Goal: Transaction & Acquisition: Purchase product/service

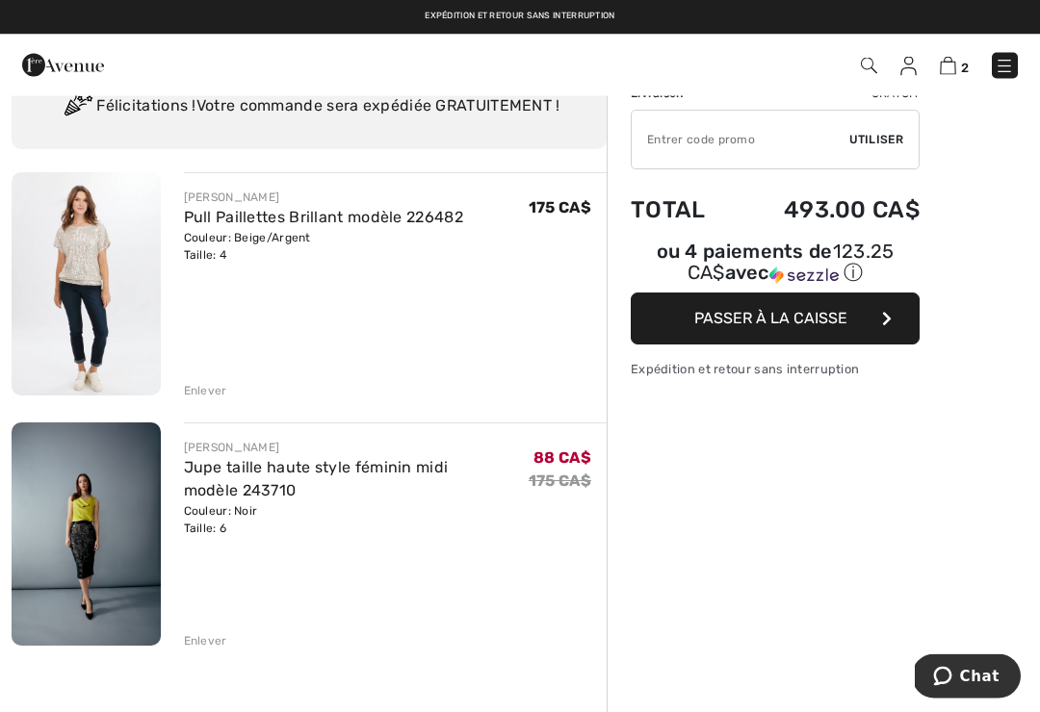
scroll to position [79, 0]
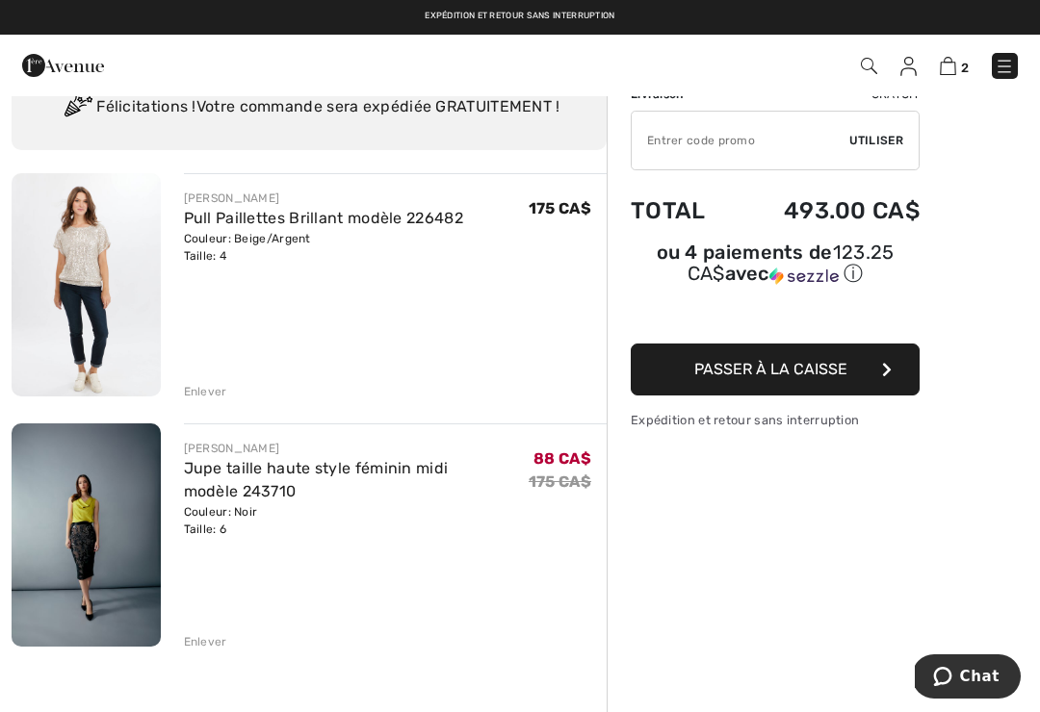
click at [242, 469] on link "Jupe taille haute style féminin midi modèle 243710" at bounding box center [316, 479] width 265 height 41
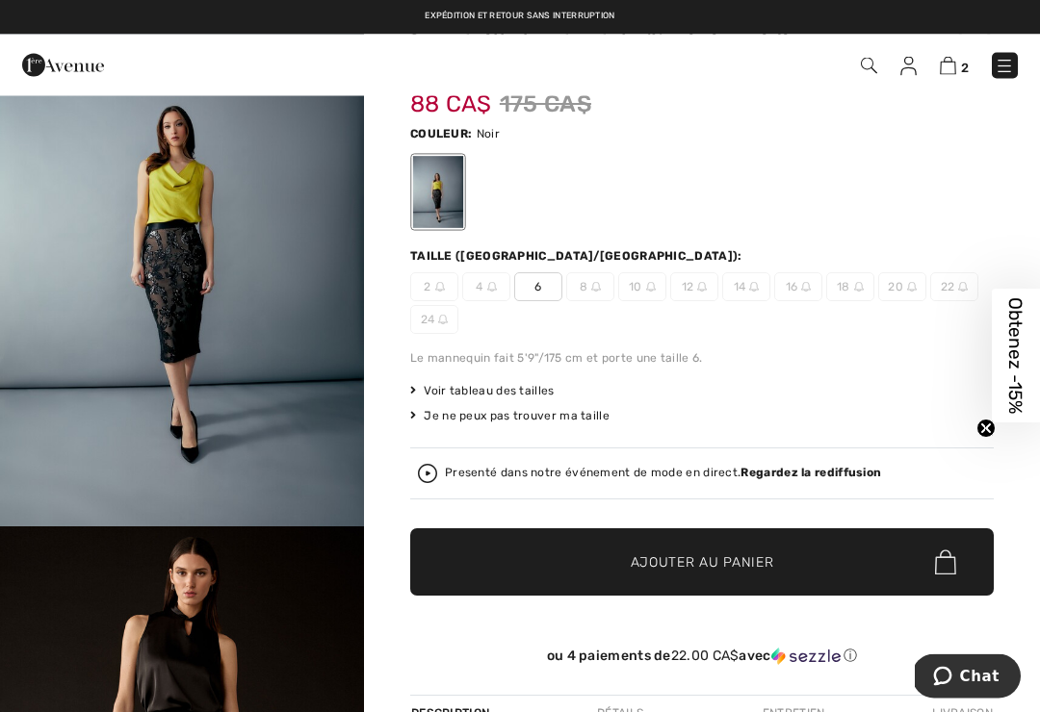
scroll to position [114, 0]
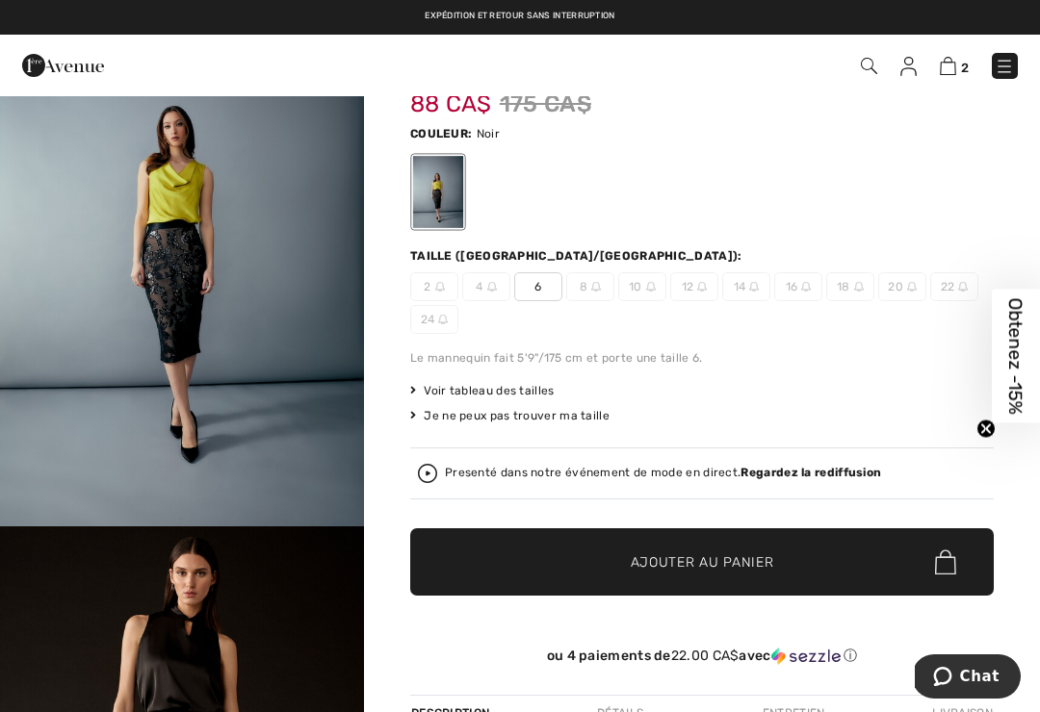
click at [503, 394] on span "Voir tableau des tailles" at bounding box center [482, 390] width 144 height 17
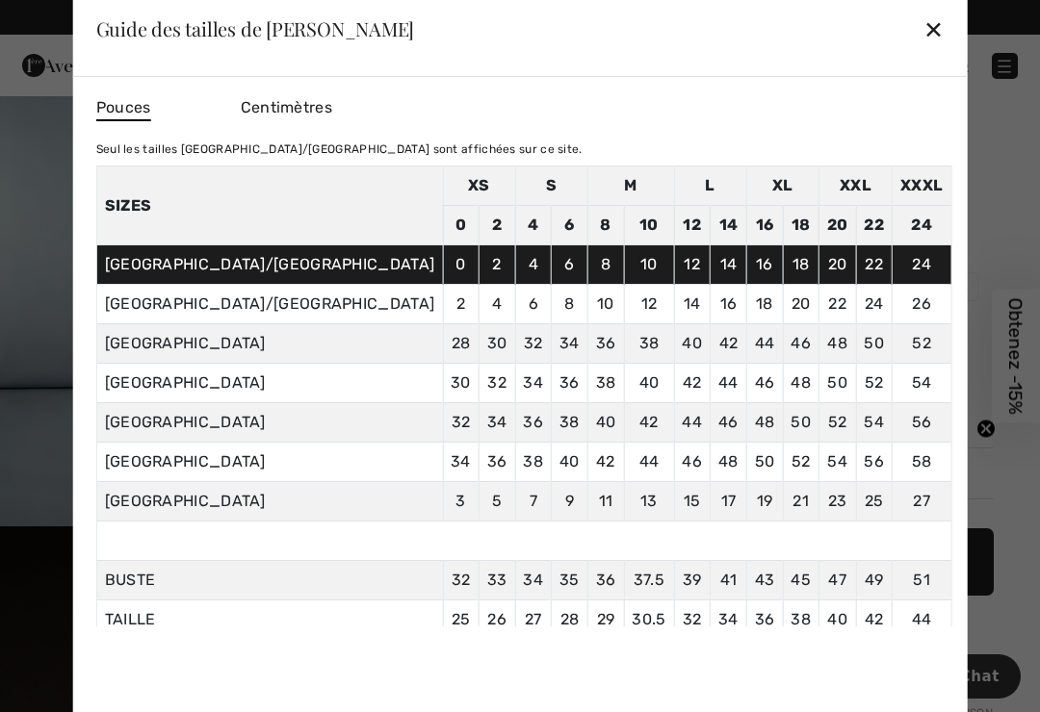
scroll to position [0, 0]
click at [923, 30] on div "✕" at bounding box center [933, 29] width 20 height 40
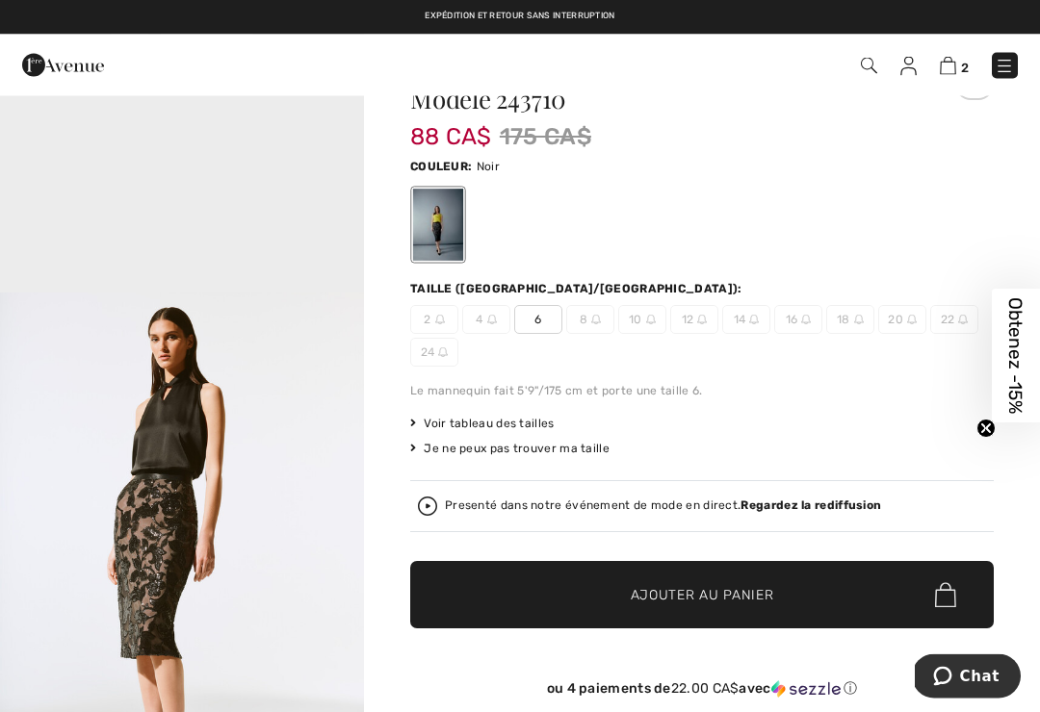
scroll to position [82, 0]
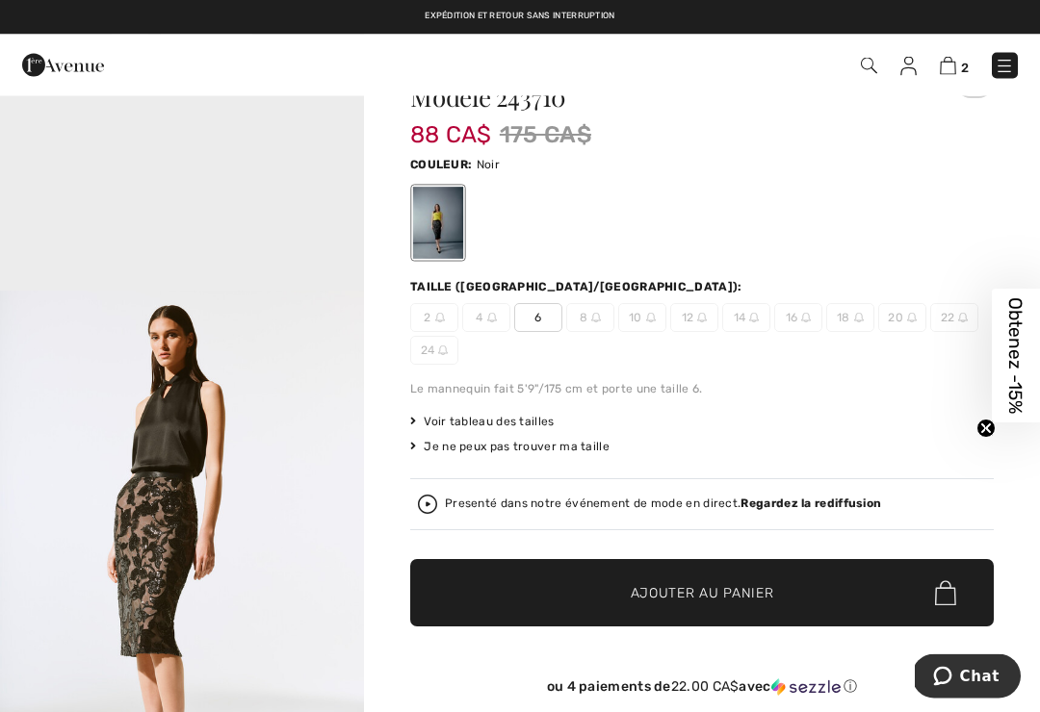
click at [450, 500] on div "Presenté dans notre événement de mode en direct. Regardez la rediffusion" at bounding box center [663, 505] width 436 height 13
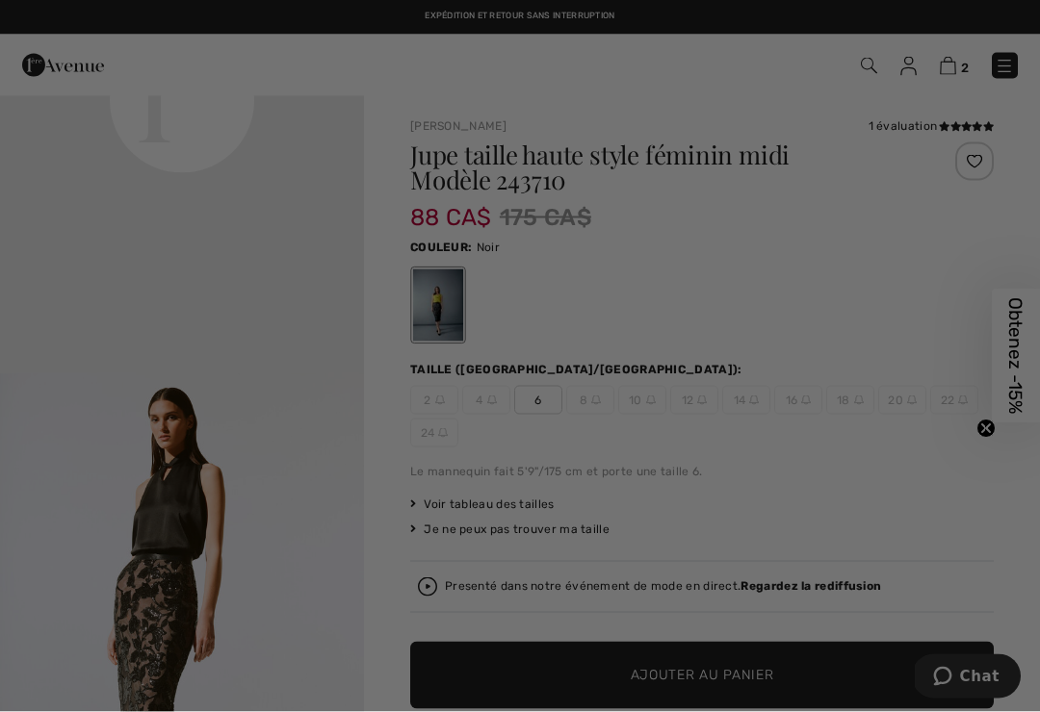
scroll to position [0, 0]
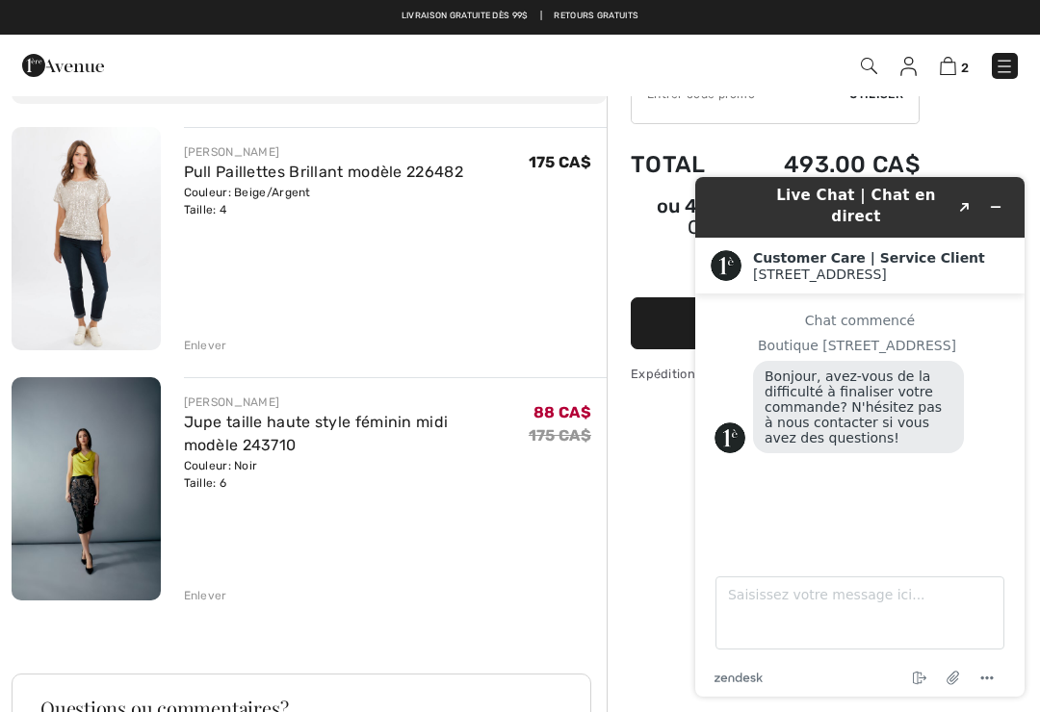
click at [298, 426] on link "Jupe taille haute style féminin midi modèle 243710" at bounding box center [316, 433] width 265 height 41
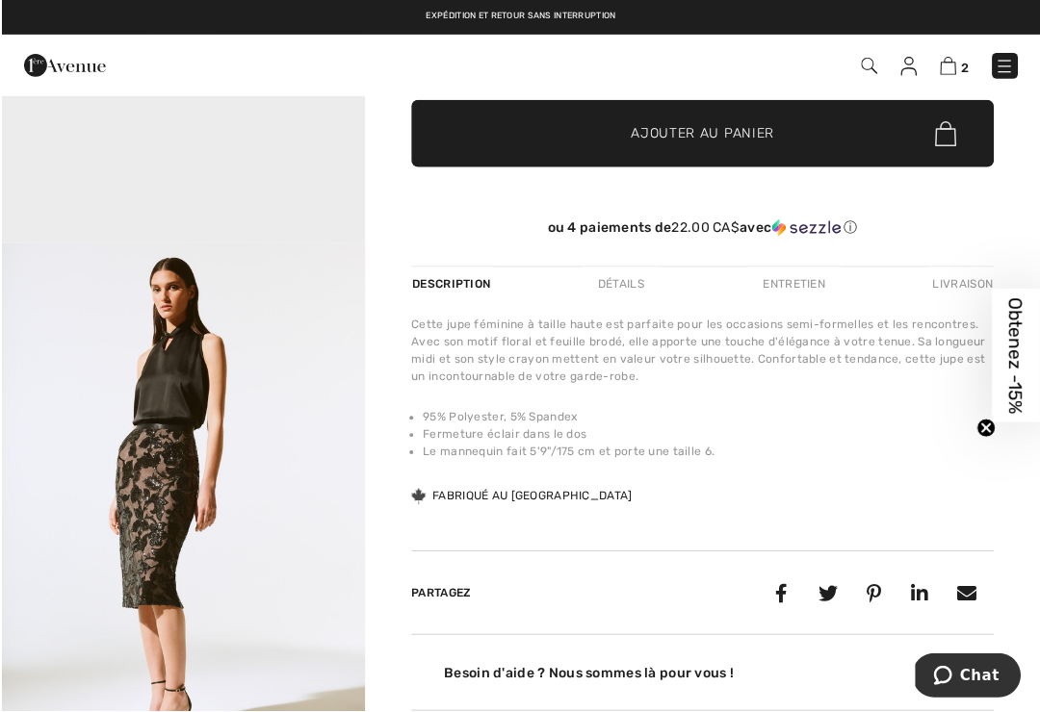
scroll to position [550, 0]
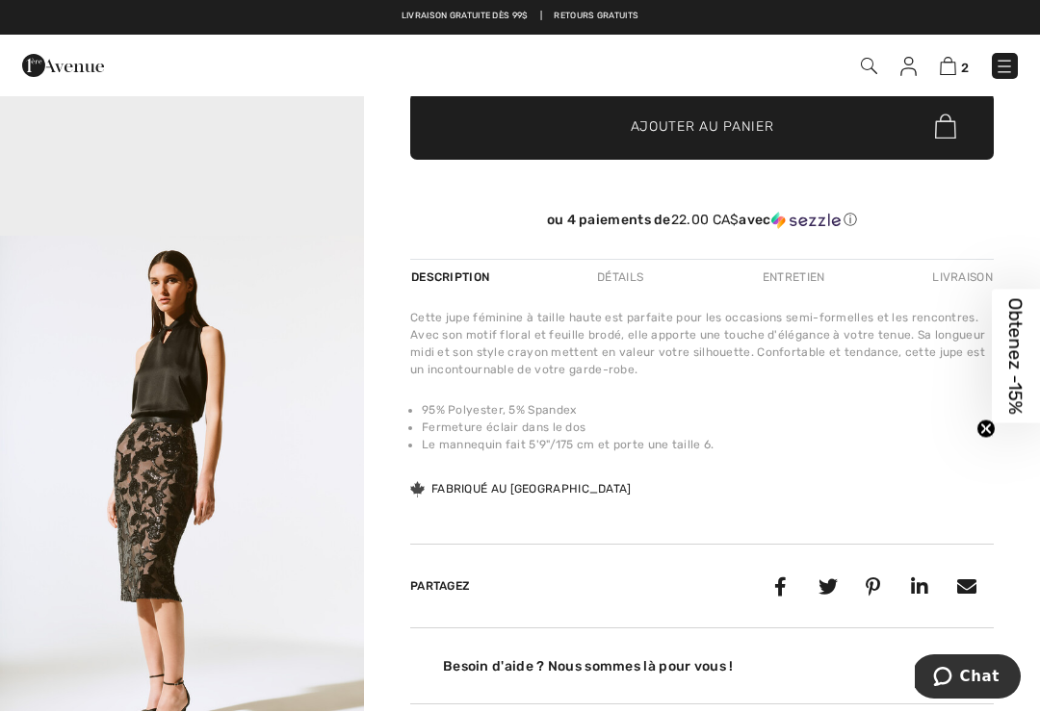
click at [631, 287] on div "Détails" at bounding box center [620, 277] width 79 height 35
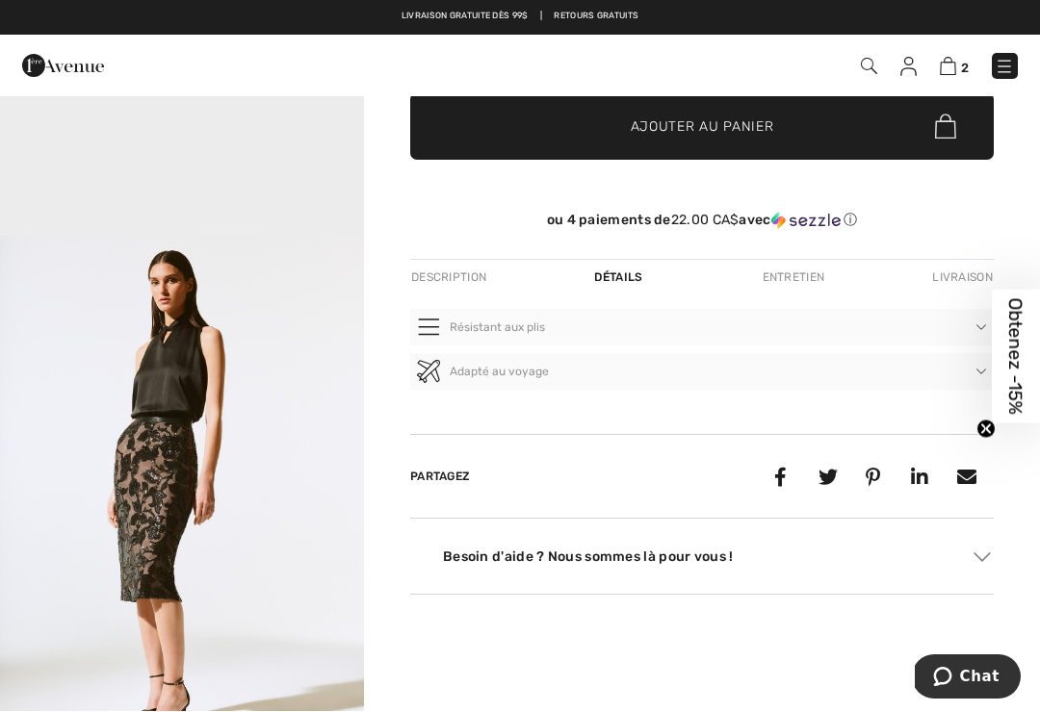
click at [797, 288] on div "Entretien" at bounding box center [793, 277] width 95 height 35
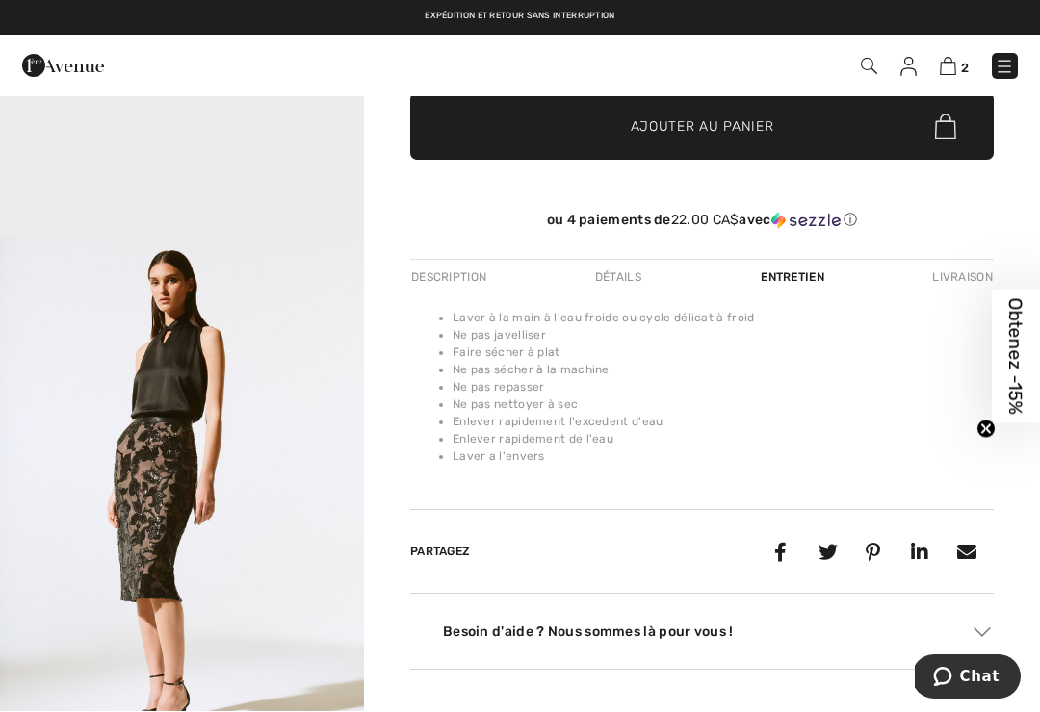
click at [452, 289] on div "Description" at bounding box center [450, 277] width 81 height 35
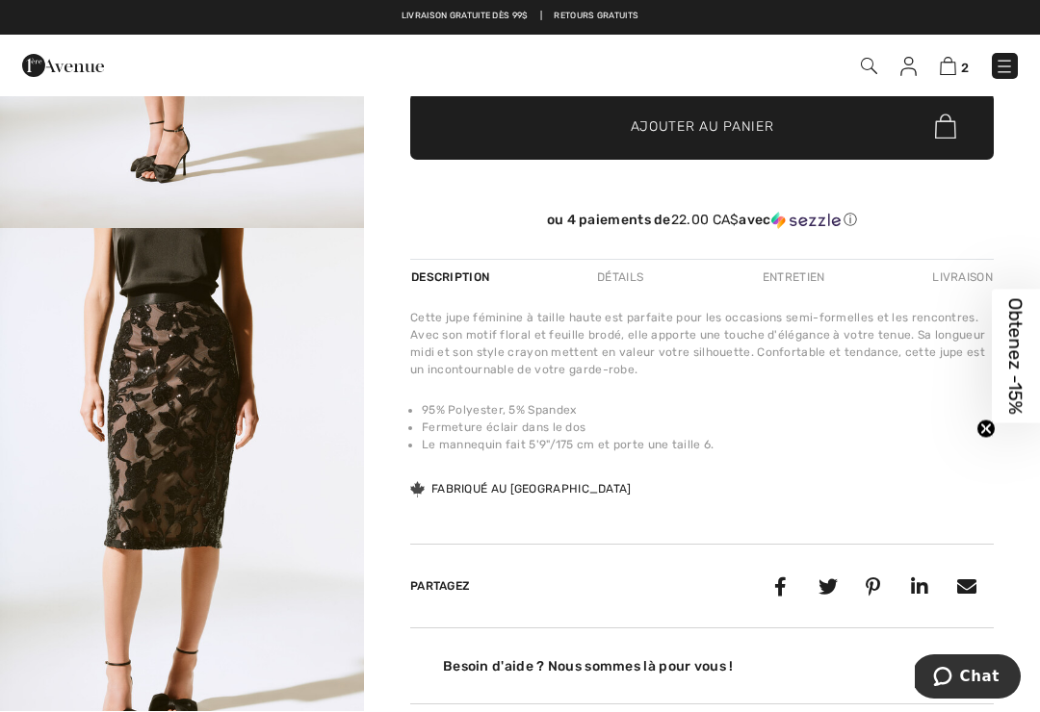
scroll to position [1504, 0]
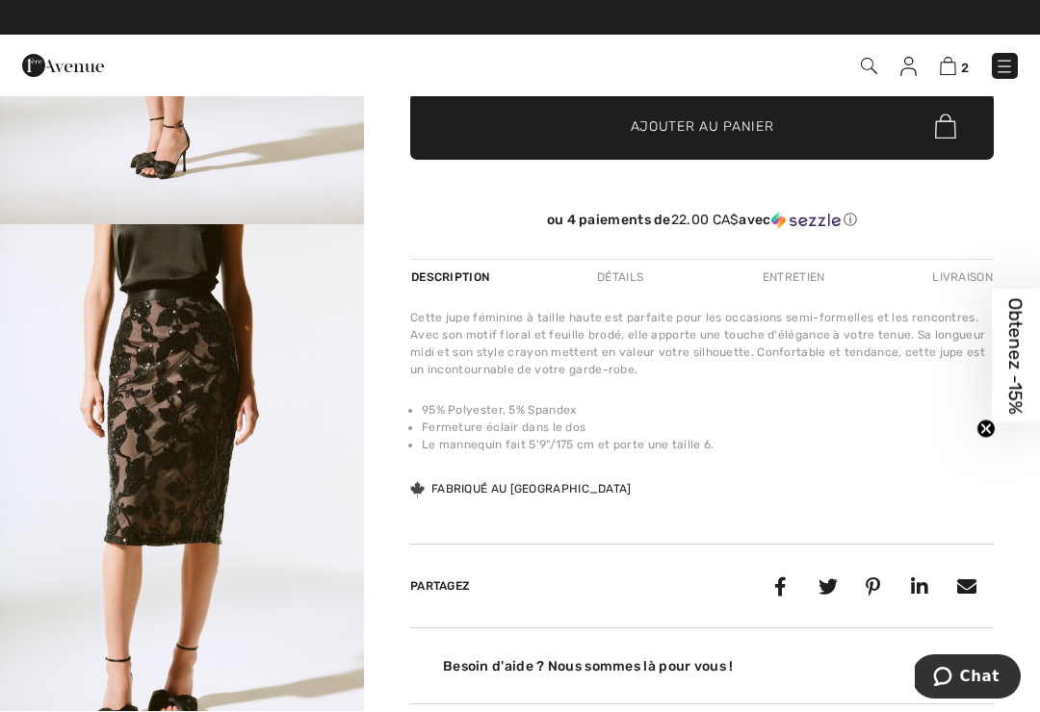
click at [170, 504] on img "4 / 6" at bounding box center [182, 497] width 364 height 546
click at [168, 503] on img "4 / 6" at bounding box center [182, 497] width 364 height 546
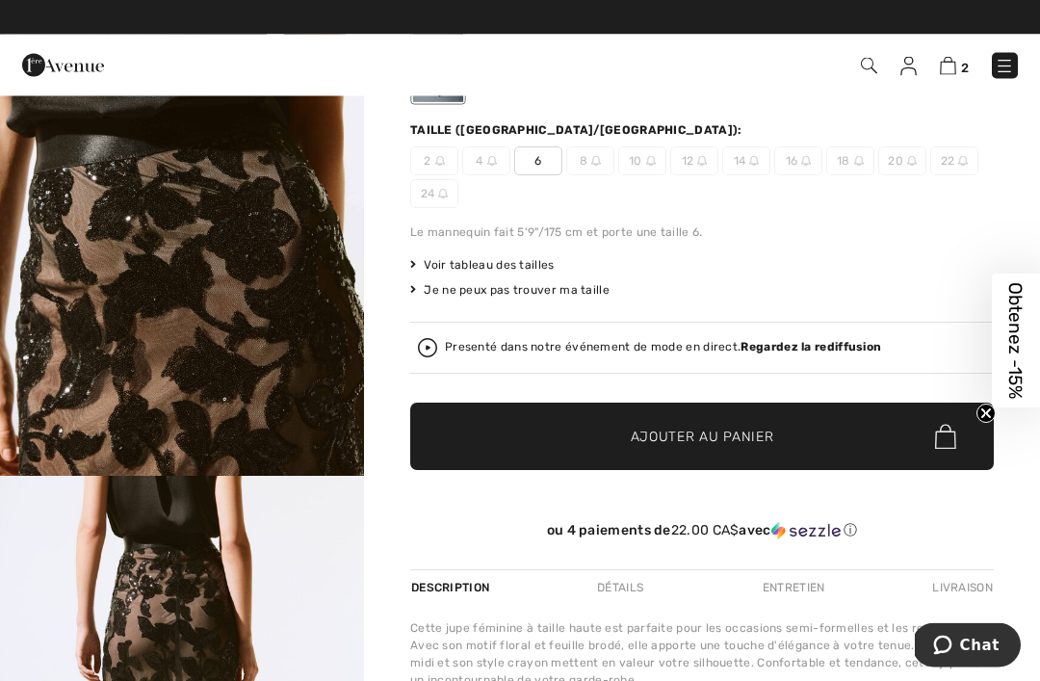
scroll to position [240, 0]
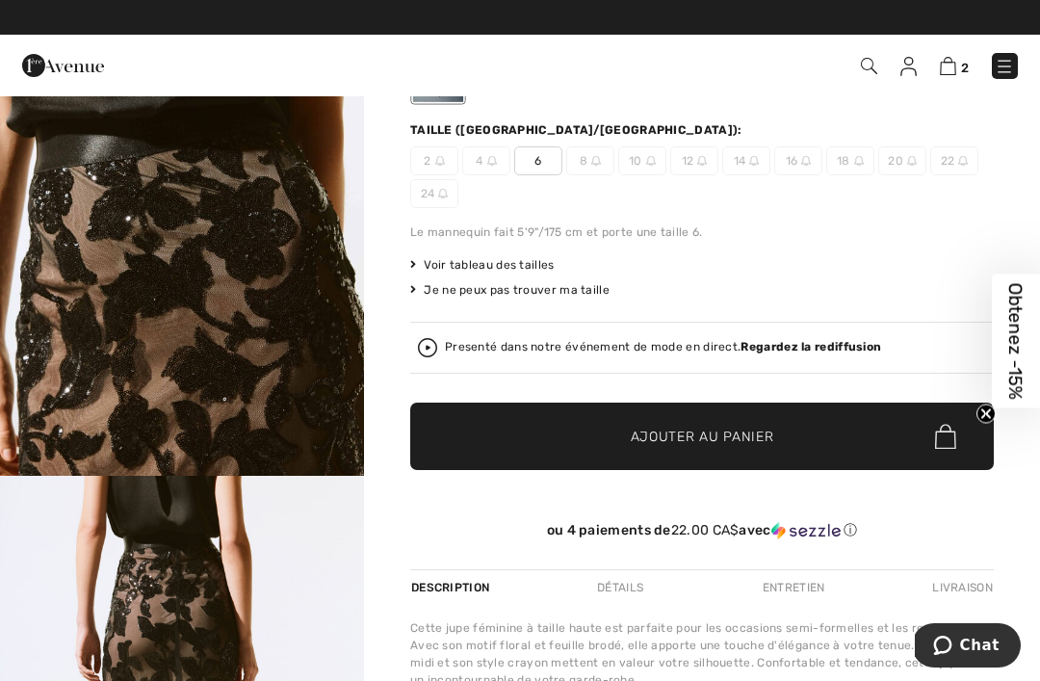
click at [446, 344] on div "Presenté dans notre événement de mode en direct. Regardez la rediffusion" at bounding box center [663, 347] width 436 height 13
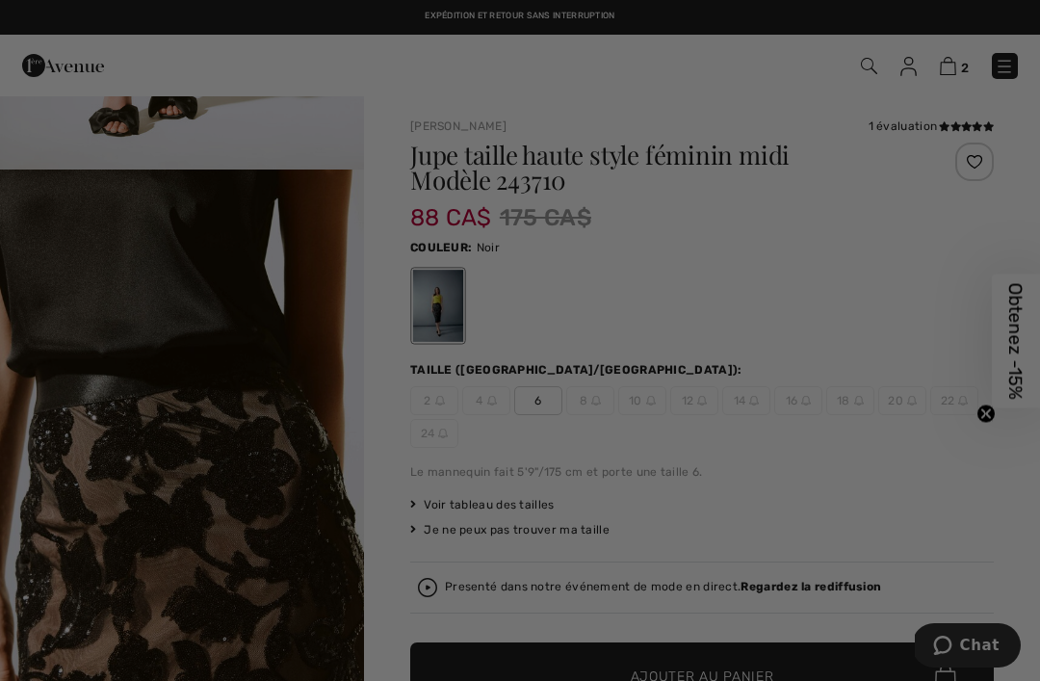
scroll to position [0, 0]
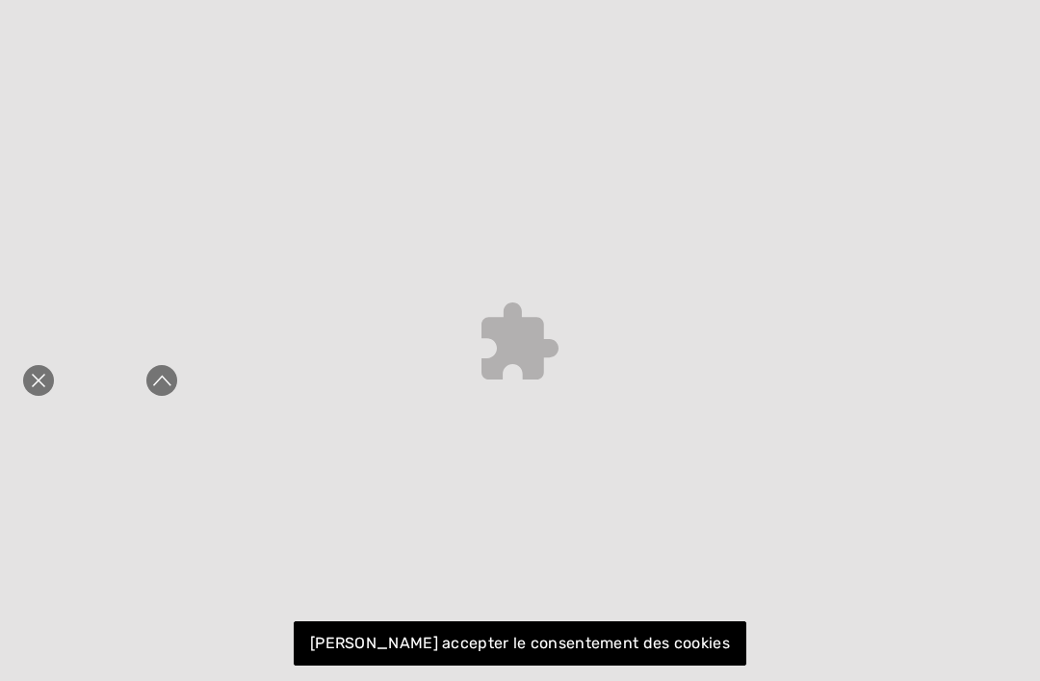
click at [37, 382] on icon "Fermer la curation en direct" at bounding box center [38, 380] width 13 height 13
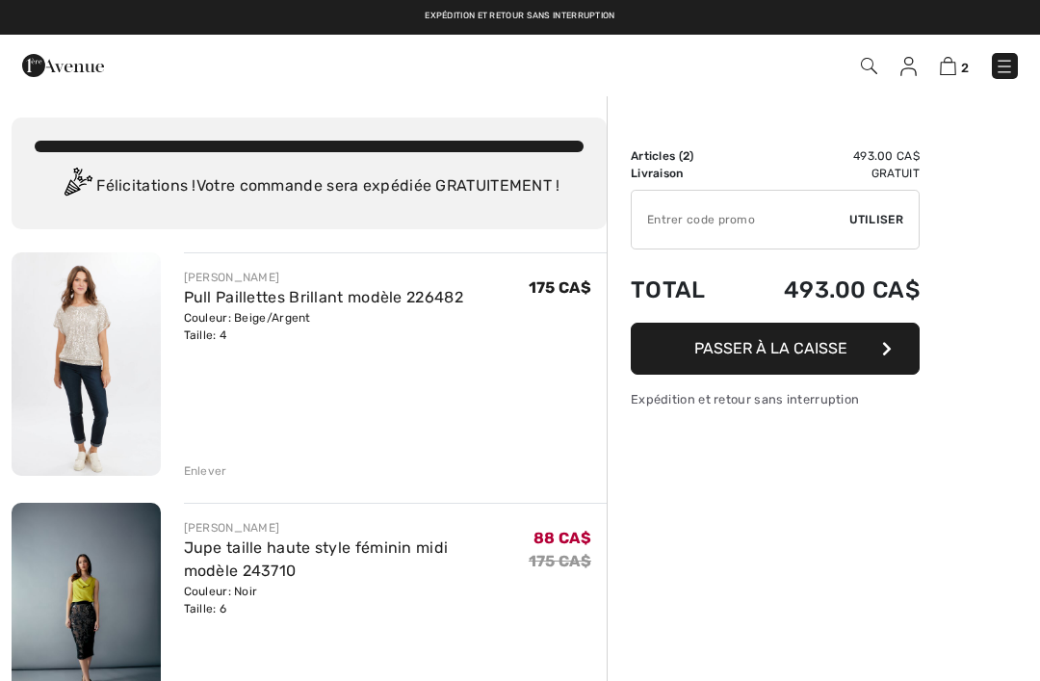
checkbox input "true"
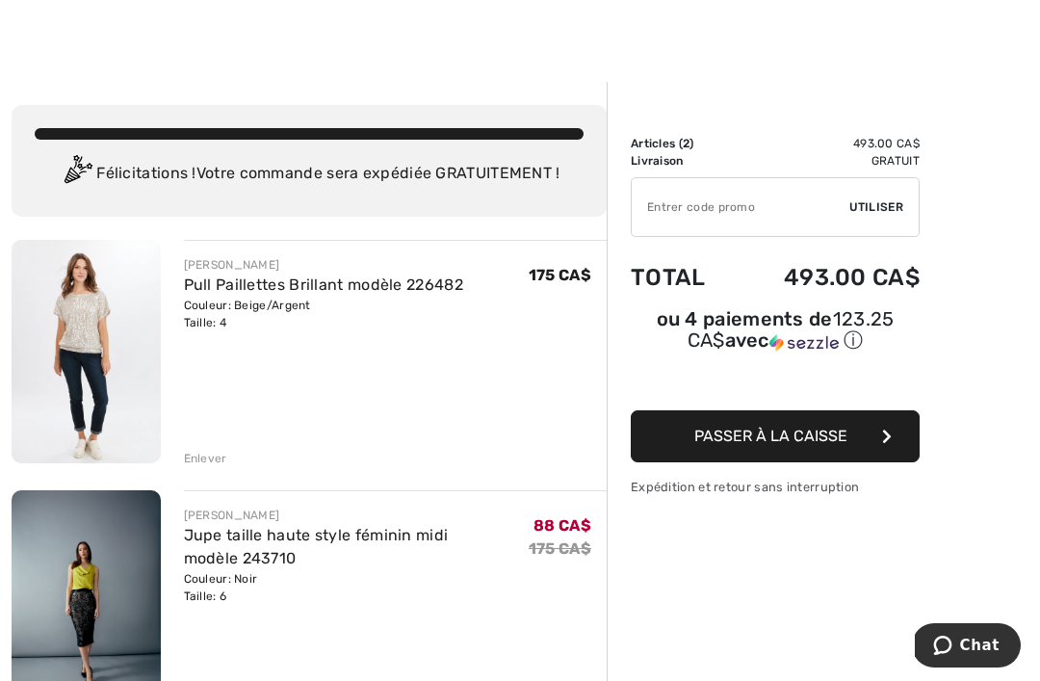
scroll to position [51, 0]
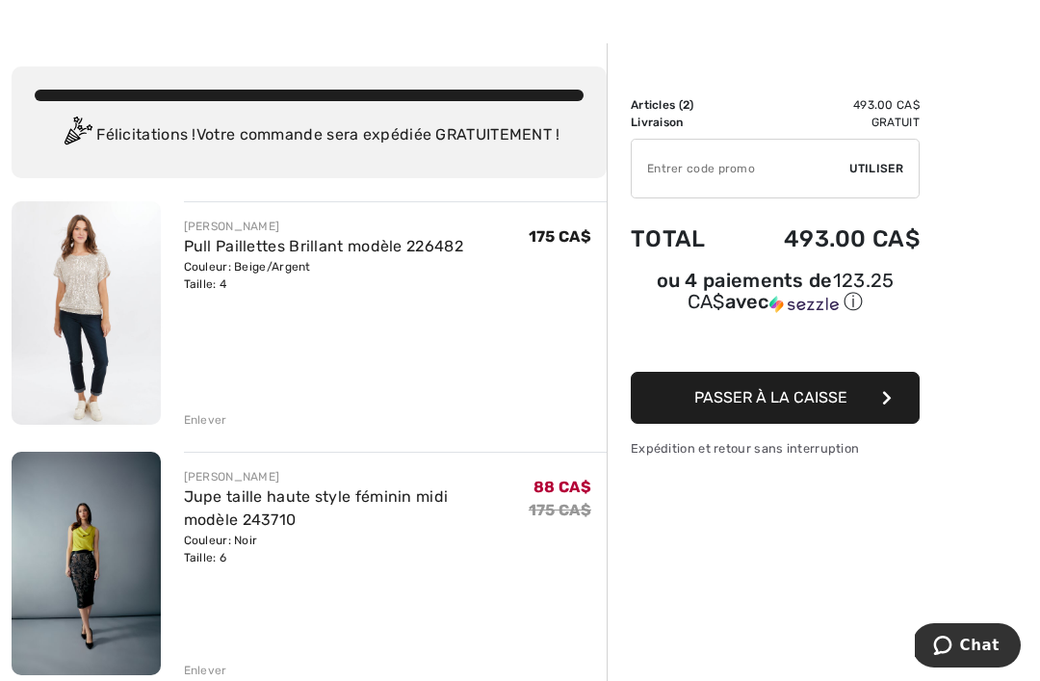
click at [203, 422] on div "Enlever" at bounding box center [205, 419] width 43 height 17
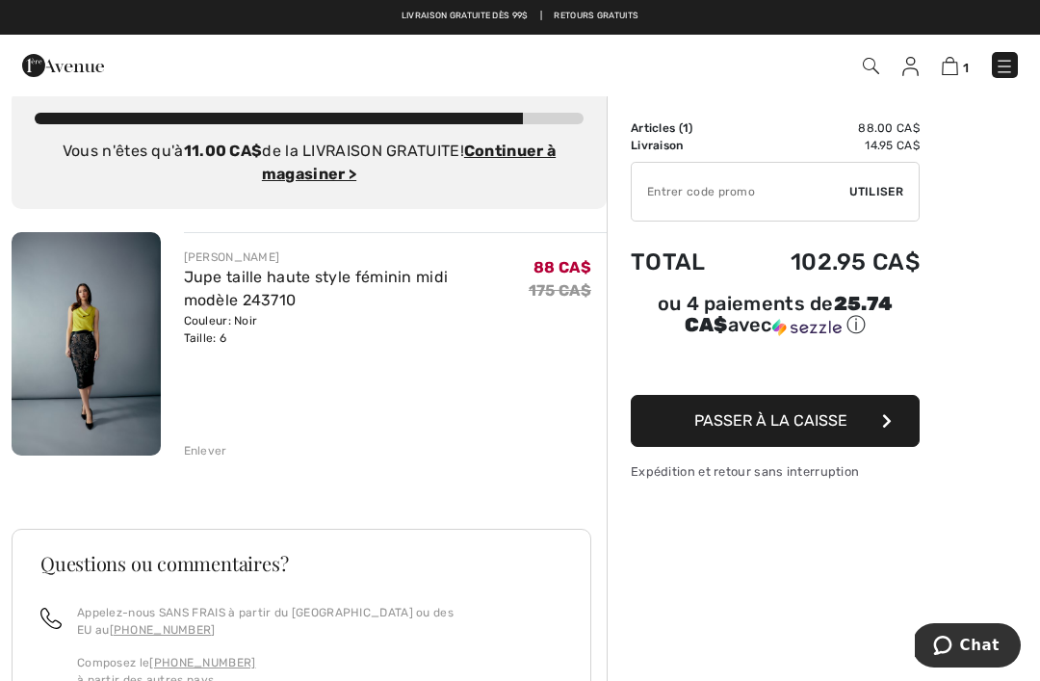
scroll to position [0, 0]
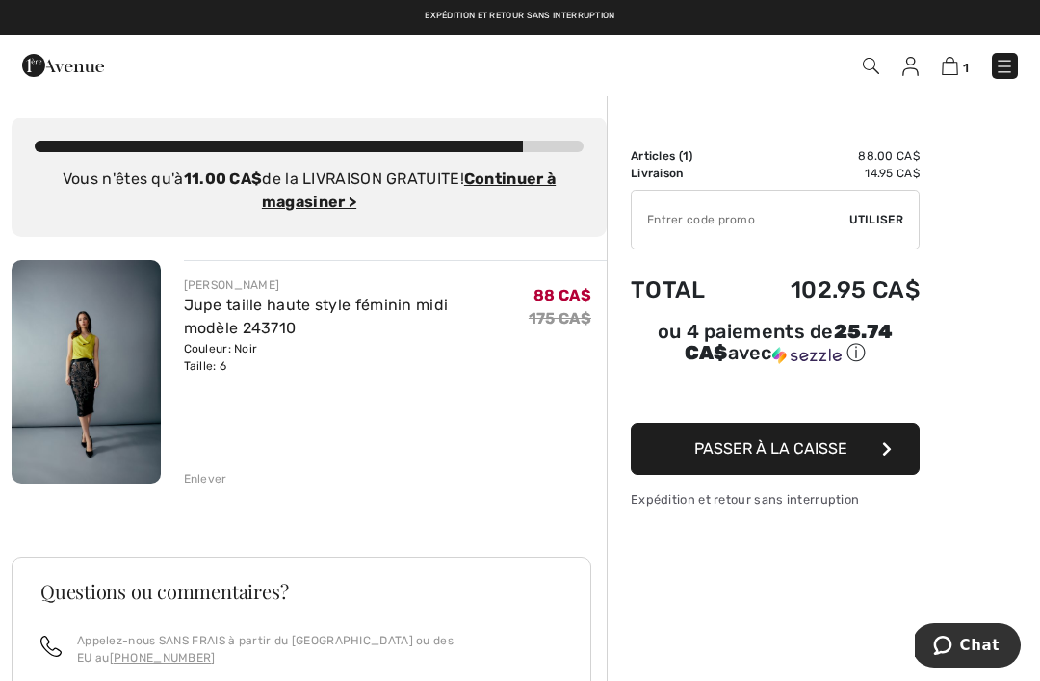
click at [76, 66] on img at bounding box center [63, 65] width 82 height 39
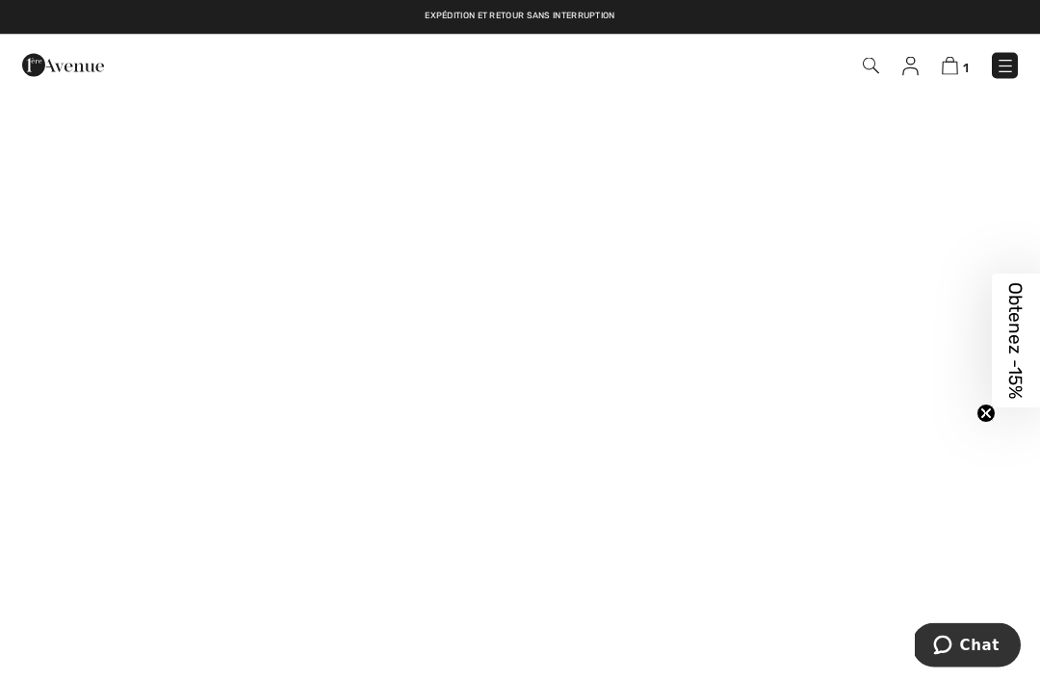
scroll to position [32, 0]
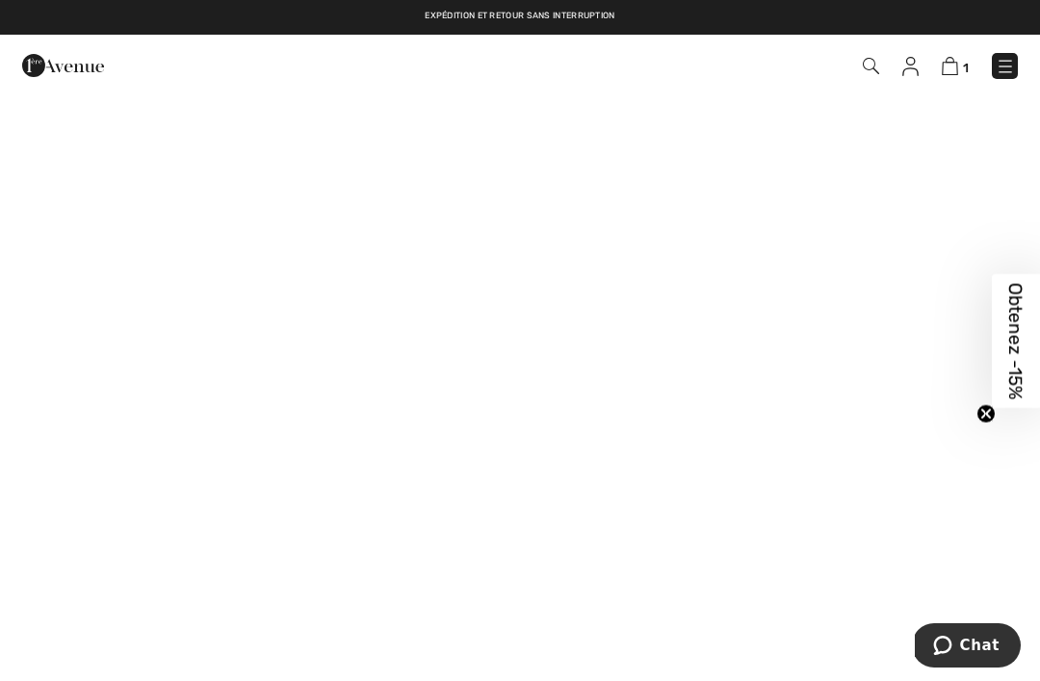
click at [999, 71] on img at bounding box center [1004, 66] width 19 height 19
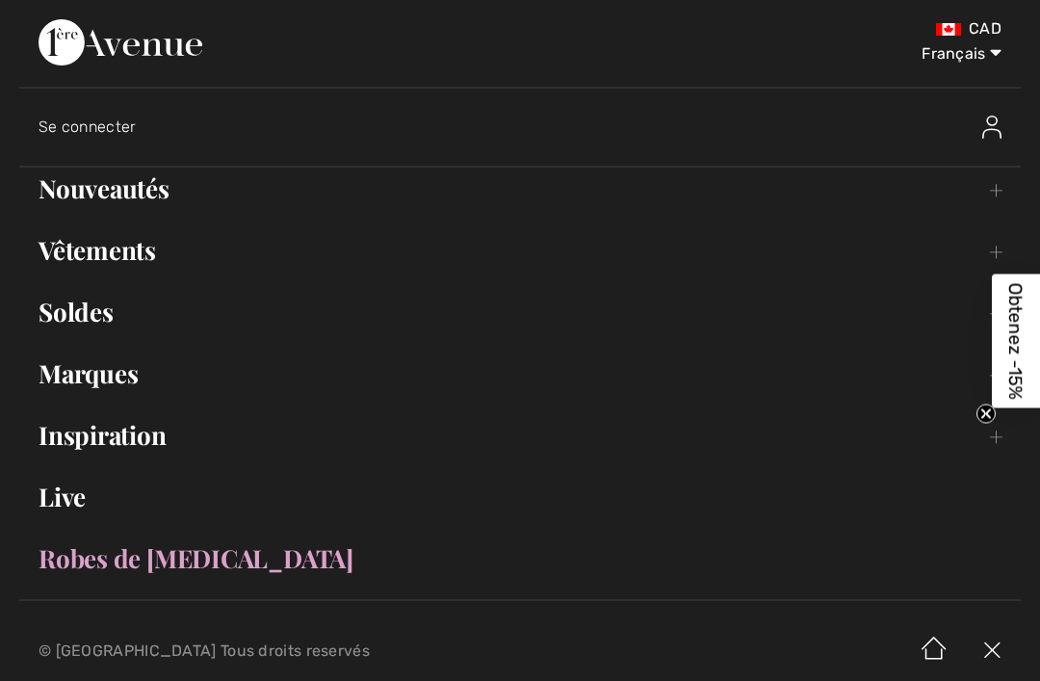
click at [115, 239] on link "Vêtements Toggle submenu" at bounding box center [519, 250] width 1001 height 42
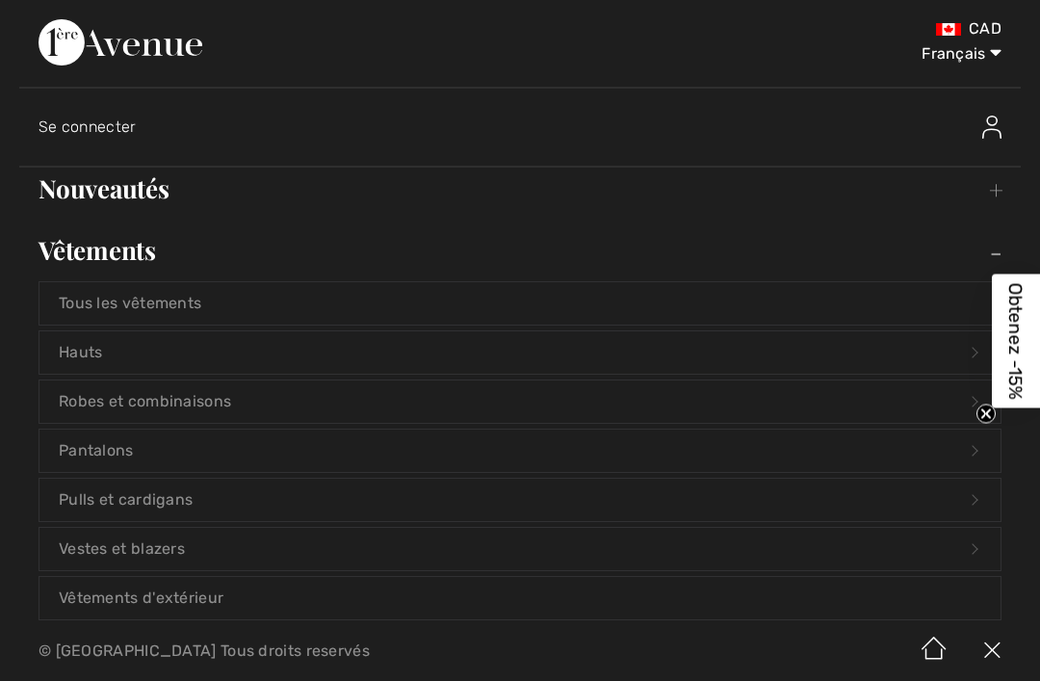
click at [94, 350] on link "Hauts Open submenu" at bounding box center [519, 352] width 961 height 42
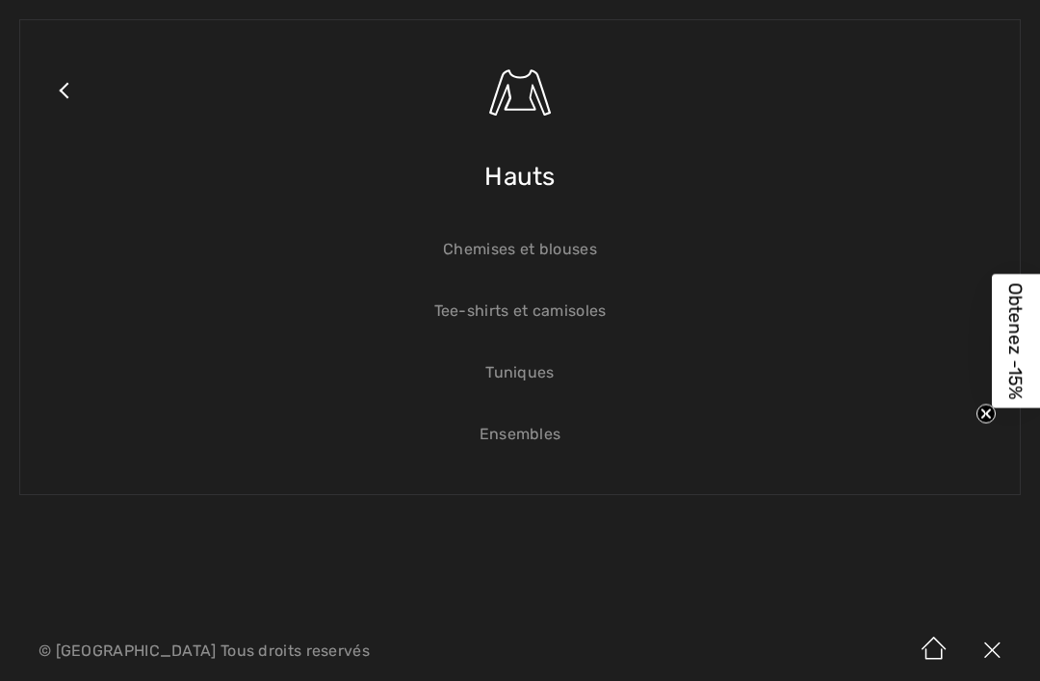
click at [530, 247] on link "Chemises et blouses" at bounding box center [519, 249] width 961 height 42
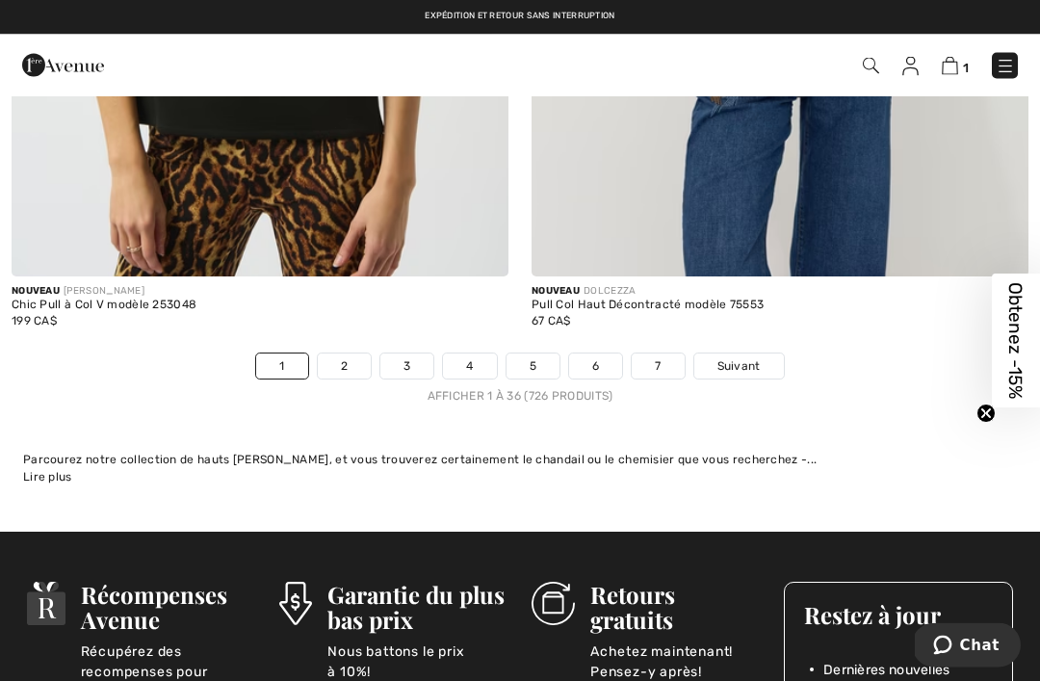
scroll to position [15507, 0]
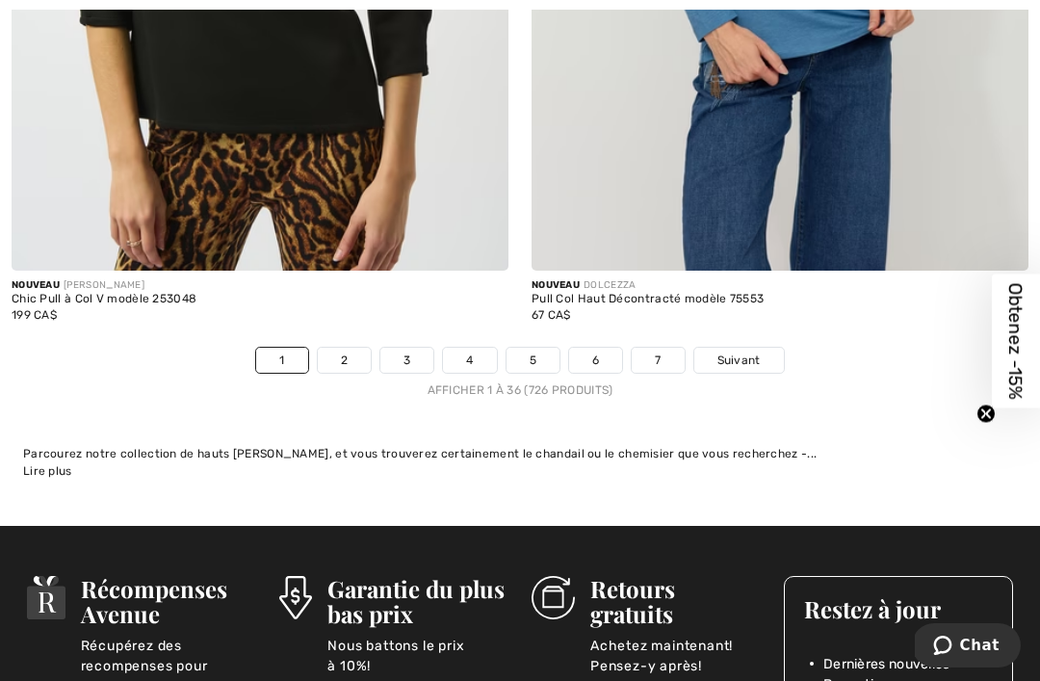
click at [345, 348] on link "2" at bounding box center [344, 360] width 53 height 25
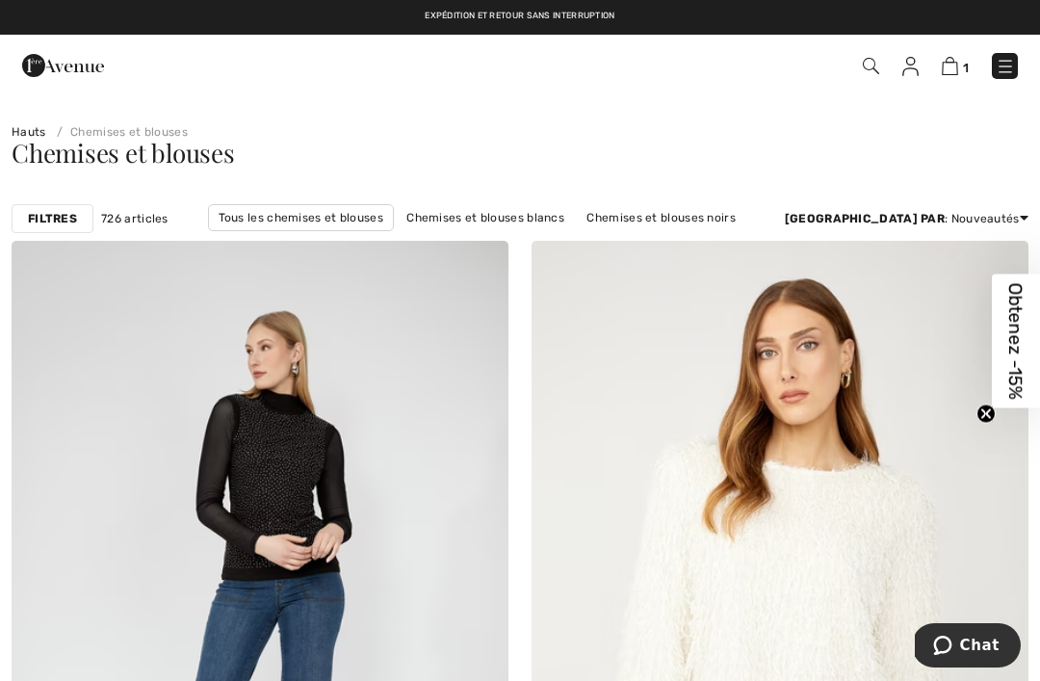
click at [1009, 61] on img at bounding box center [1004, 66] width 19 height 19
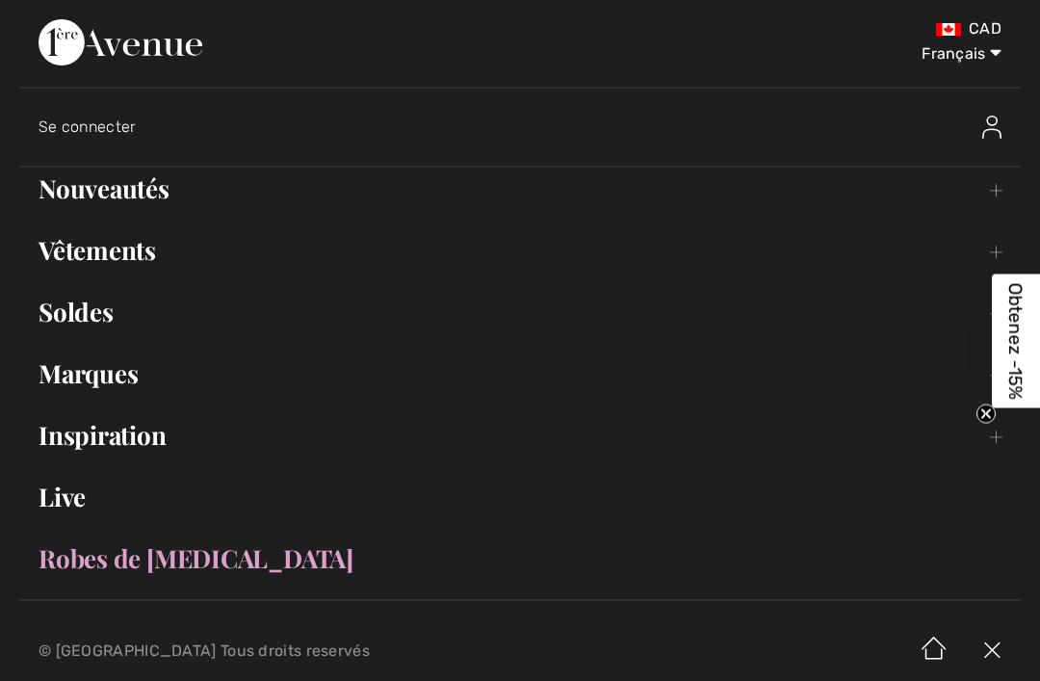
click at [116, 262] on link "Vêtements Toggle submenu" at bounding box center [519, 250] width 1001 height 42
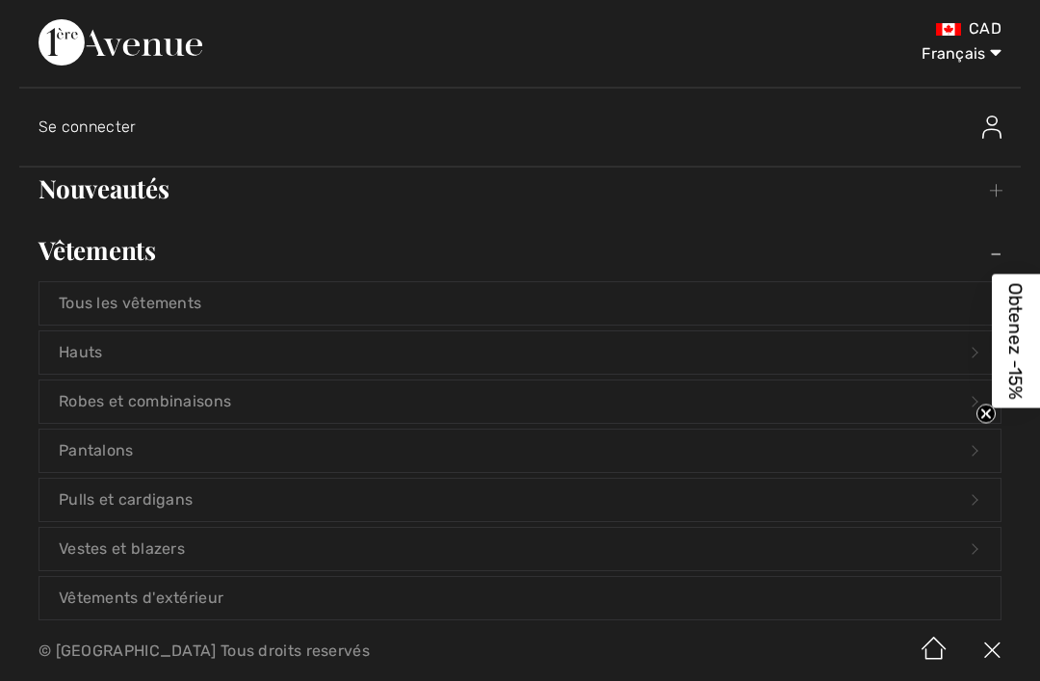
click at [91, 350] on link "Hauts Open submenu" at bounding box center [519, 352] width 961 height 42
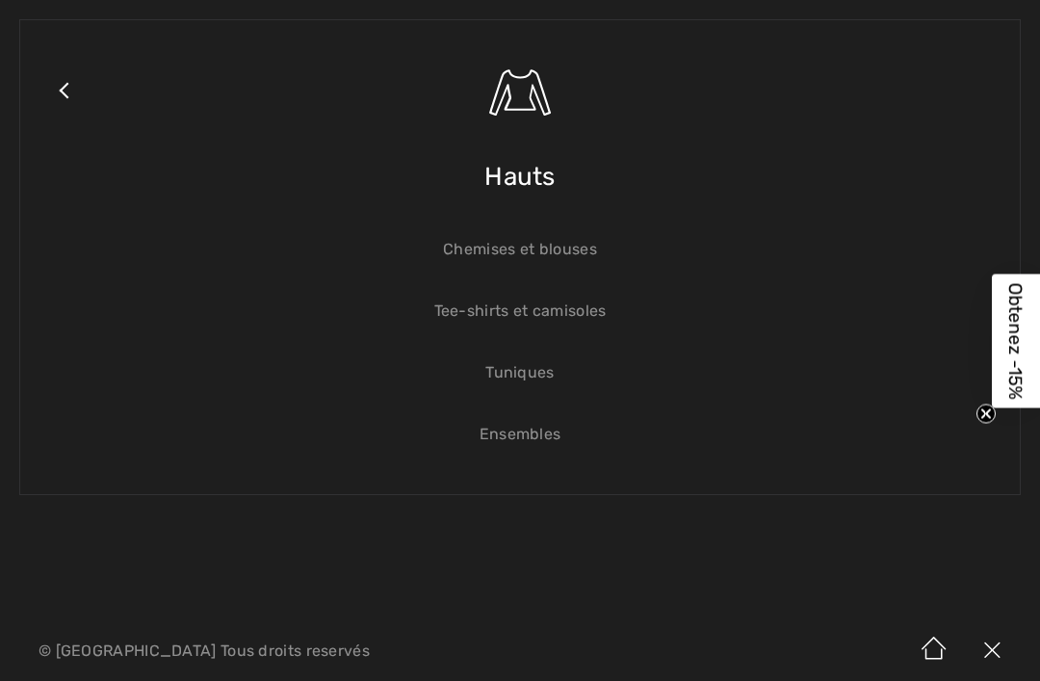
click at [472, 314] on link "Tee-shirts et camisoles" at bounding box center [519, 311] width 961 height 42
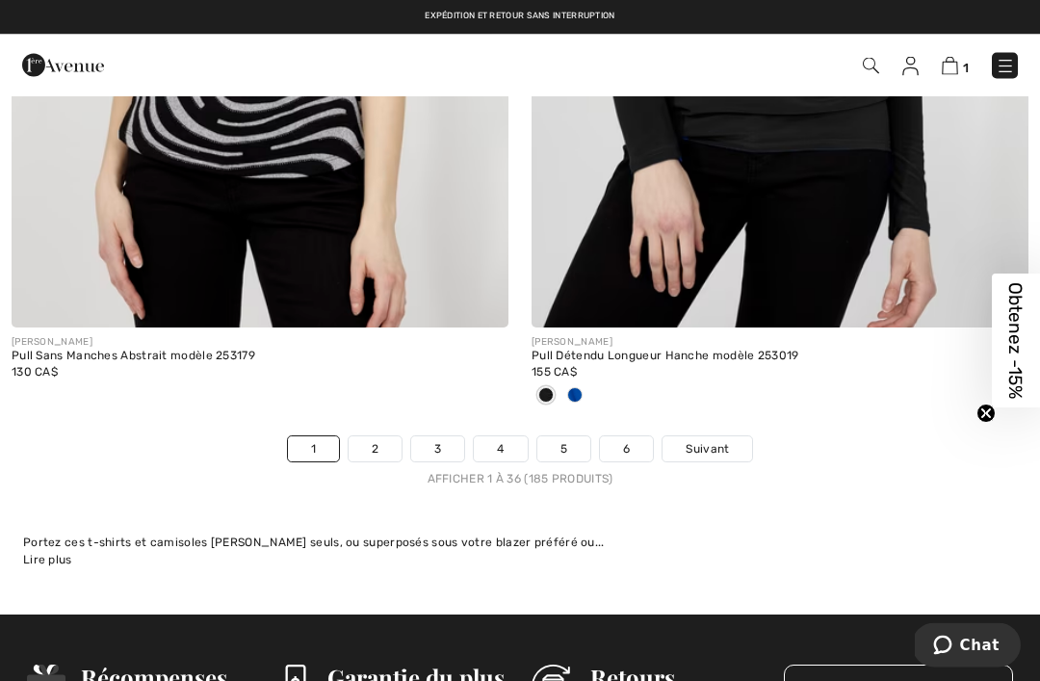
scroll to position [15546, 0]
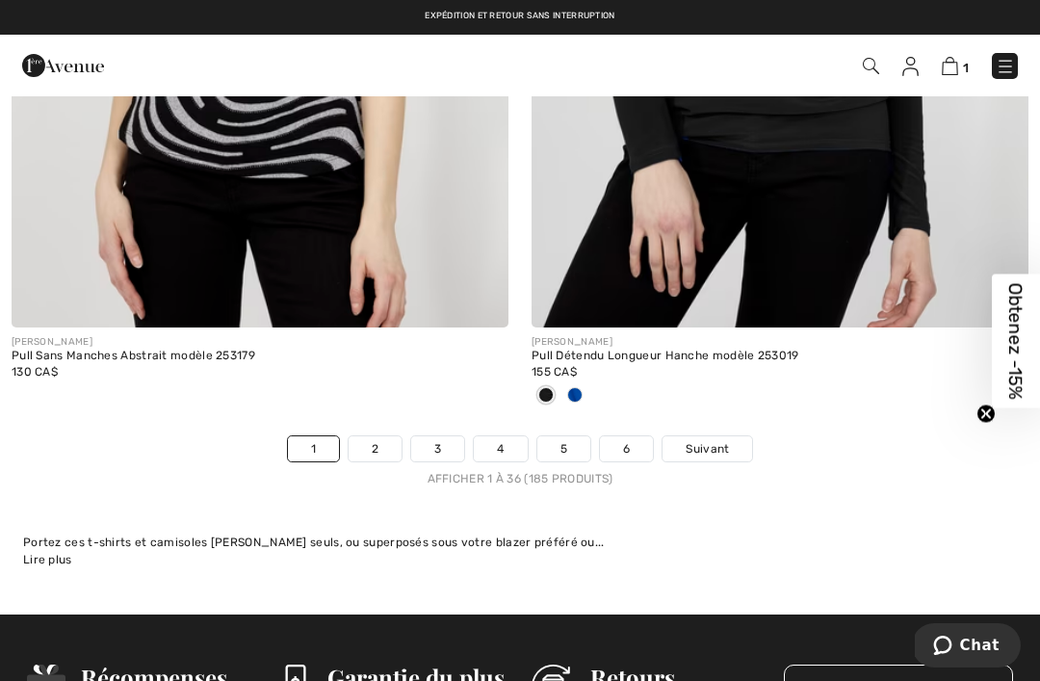
click at [371, 441] on link "2" at bounding box center [375, 448] width 53 height 25
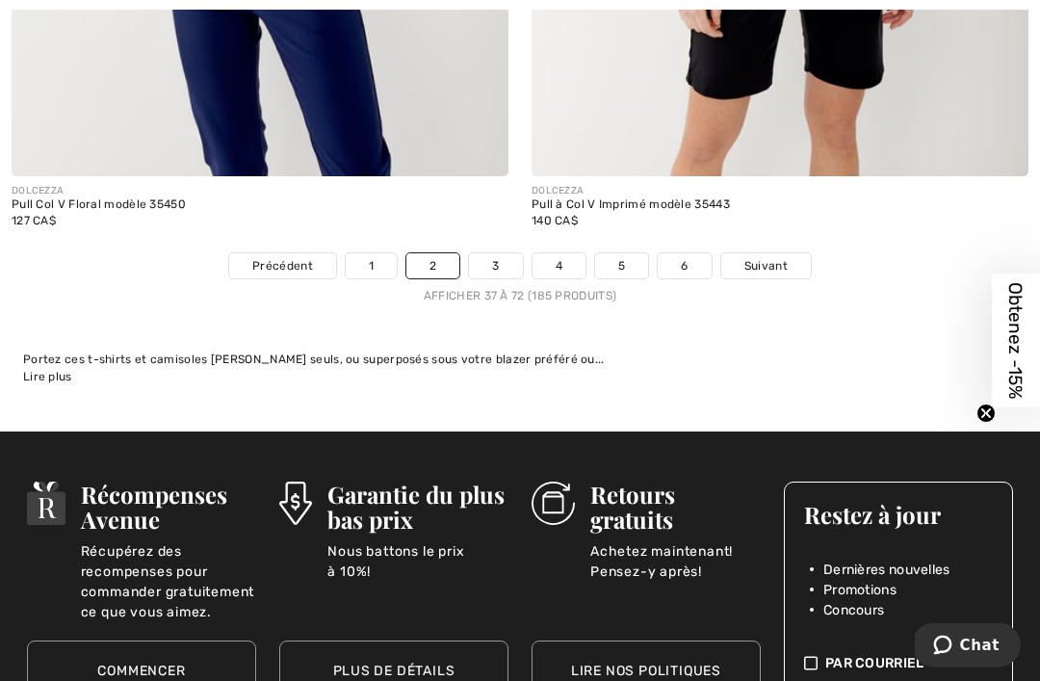
scroll to position [15701, 0]
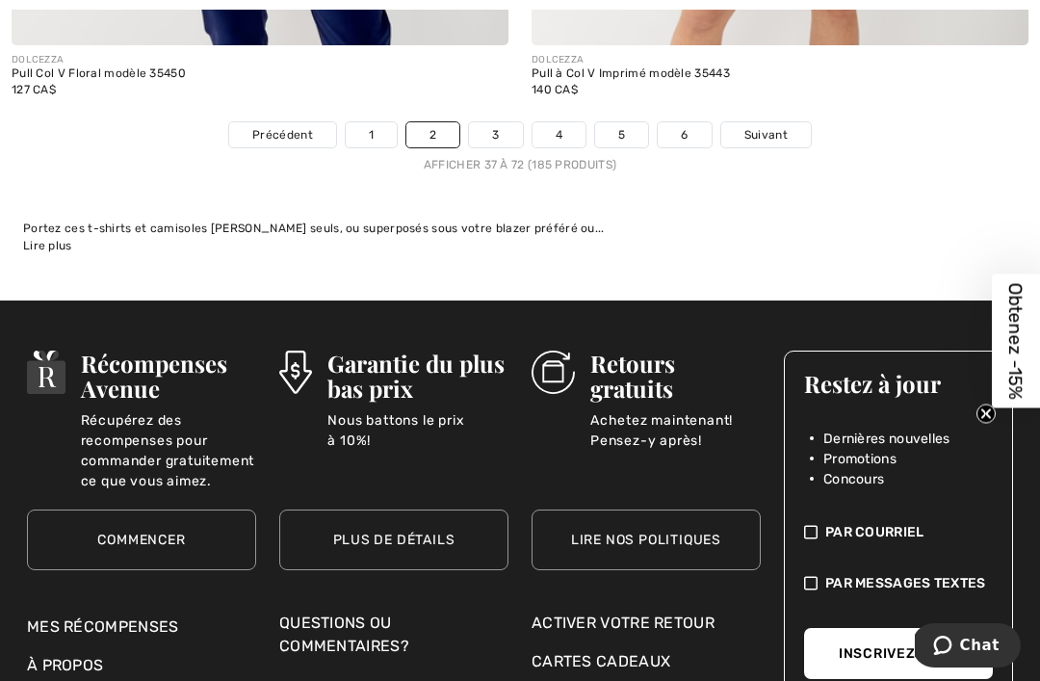
click at [502, 122] on link "3" at bounding box center [495, 134] width 53 height 25
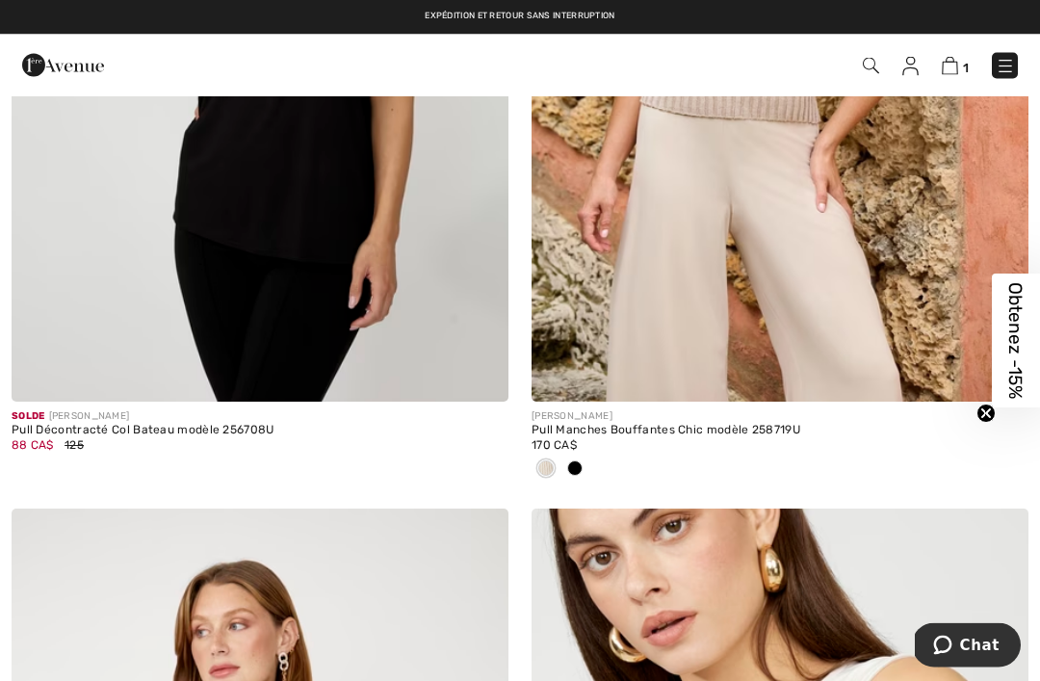
scroll to position [7477, 0]
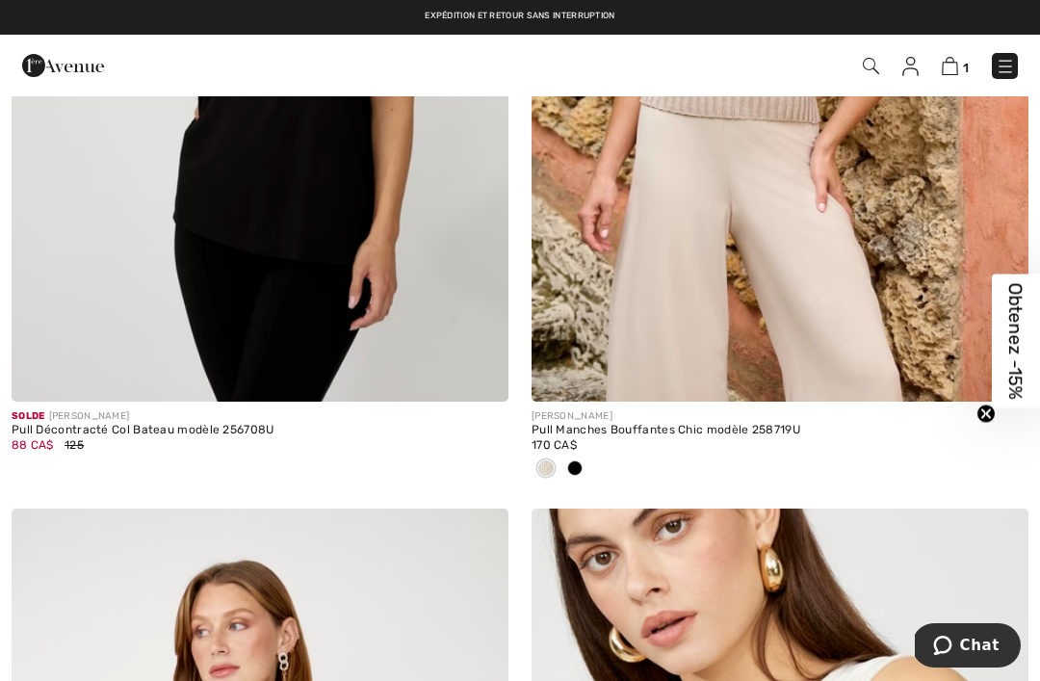
click at [954, 68] on img at bounding box center [950, 66] width 16 height 18
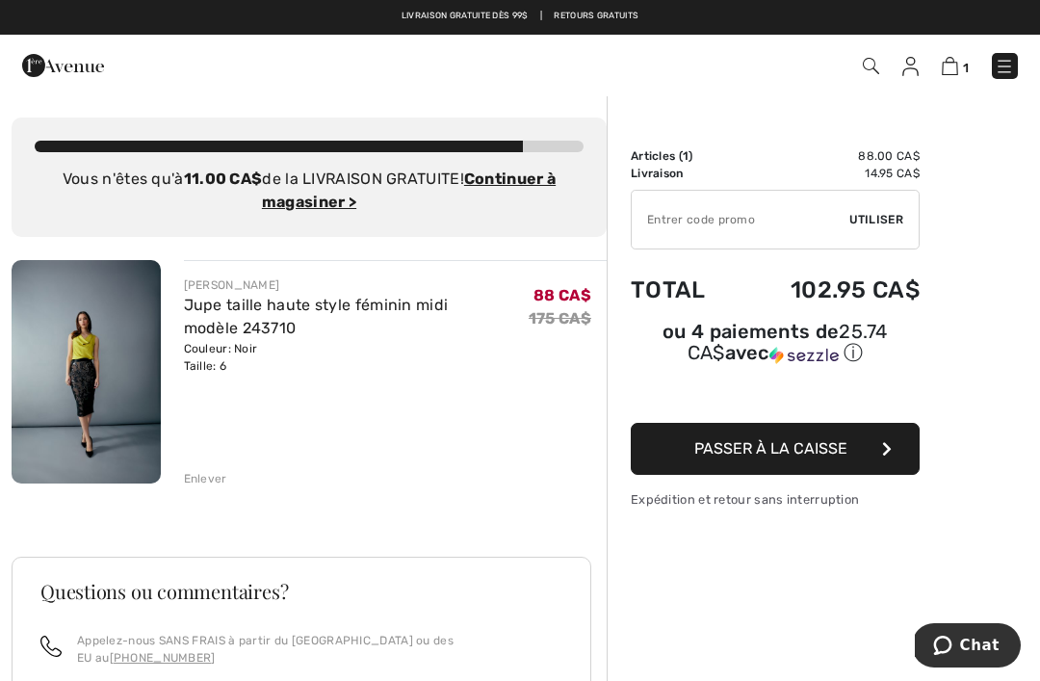
click at [1003, 67] on img at bounding box center [1004, 66] width 19 height 19
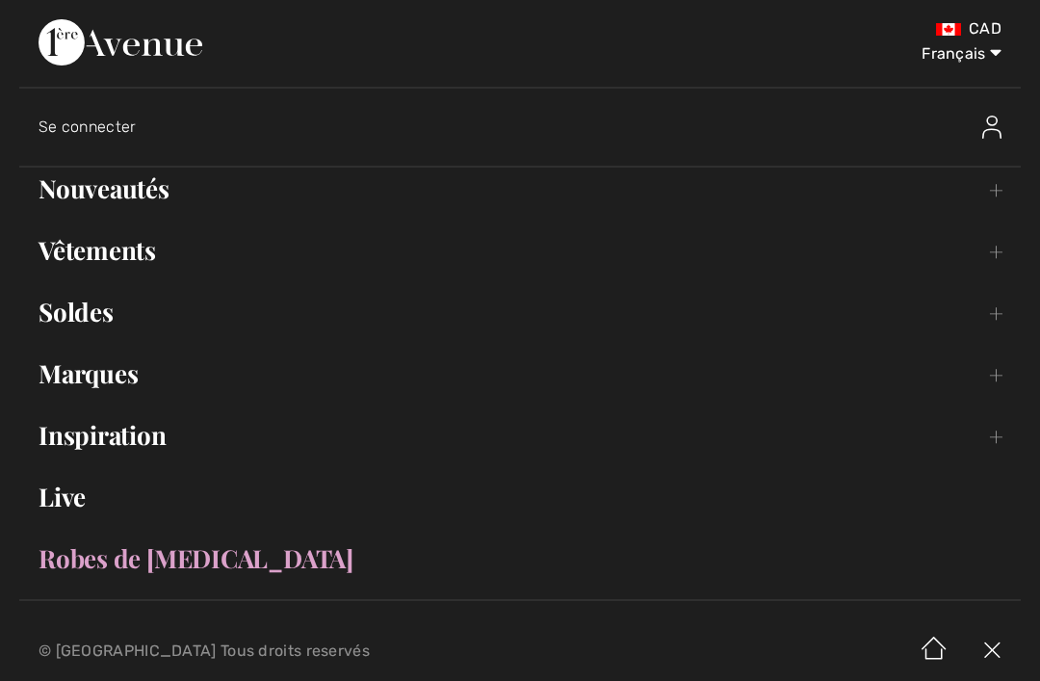
click at [106, 189] on link "Nouveautés Toggle submenu" at bounding box center [519, 189] width 1001 height 42
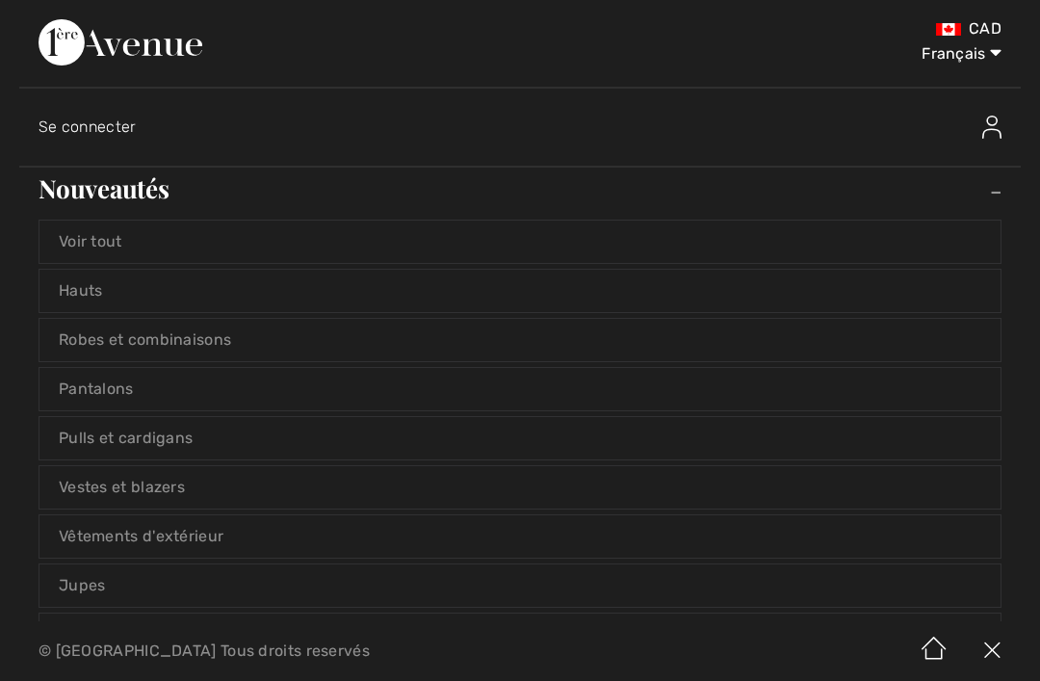
click at [123, 183] on link "Nouveautés Toggle submenu" at bounding box center [519, 189] width 1001 height 42
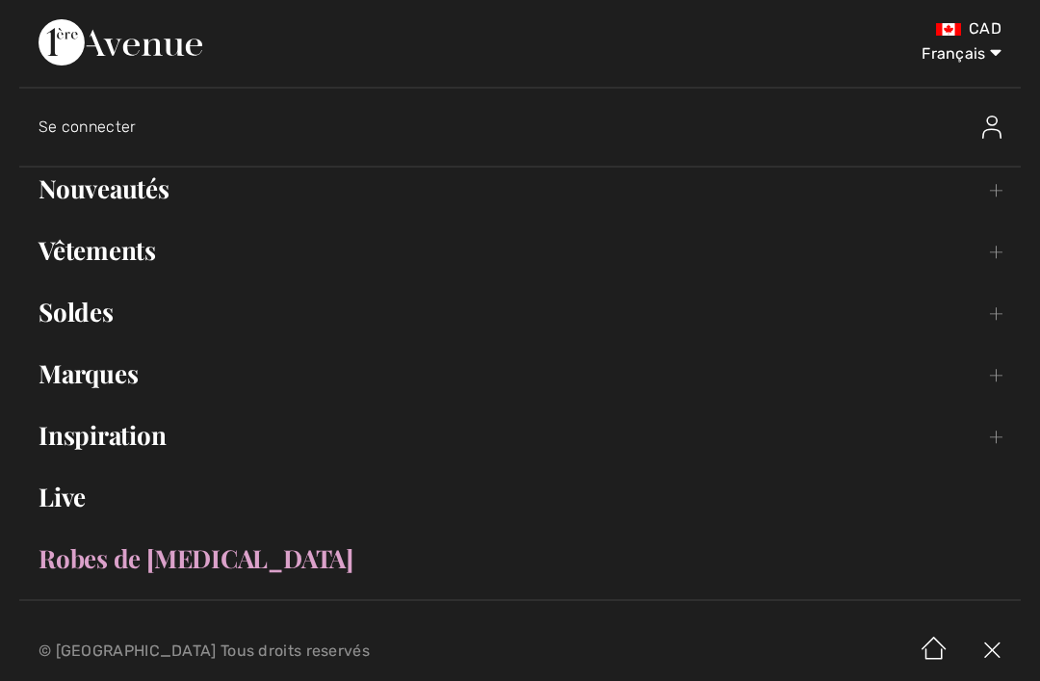
click at [106, 250] on link "Vêtements Toggle submenu" at bounding box center [519, 250] width 1001 height 42
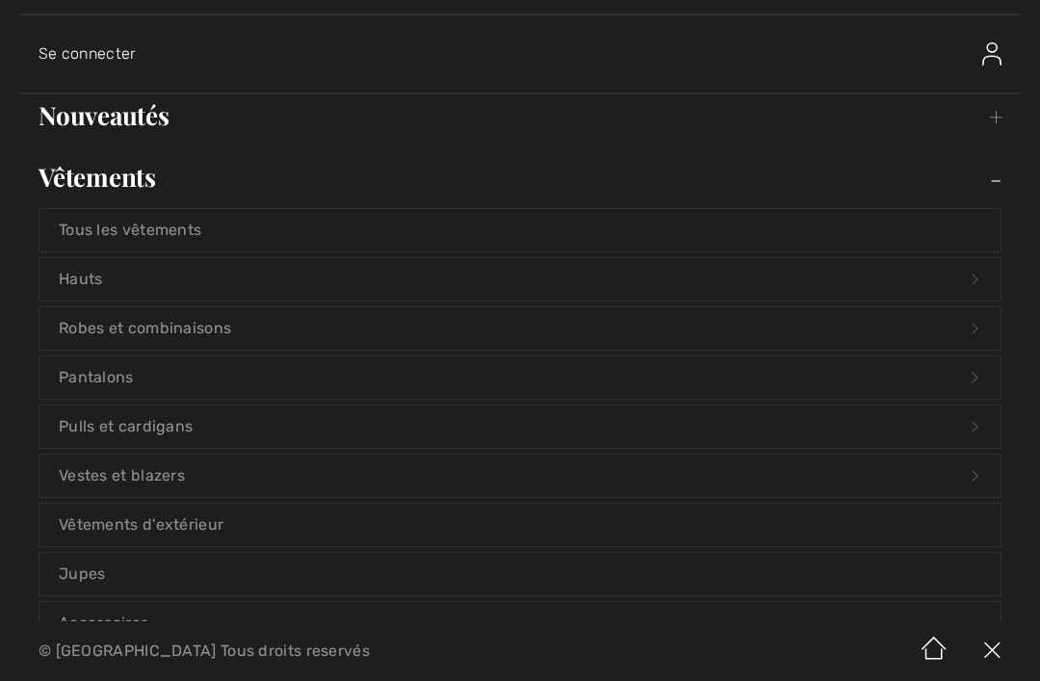
scroll to position [70, 0]
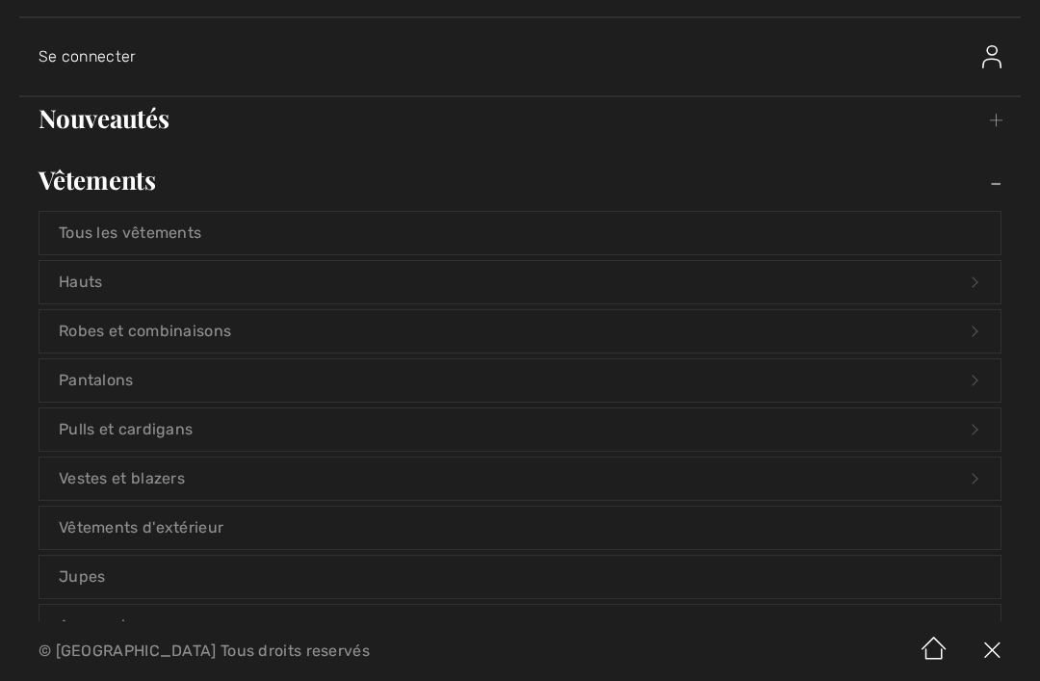
click at [129, 230] on link "Tous les vêtements" at bounding box center [519, 233] width 961 height 42
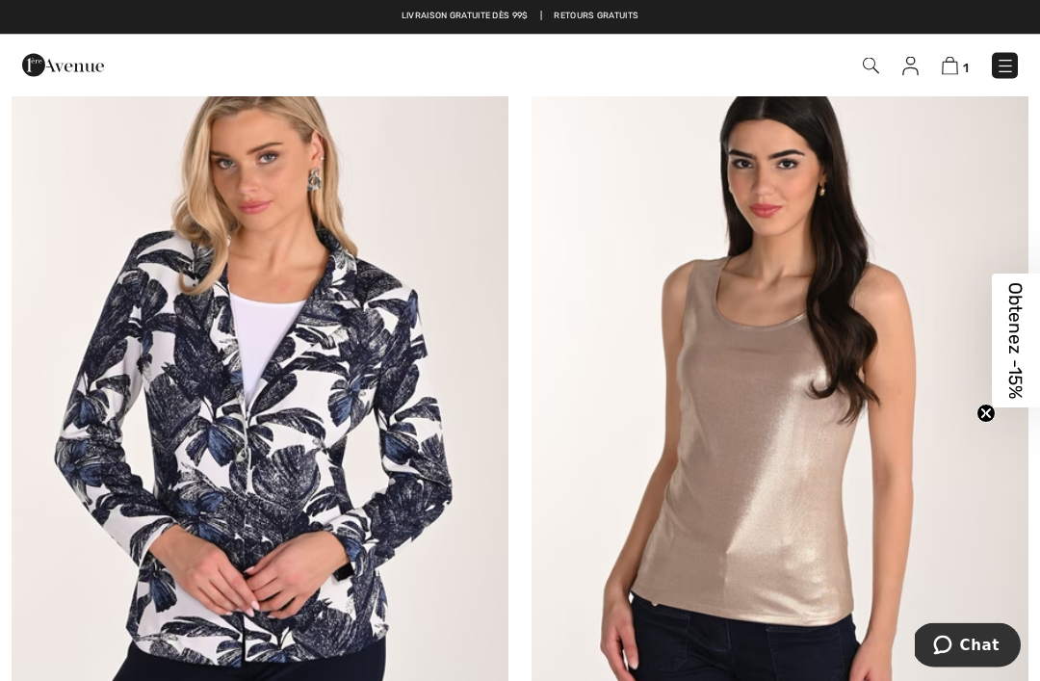
scroll to position [14127, 0]
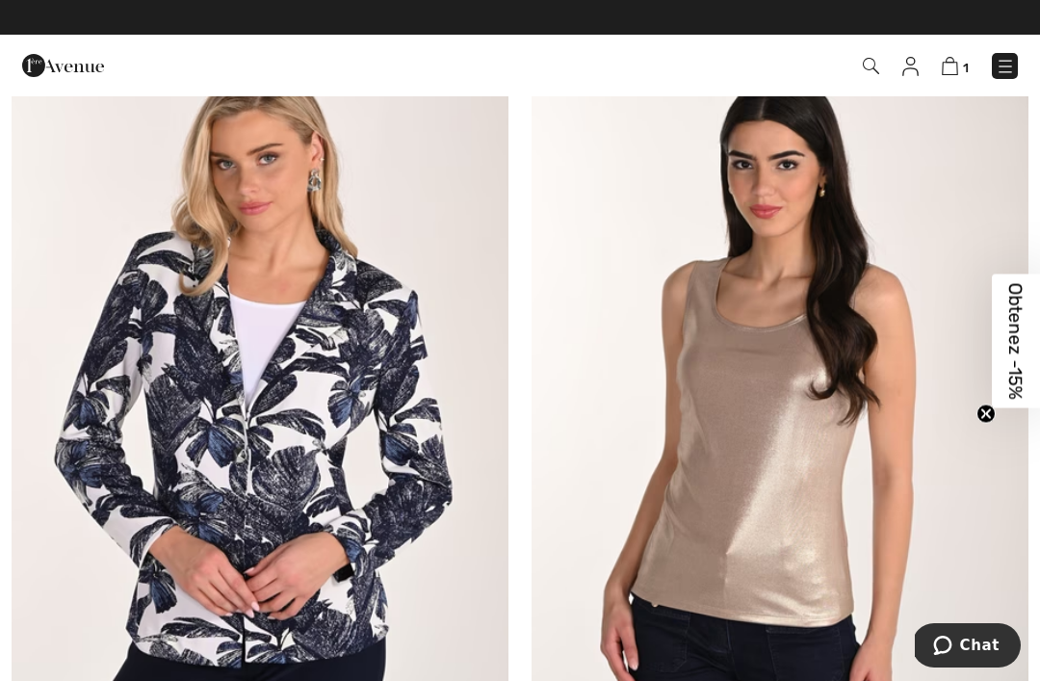
click at [957, 65] on img at bounding box center [950, 66] width 16 height 18
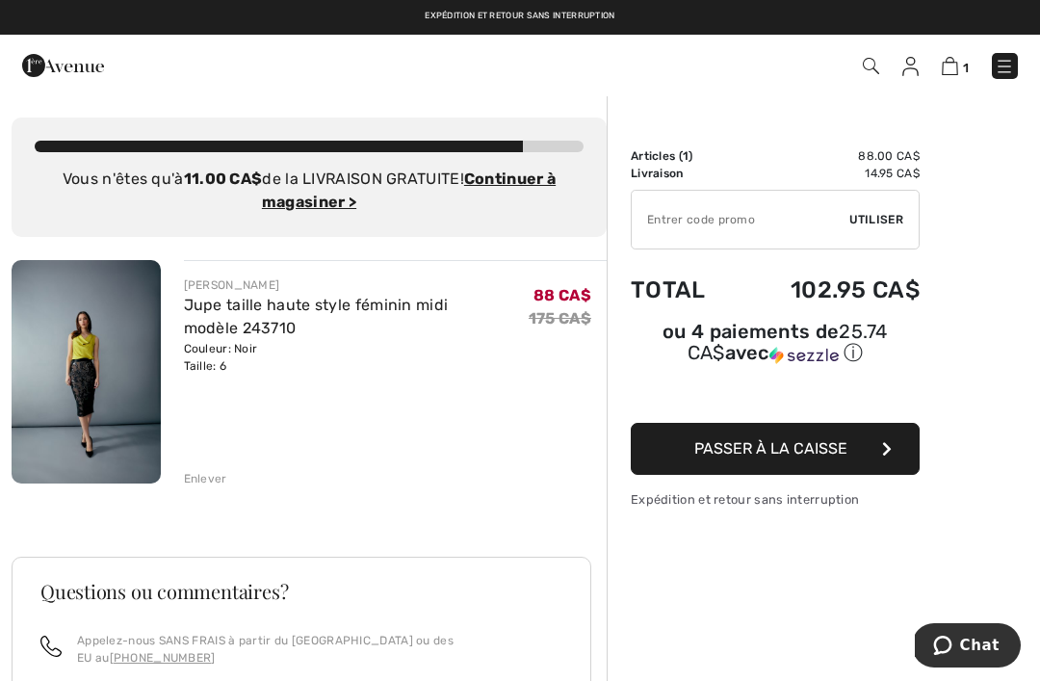
click at [246, 306] on link "Jupe taille haute style féminin midi modèle 243710" at bounding box center [316, 316] width 265 height 41
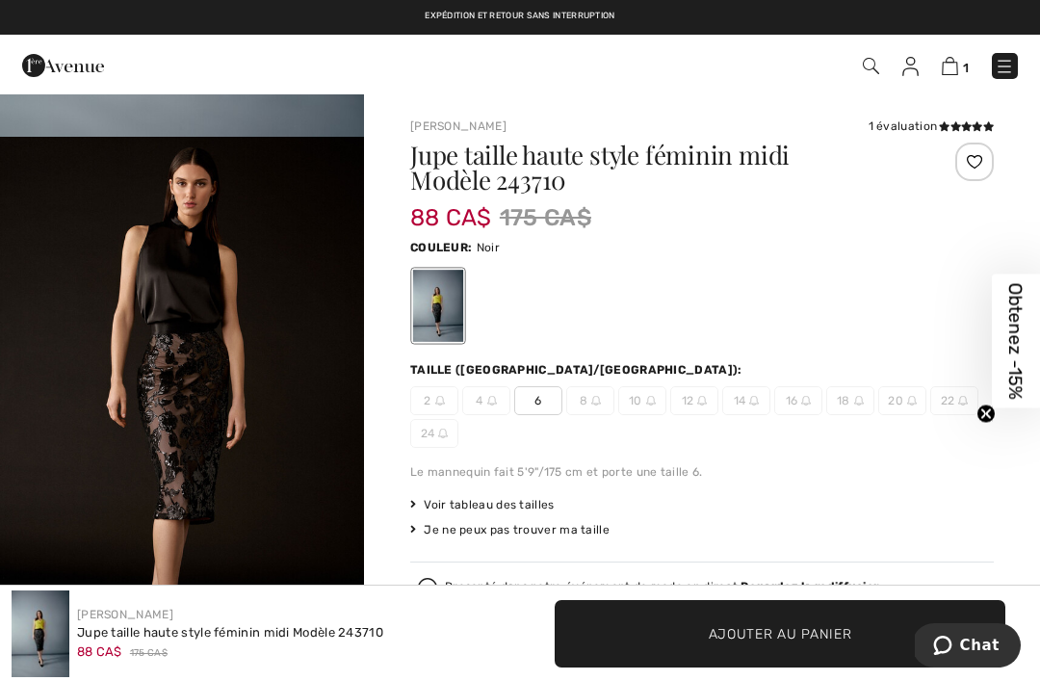
scroll to position [505, 0]
click at [183, 332] on img "2 / 6" at bounding box center [182, 408] width 364 height 546
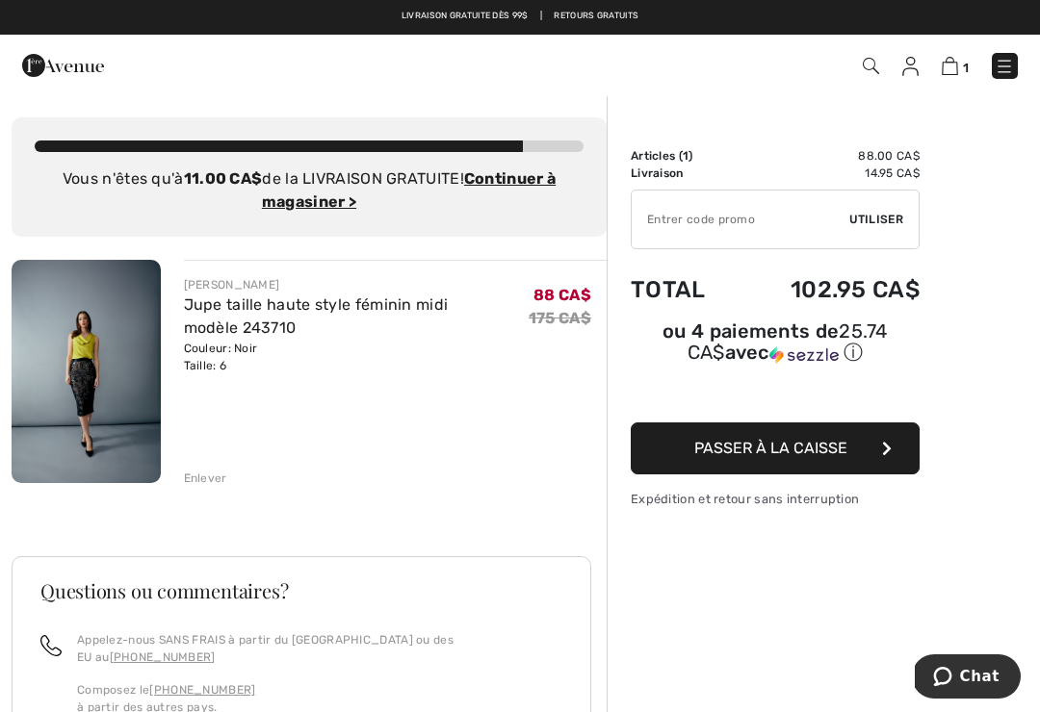
click at [333, 307] on link "Jupe taille haute style féminin midi modèle 243710" at bounding box center [316, 316] width 265 height 41
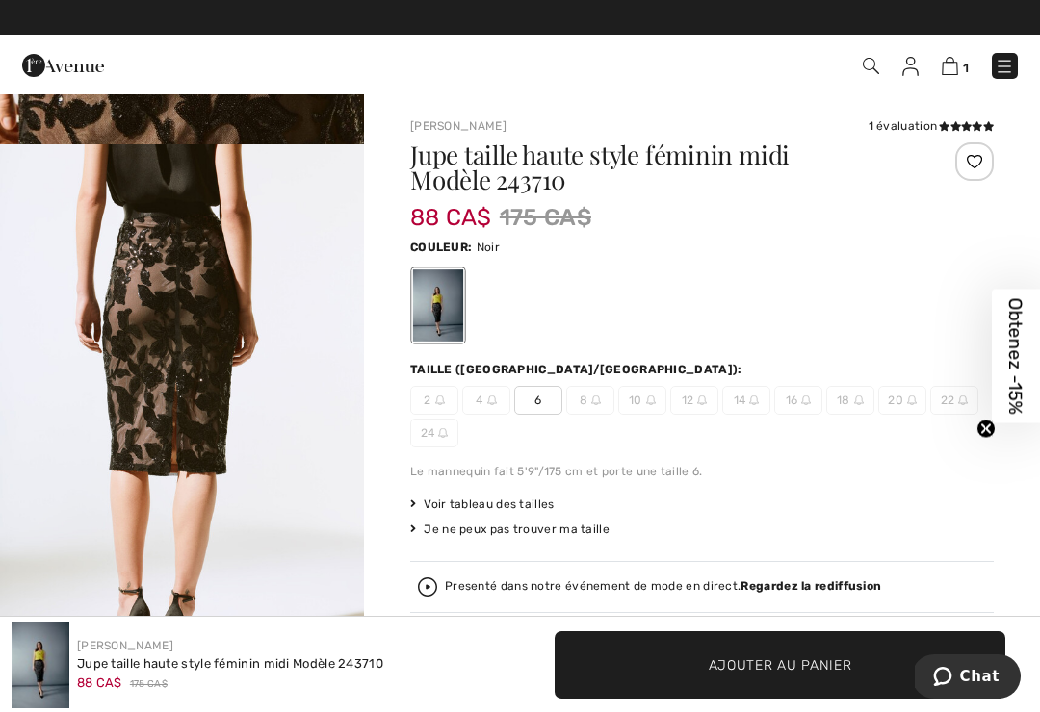
scroll to position [3303, 0]
click at [64, 402] on img "6 / 6" at bounding box center [182, 417] width 364 height 546
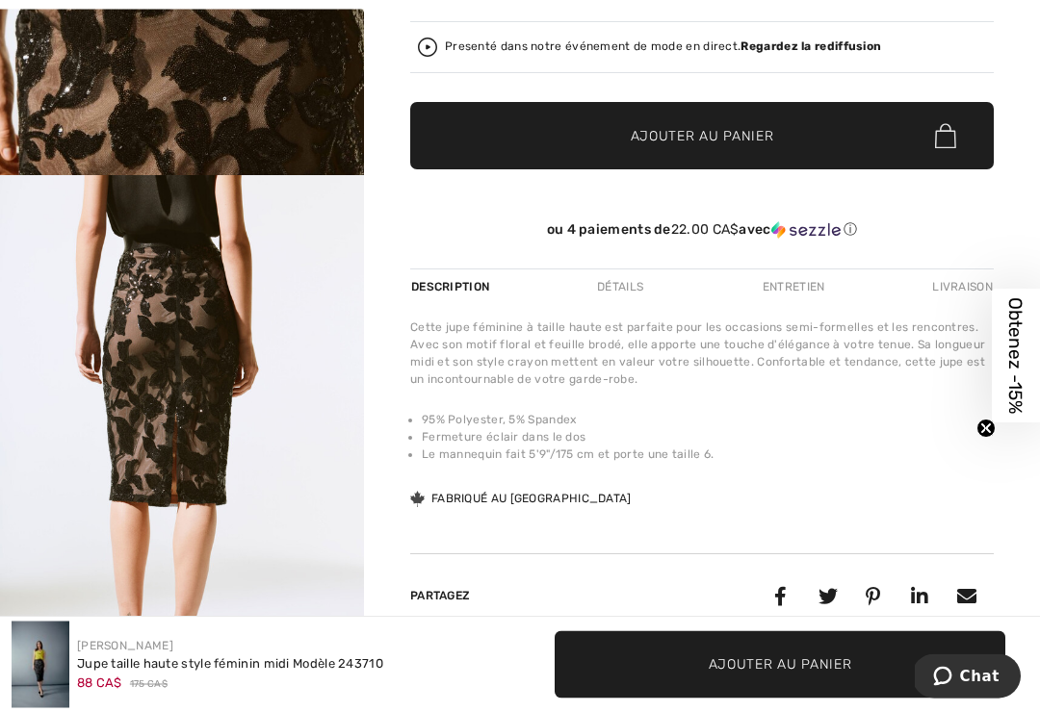
scroll to position [2740, 0]
click at [175, 351] on img "6 / 6" at bounding box center [182, 449] width 364 height 546
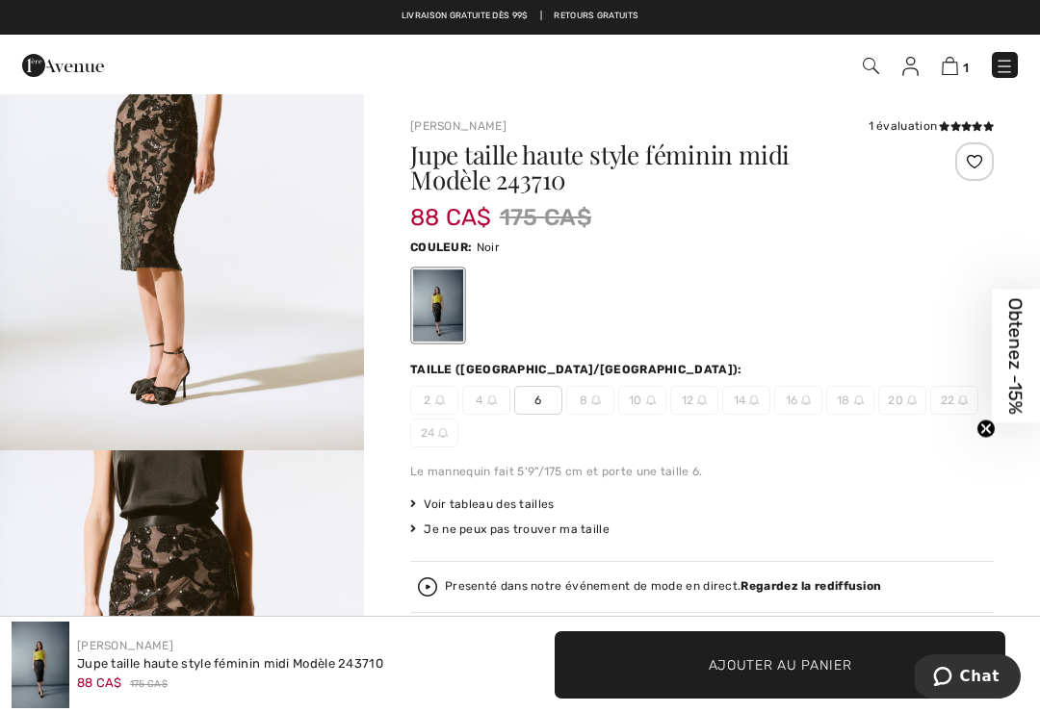
scroll to position [1911, 0]
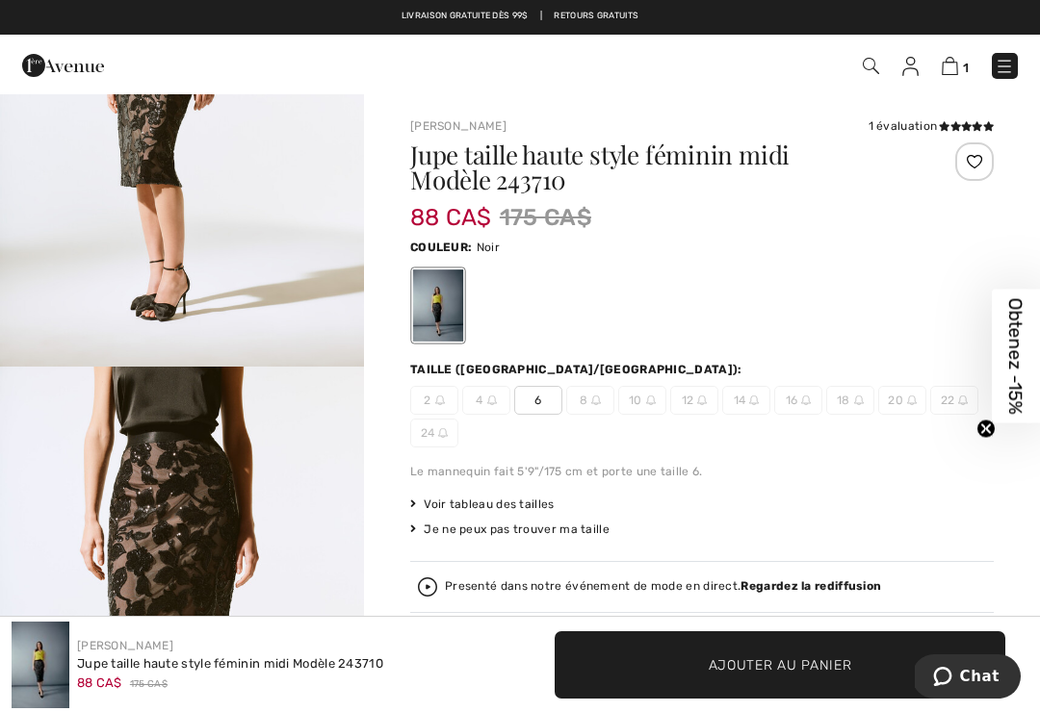
click at [506, 591] on div "Presenté dans notre événement de mode en direct. Regardez la rediffusion" at bounding box center [663, 587] width 436 height 13
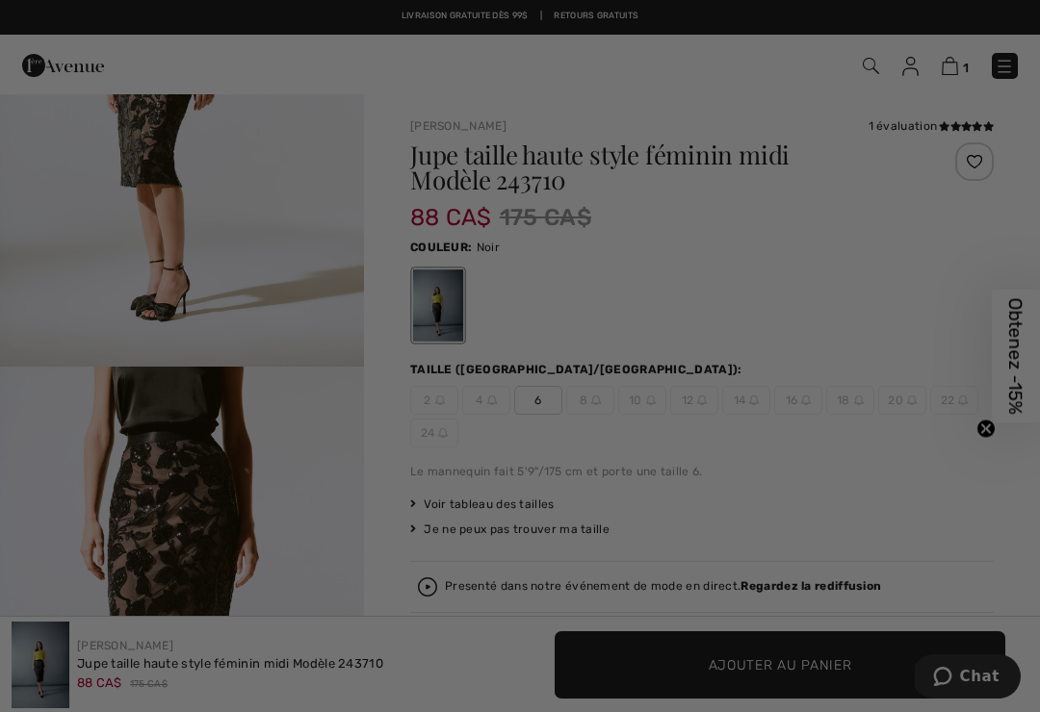
scroll to position [0, 0]
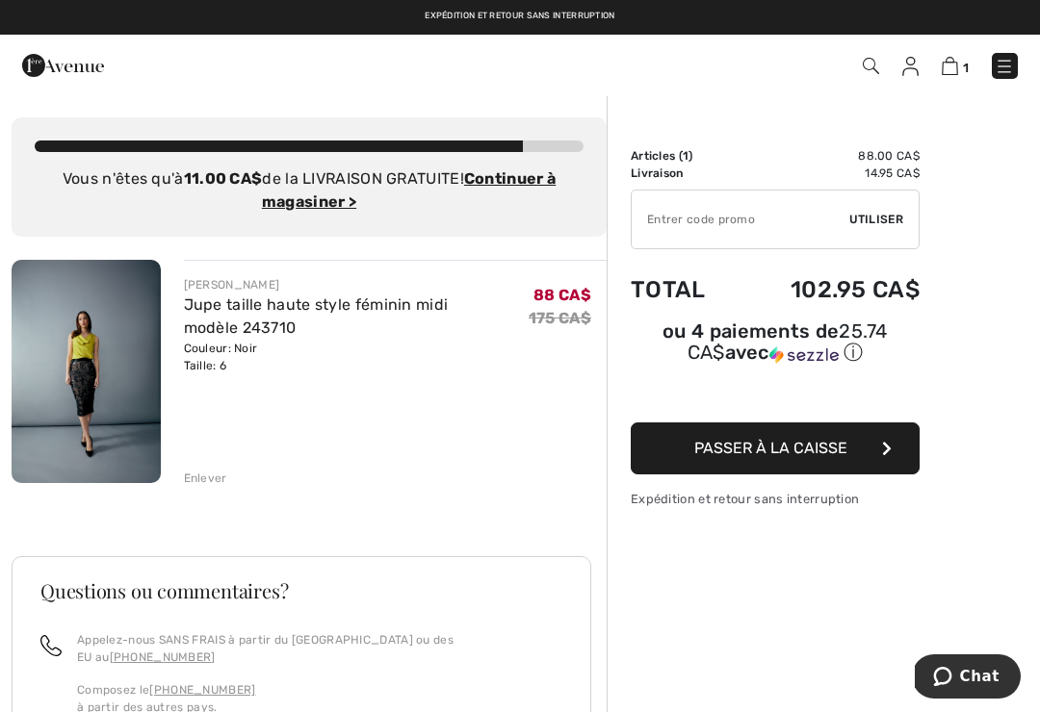
click at [383, 304] on link "Jupe taille haute style féminin midi modèle 243710" at bounding box center [316, 316] width 265 height 41
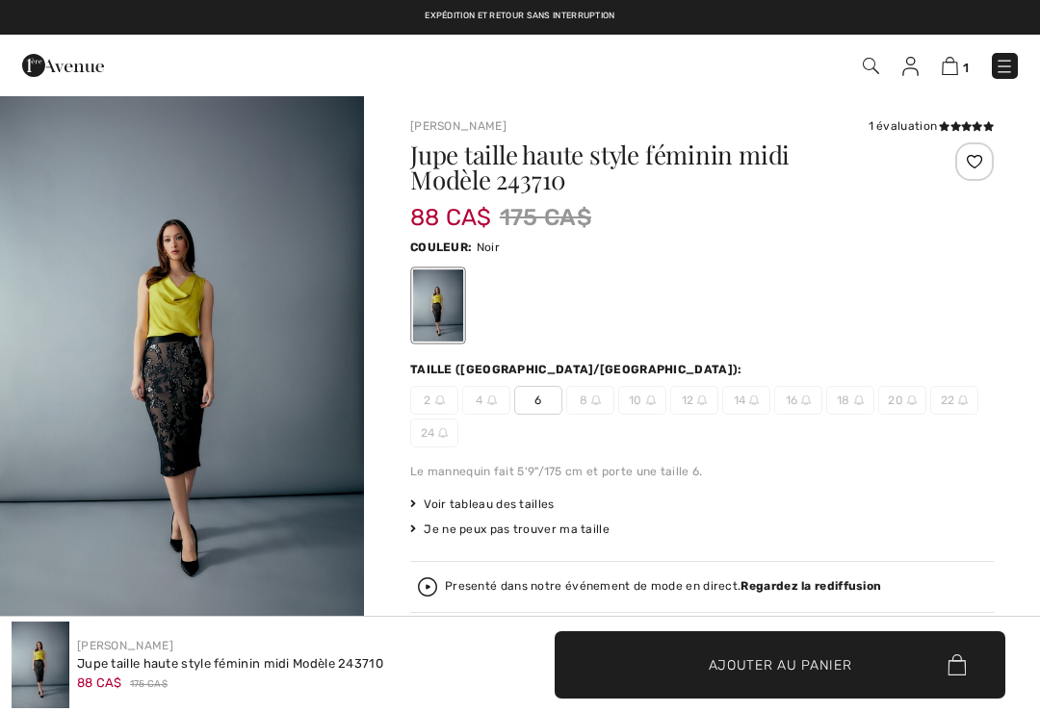
checkbox input "true"
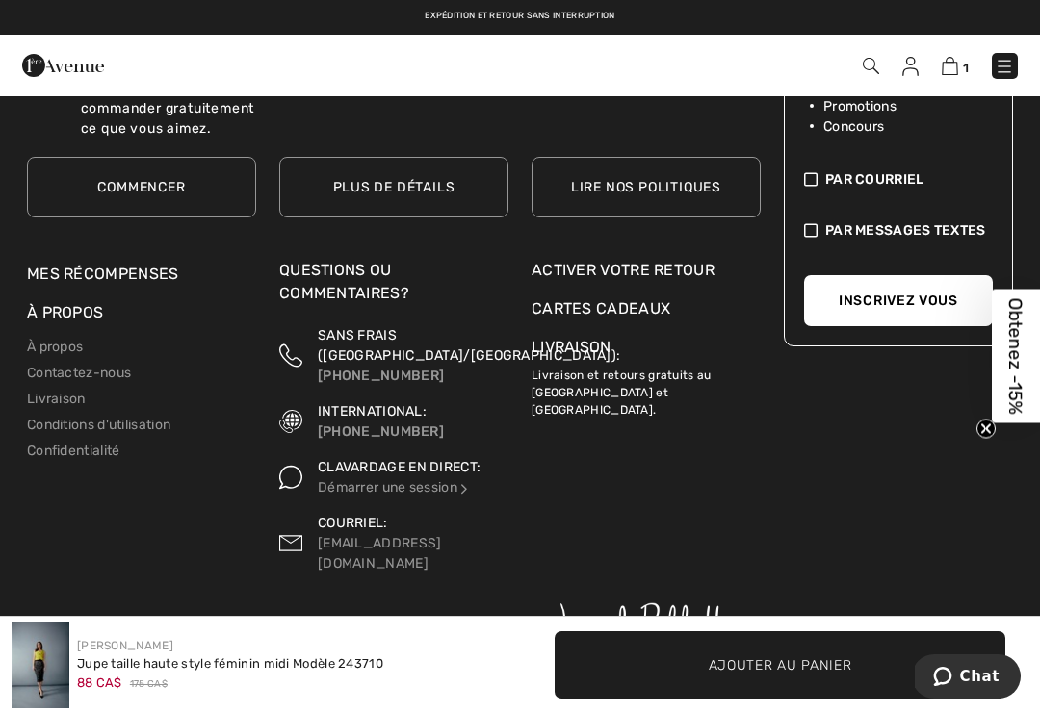
click at [656, 181] on link "Lire nos politiques" at bounding box center [645, 187] width 229 height 61
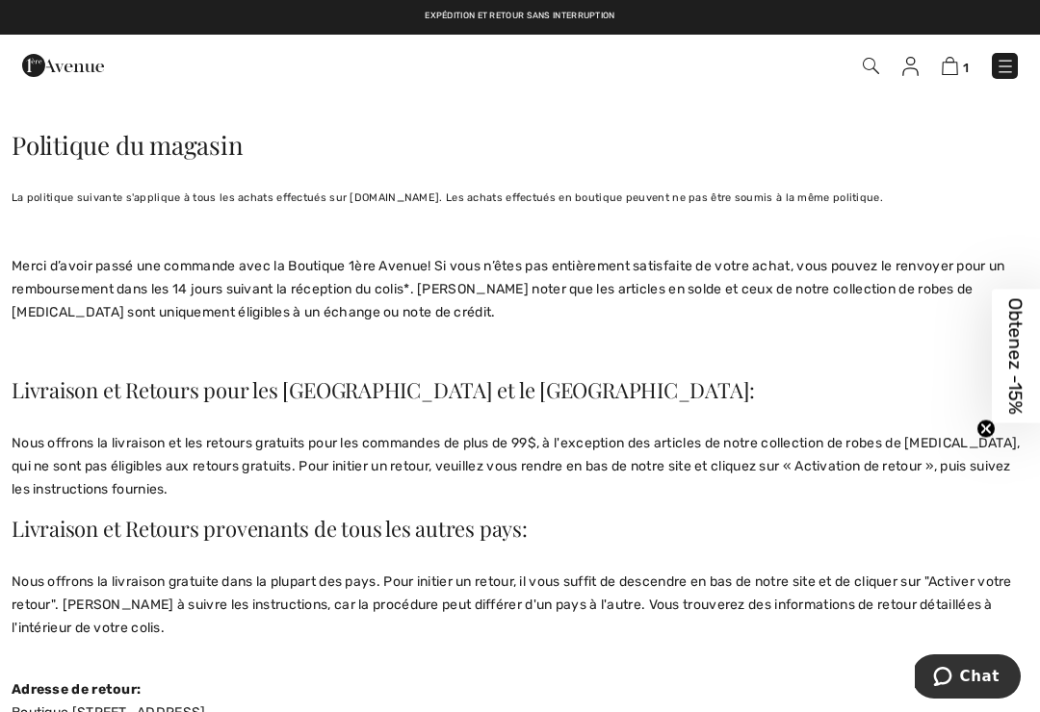
click at [1000, 66] on img at bounding box center [1004, 66] width 19 height 19
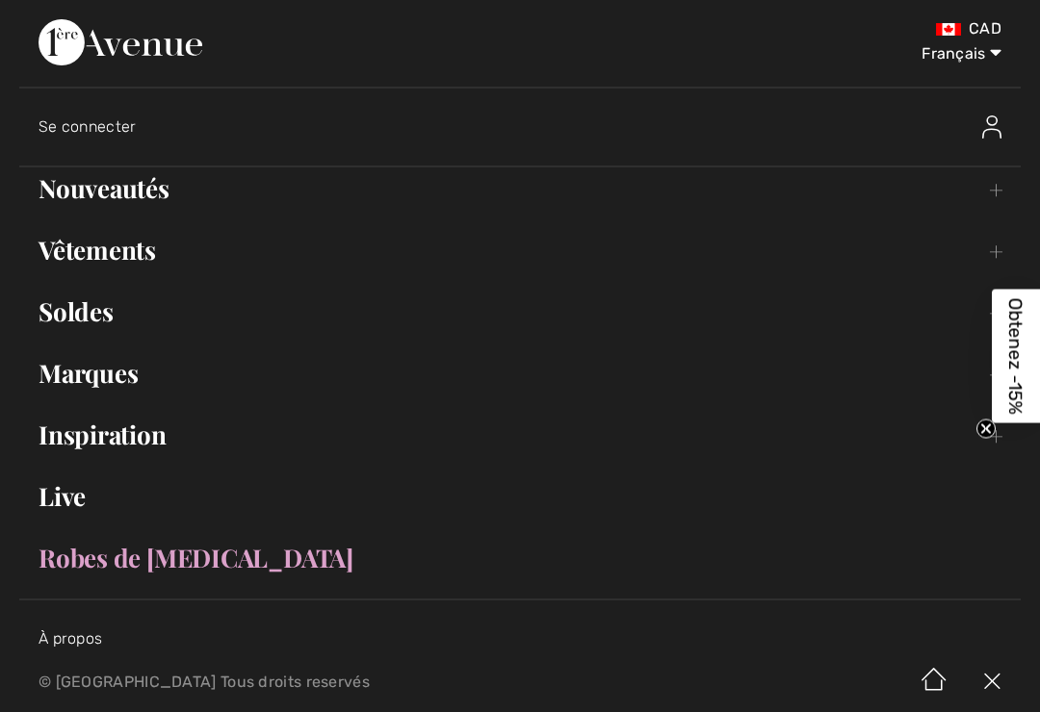
click at [121, 442] on link "Inspiration Toggle submenu" at bounding box center [519, 435] width 1001 height 42
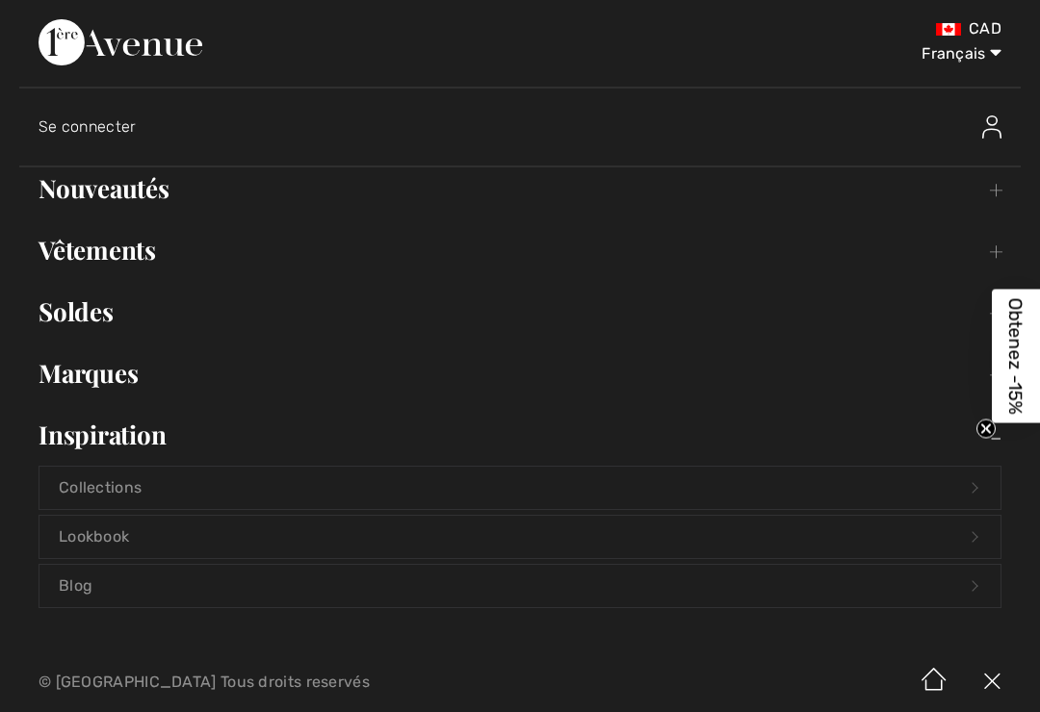
click at [125, 430] on link "Inspiration Toggle submenu" at bounding box center [519, 435] width 1001 height 42
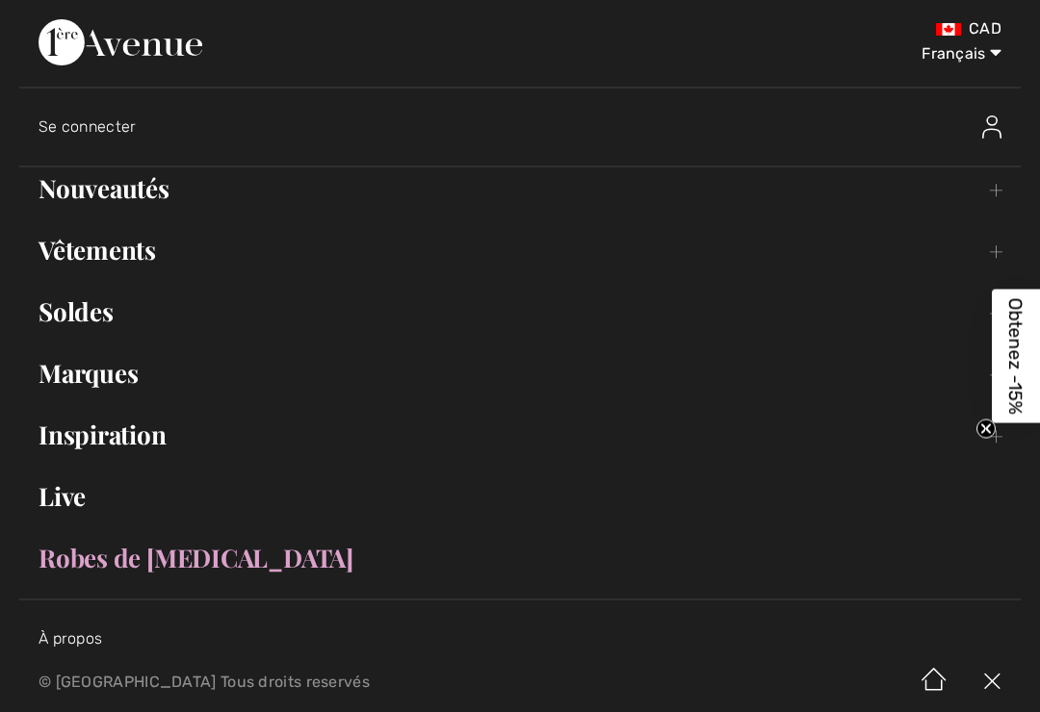
click at [119, 429] on link "Inspiration Toggle submenu" at bounding box center [519, 435] width 1001 height 42
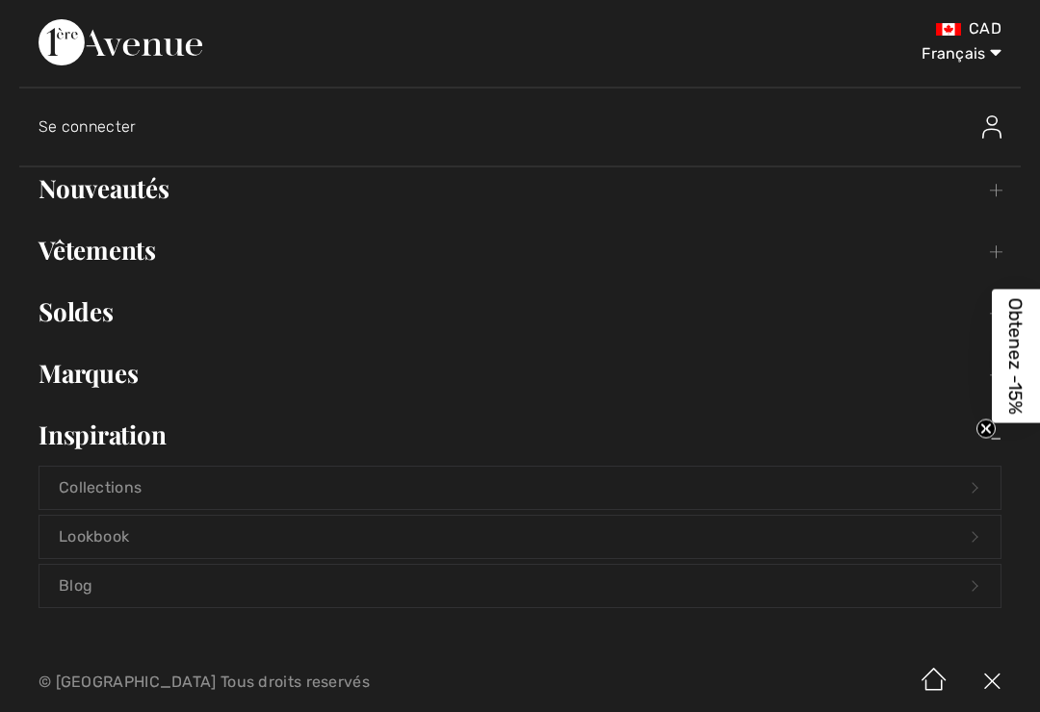
click at [269, 313] on link "Soldes Toggle submenu" at bounding box center [519, 312] width 1001 height 42
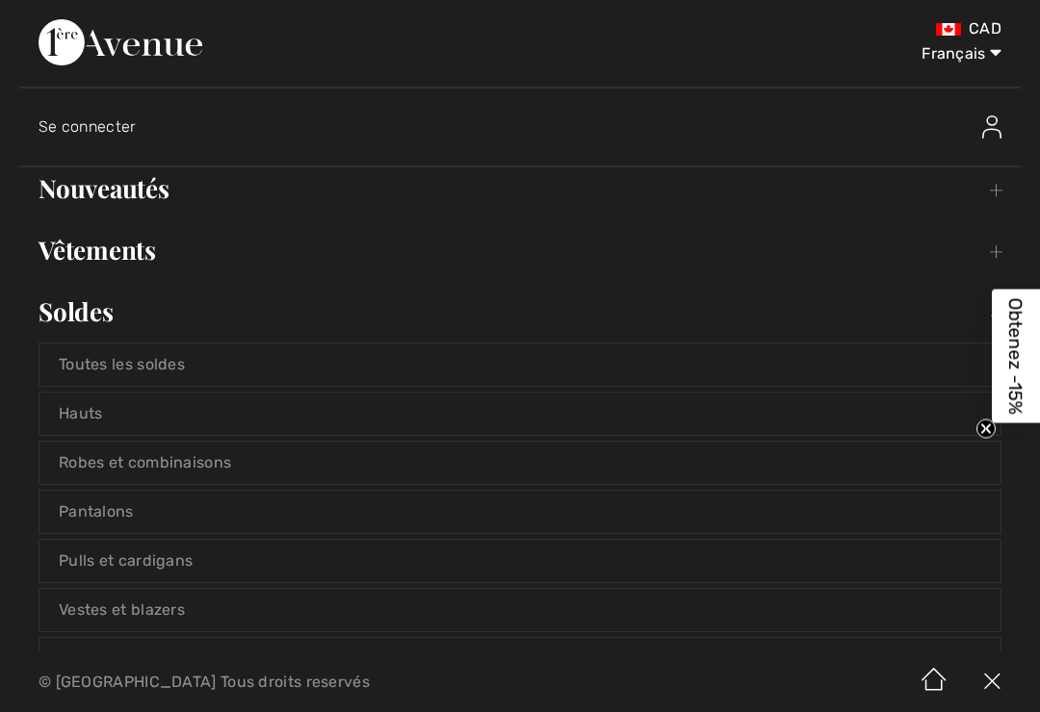
click at [102, 246] on link "Vêtements Toggle submenu" at bounding box center [519, 250] width 1001 height 42
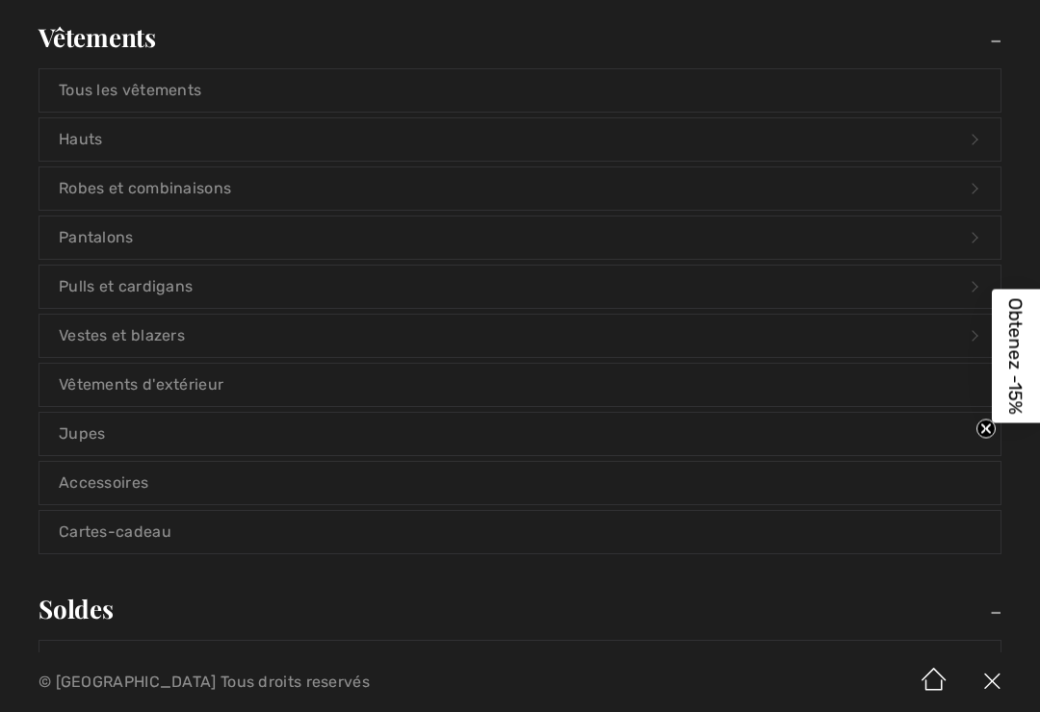
scroll to position [215, 0]
click at [104, 483] on link "Accessoires" at bounding box center [519, 481] width 961 height 42
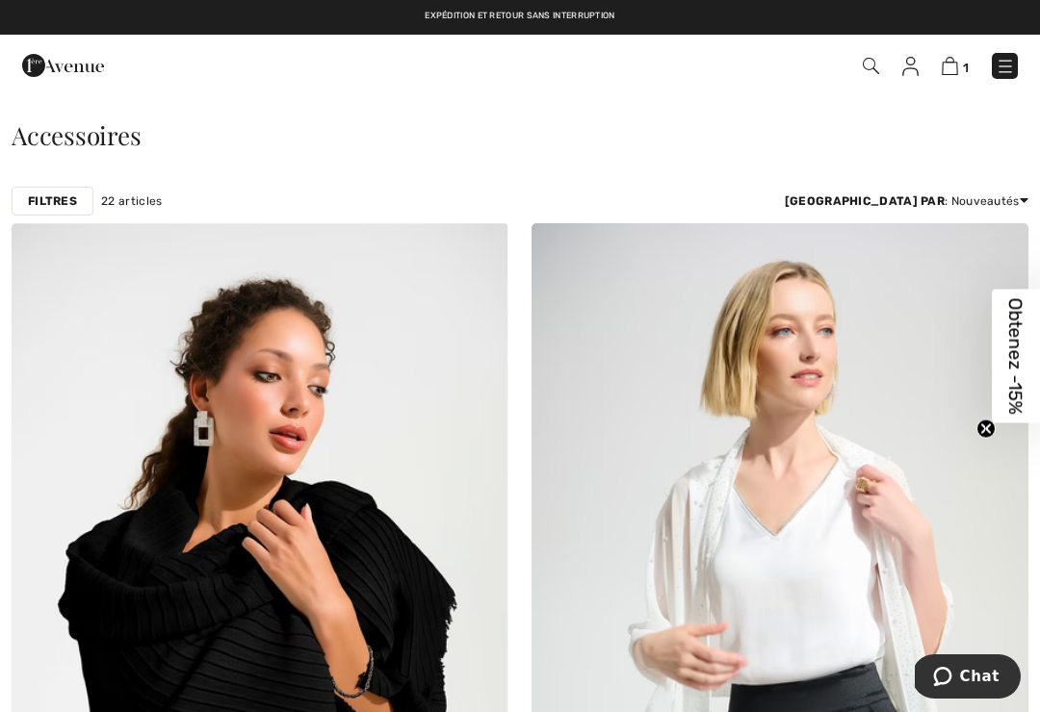
click at [860, 72] on span at bounding box center [869, 65] width 19 height 23
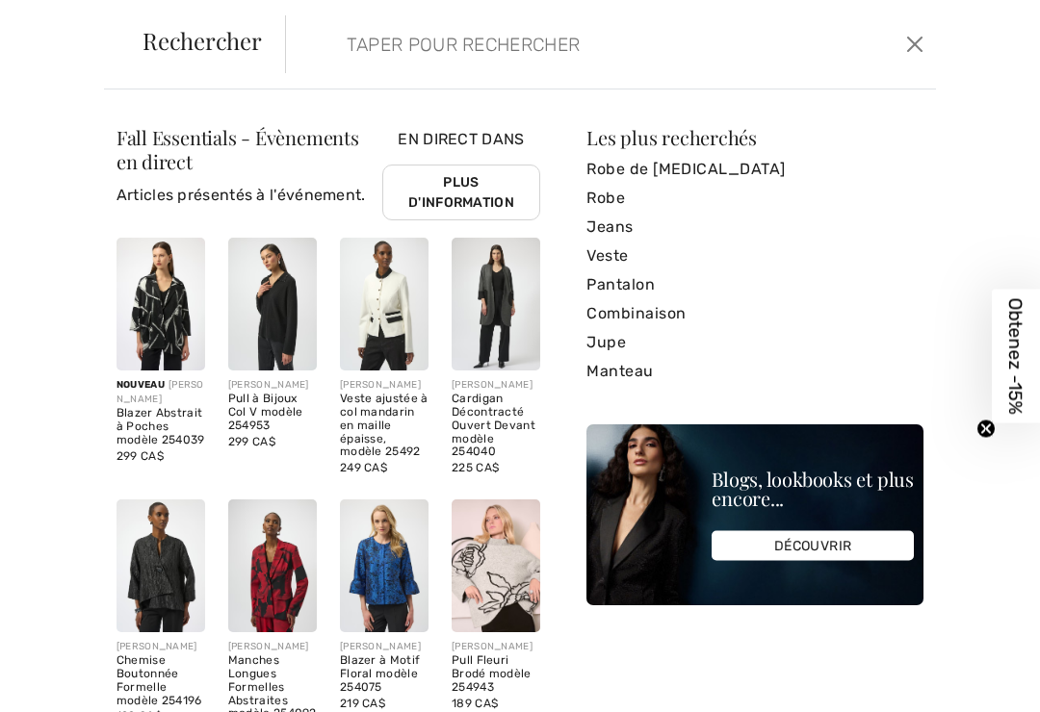
click at [372, 36] on input "search" at bounding box center [545, 44] width 427 height 58
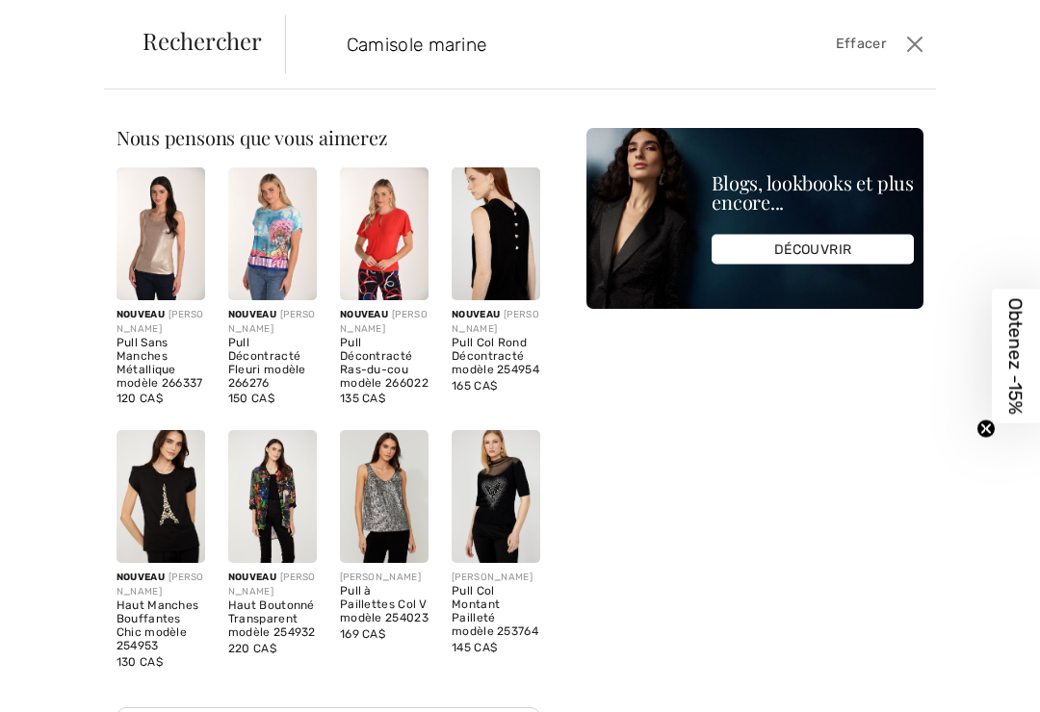
type input "Camisole marine"
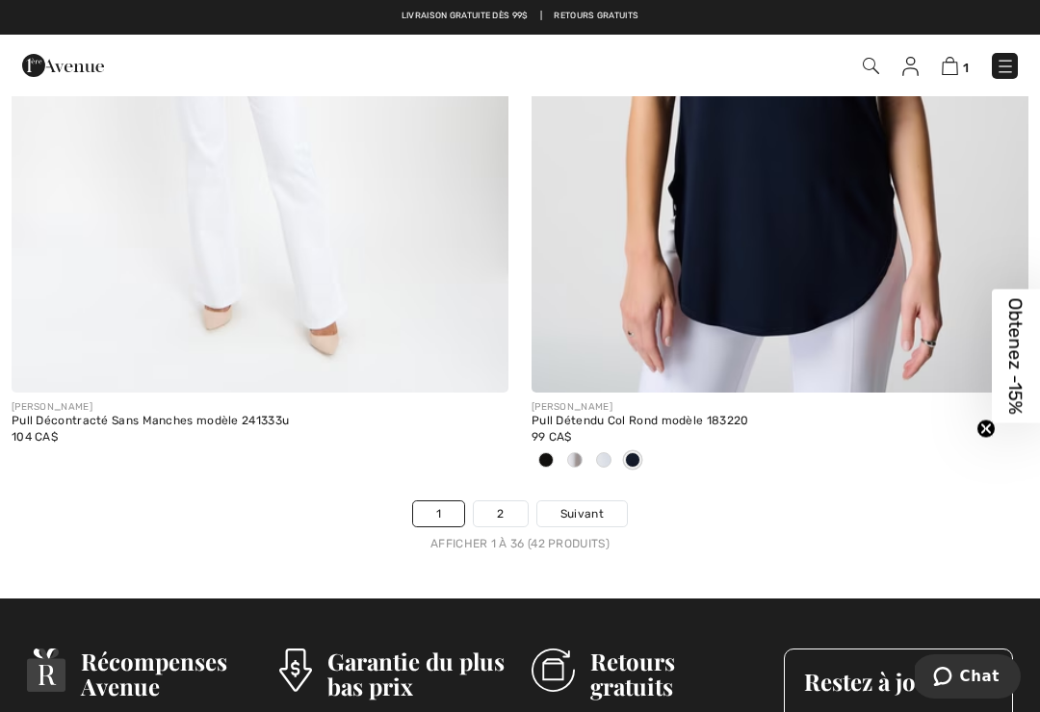
scroll to position [15605, 0]
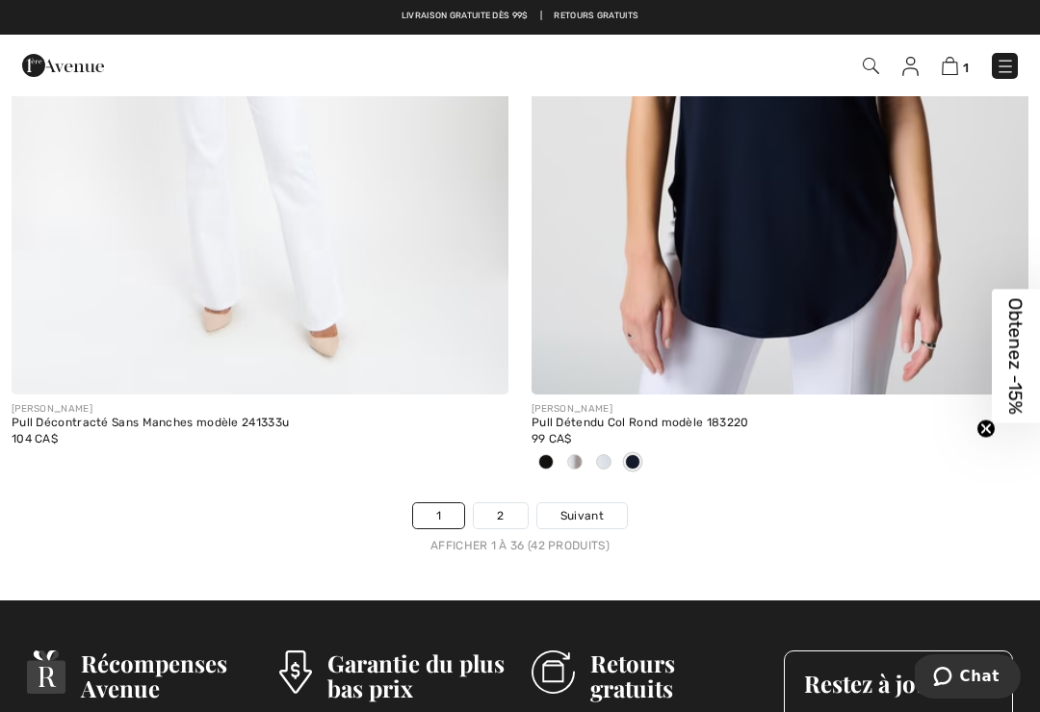
click at [503, 504] on link "2" at bounding box center [500, 516] width 53 height 25
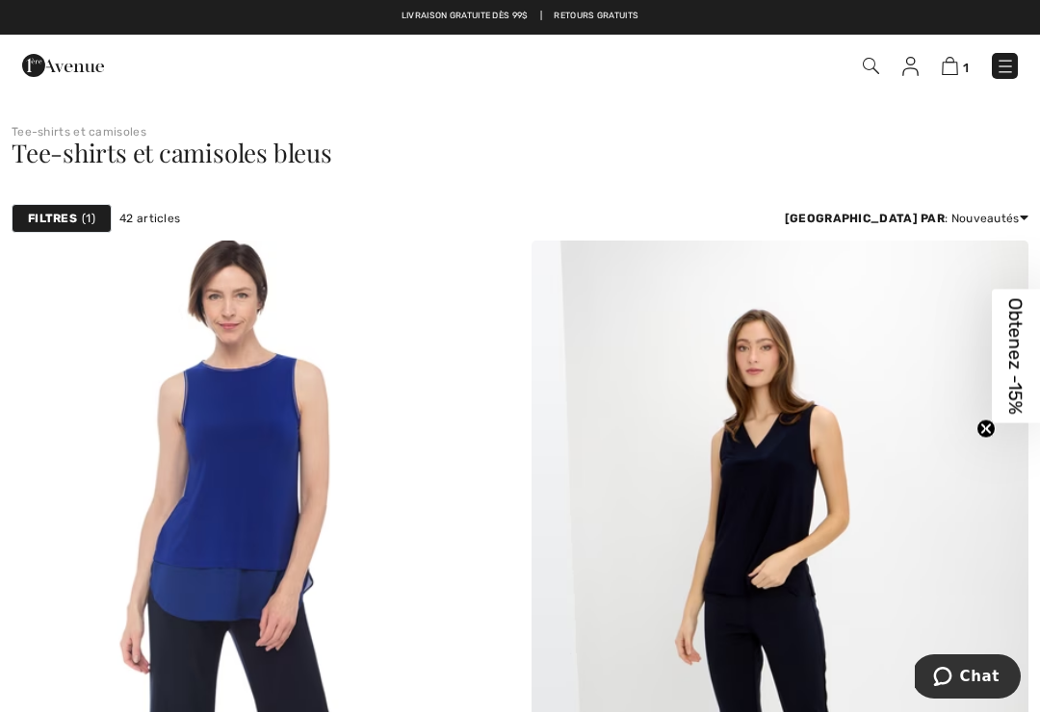
click at [863, 71] on img at bounding box center [871, 66] width 16 height 16
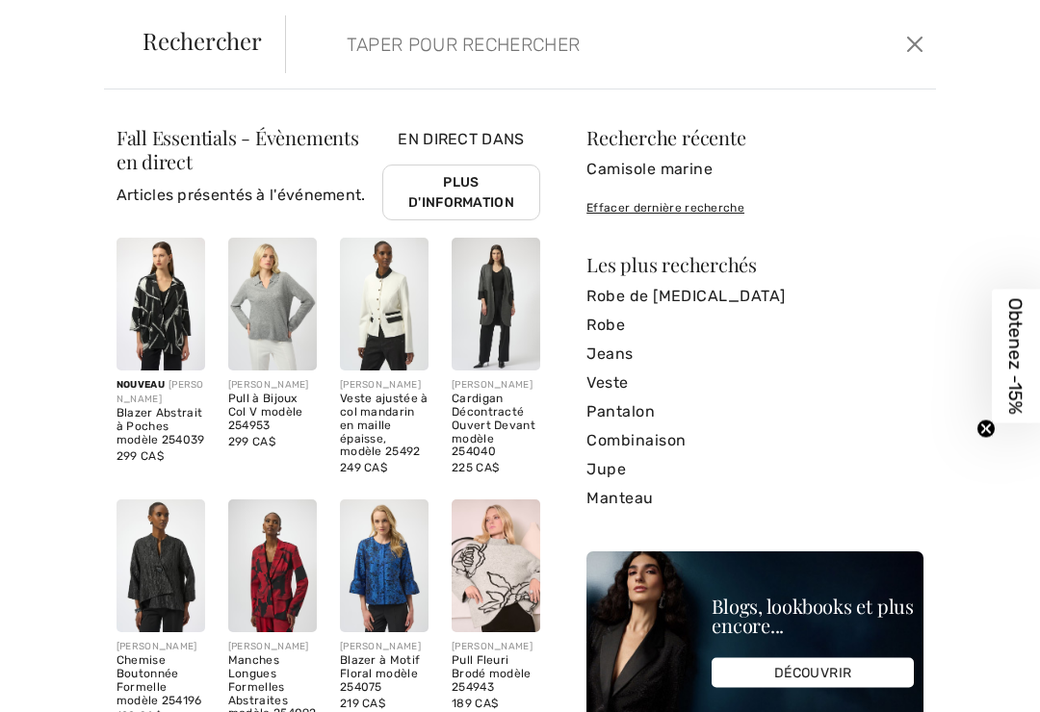
click at [356, 39] on input "search" at bounding box center [545, 44] width 427 height 58
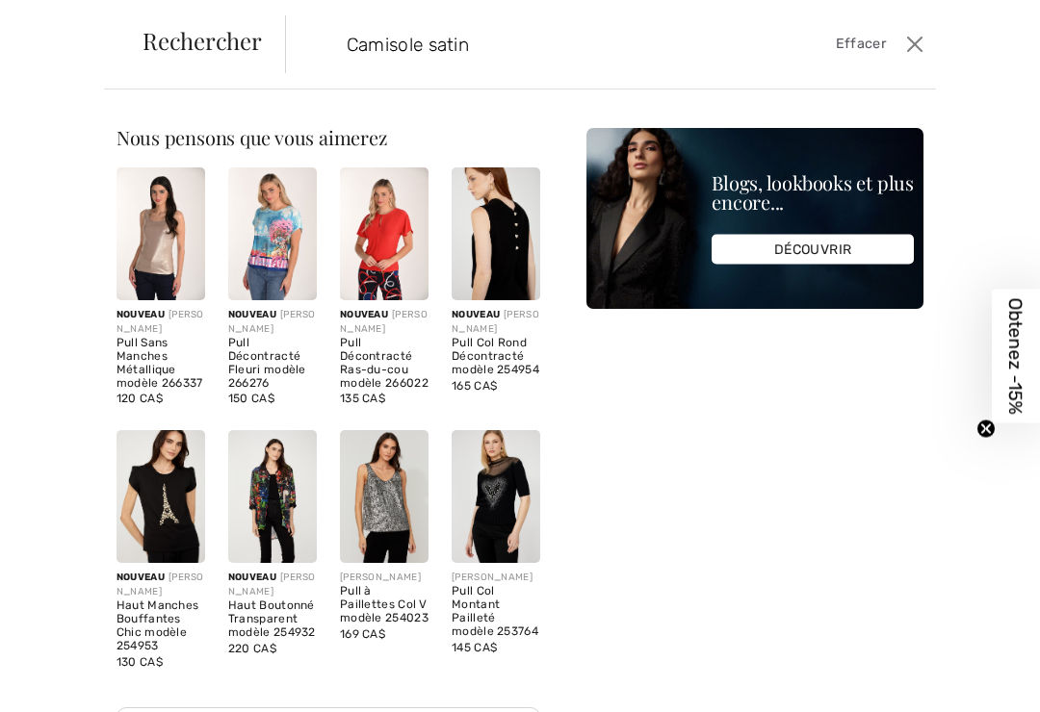
type input "Camisole satin"
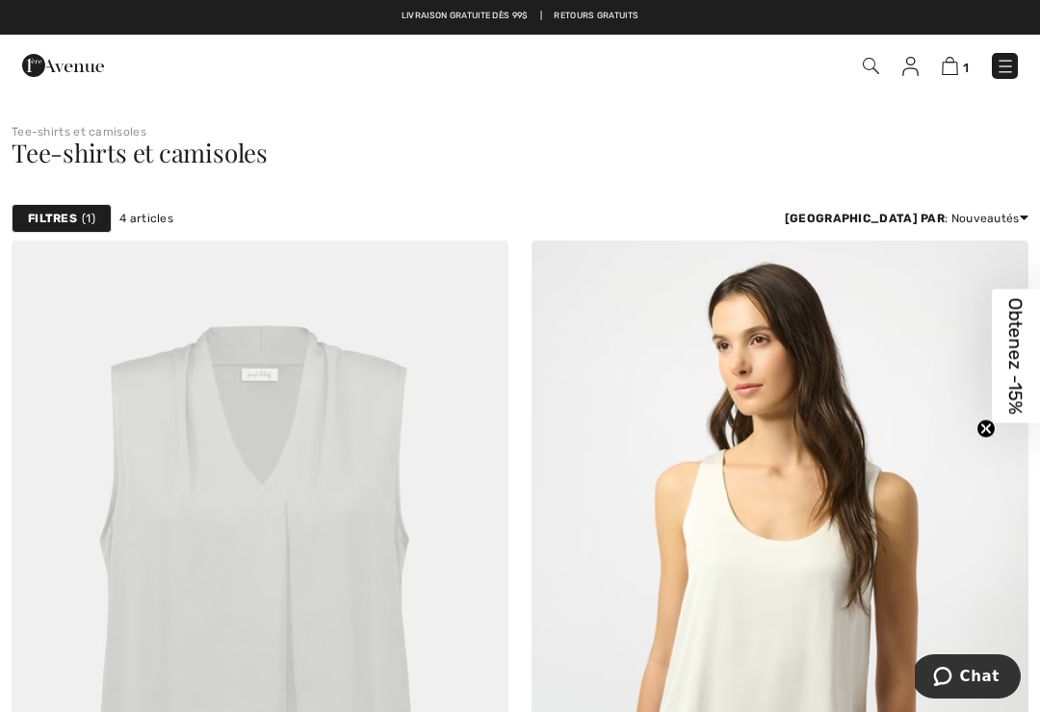
click at [871, 70] on img at bounding box center [871, 66] width 16 height 16
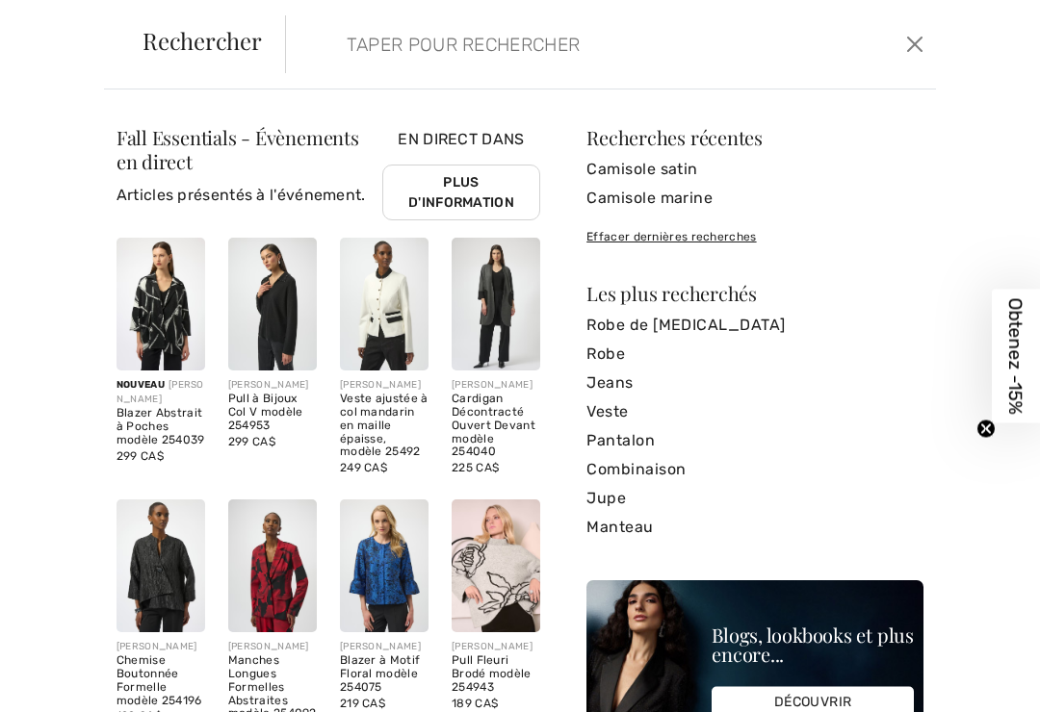
click at [365, 37] on input "search" at bounding box center [545, 44] width 427 height 58
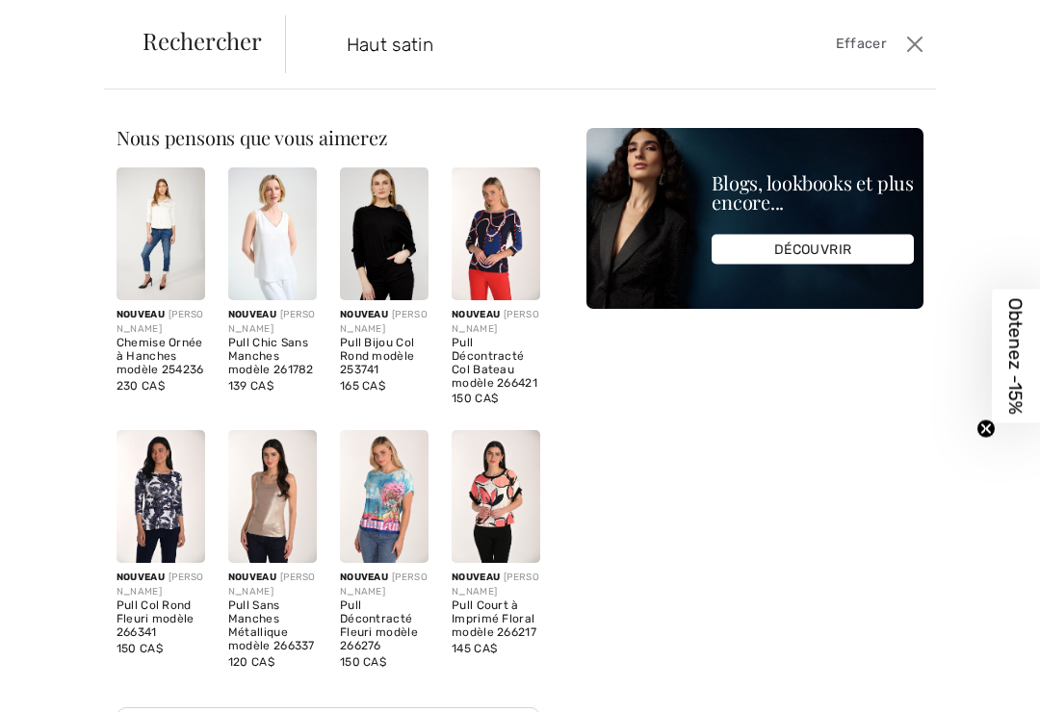
type input "Haut satin"
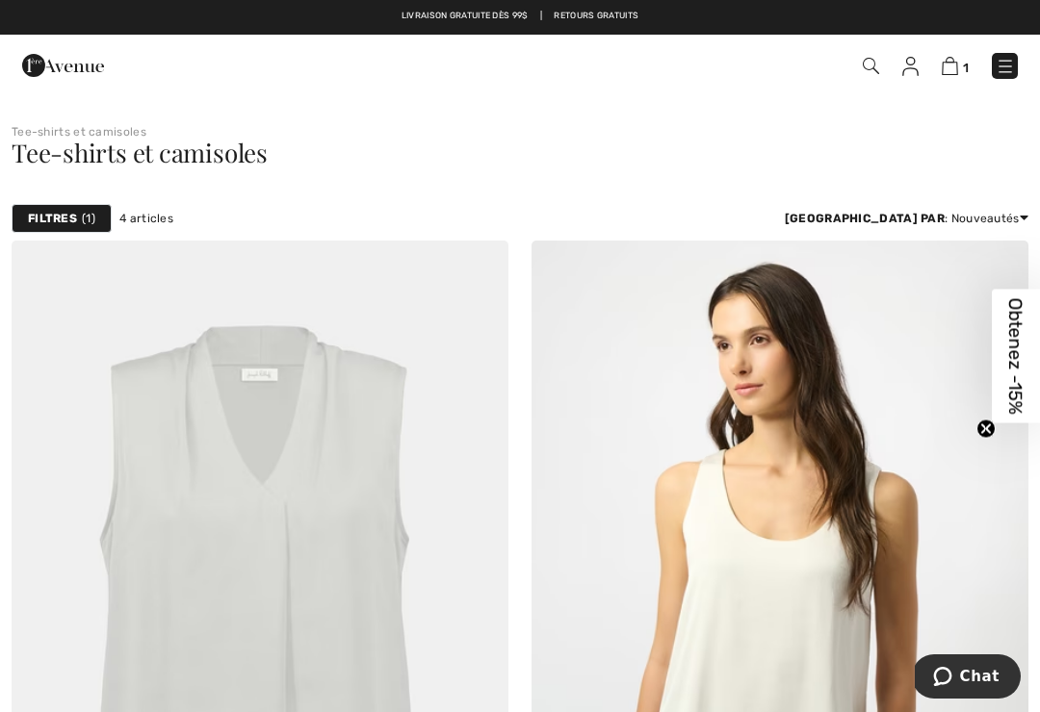
click at [961, 56] on link "1" at bounding box center [955, 65] width 27 height 23
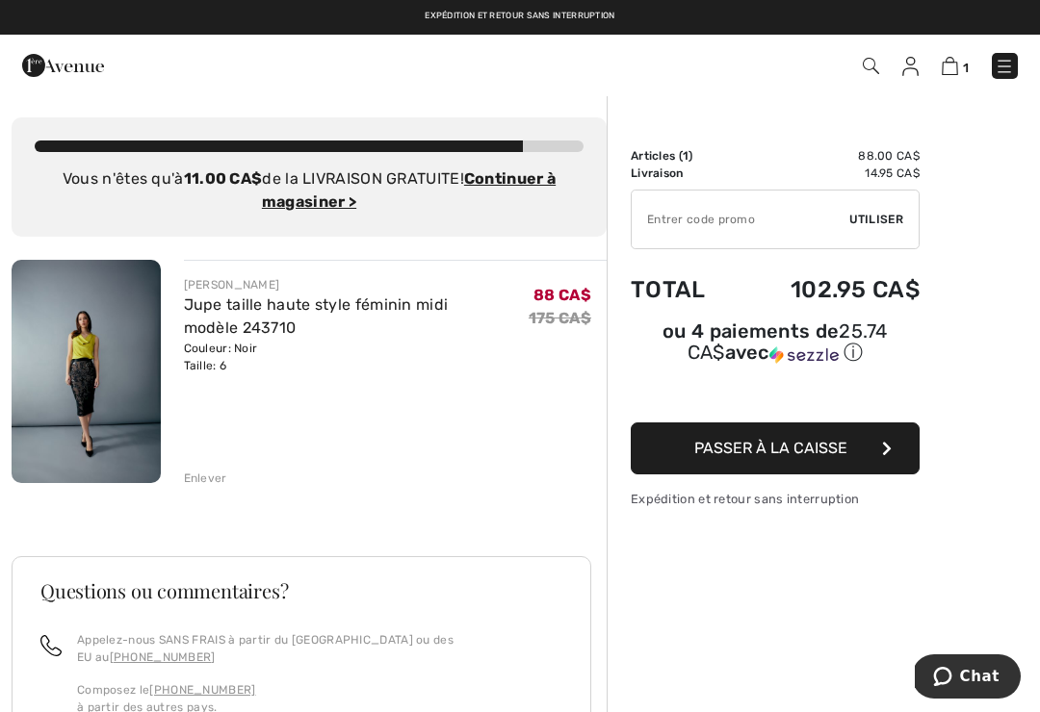
click at [320, 311] on link "Jupe taille haute style féminin midi modèle 243710" at bounding box center [316, 316] width 265 height 41
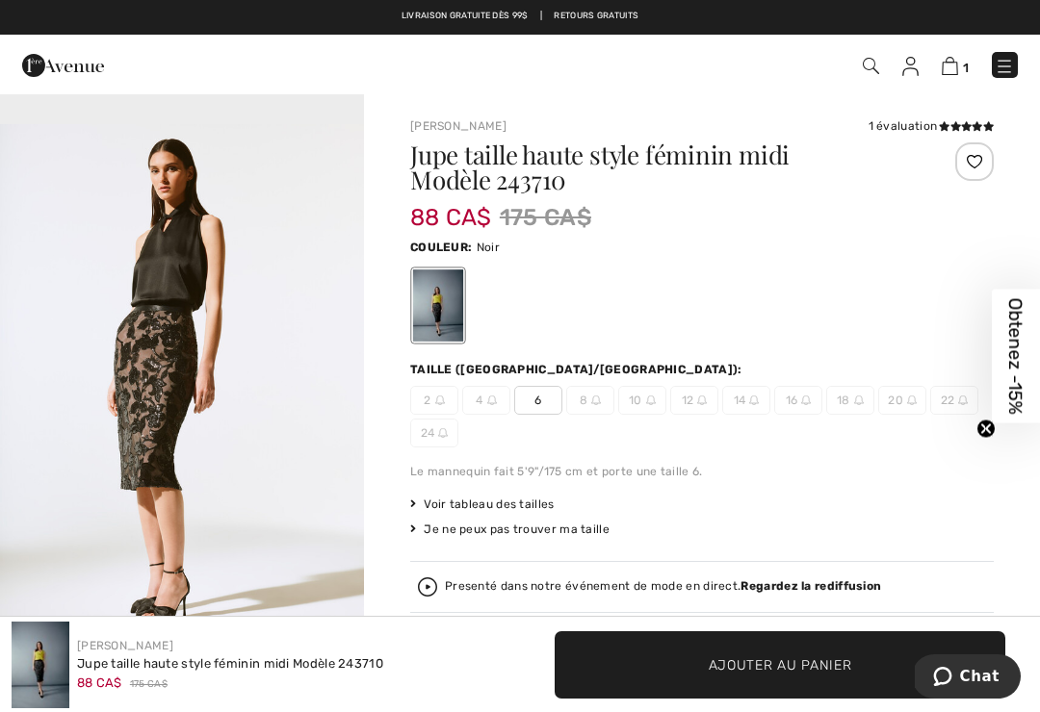
click at [877, 66] on img at bounding box center [871, 66] width 16 height 16
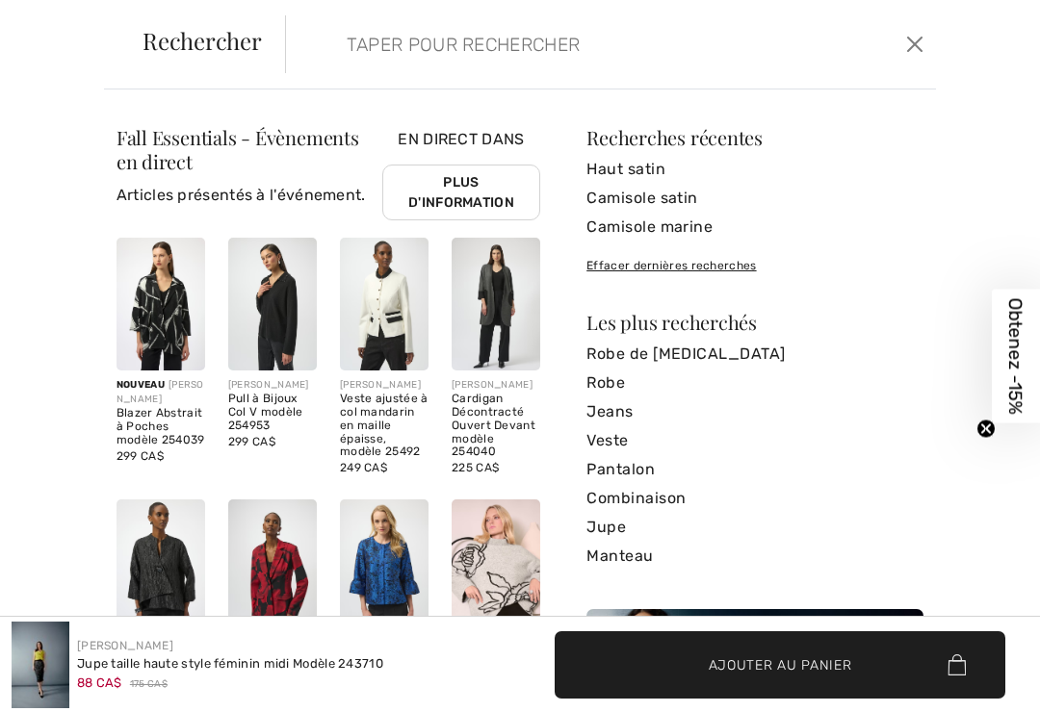
click at [375, 35] on input "search" at bounding box center [545, 44] width 427 height 58
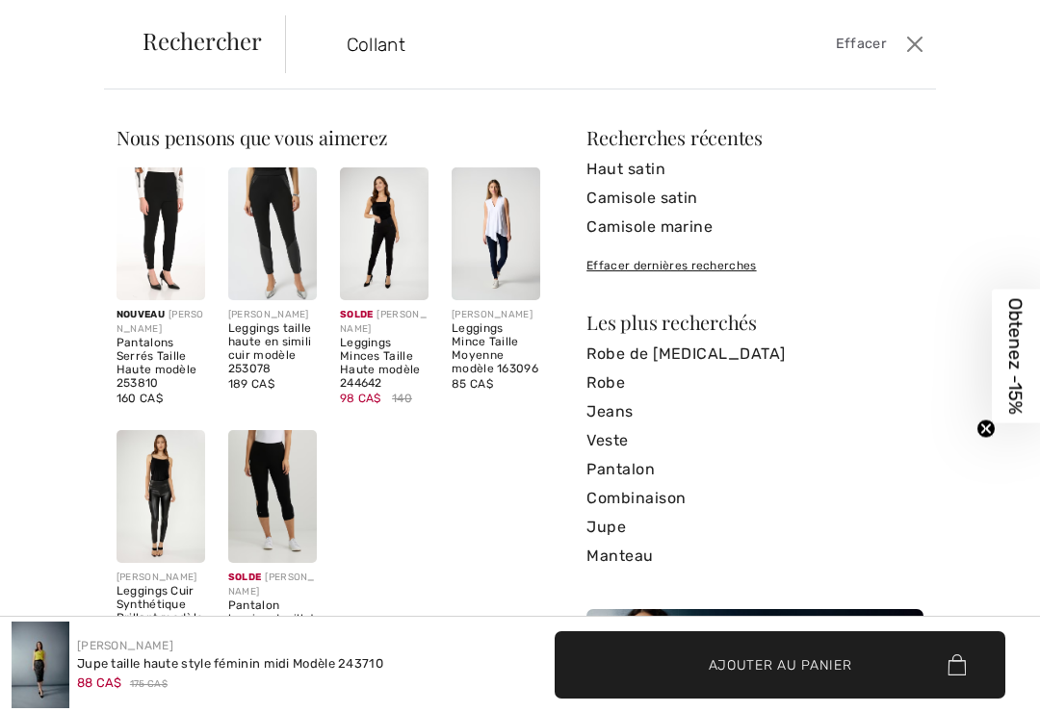
type input "Collant"
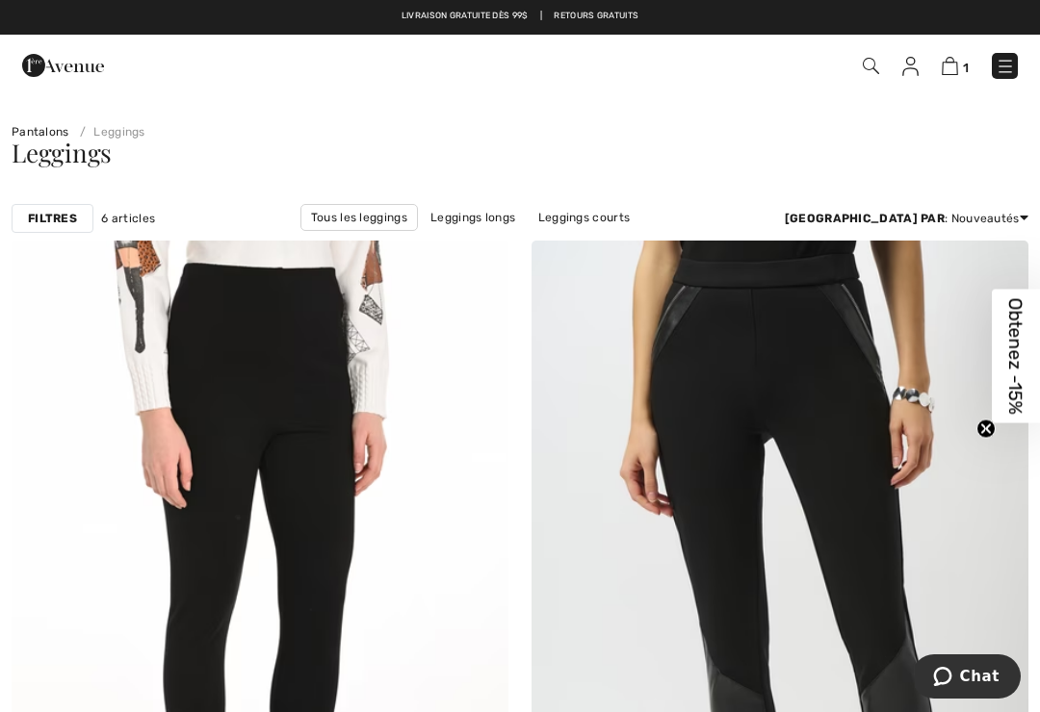
click at [868, 68] on img at bounding box center [871, 66] width 16 height 16
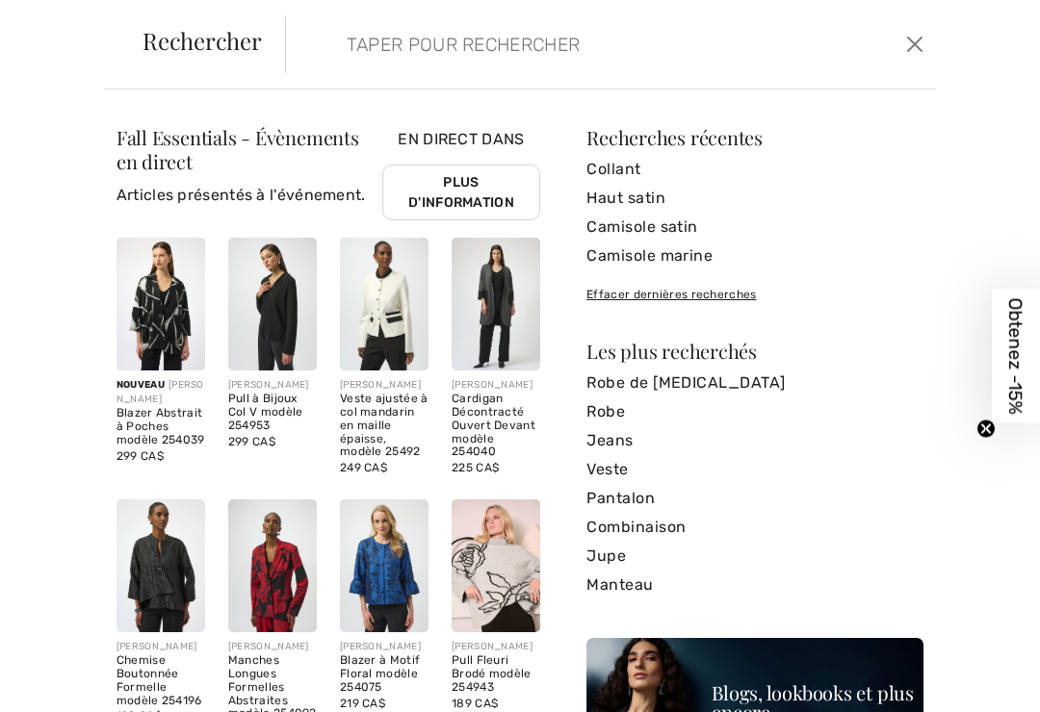
click at [362, 37] on input "search" at bounding box center [545, 44] width 427 height 58
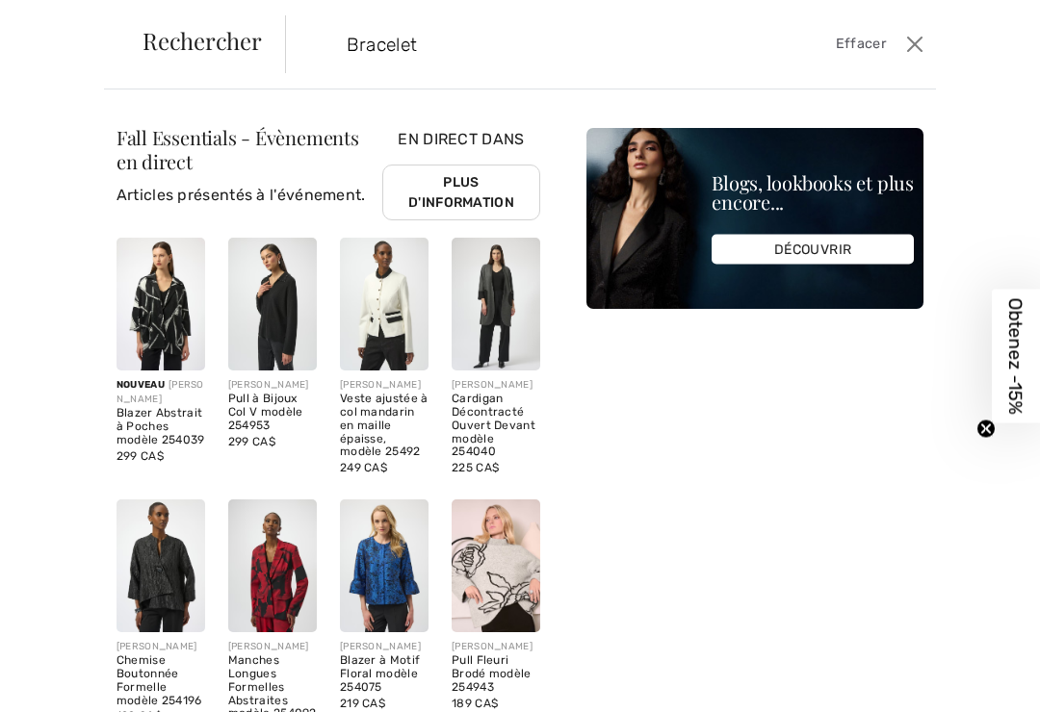
type input "Bracelet"
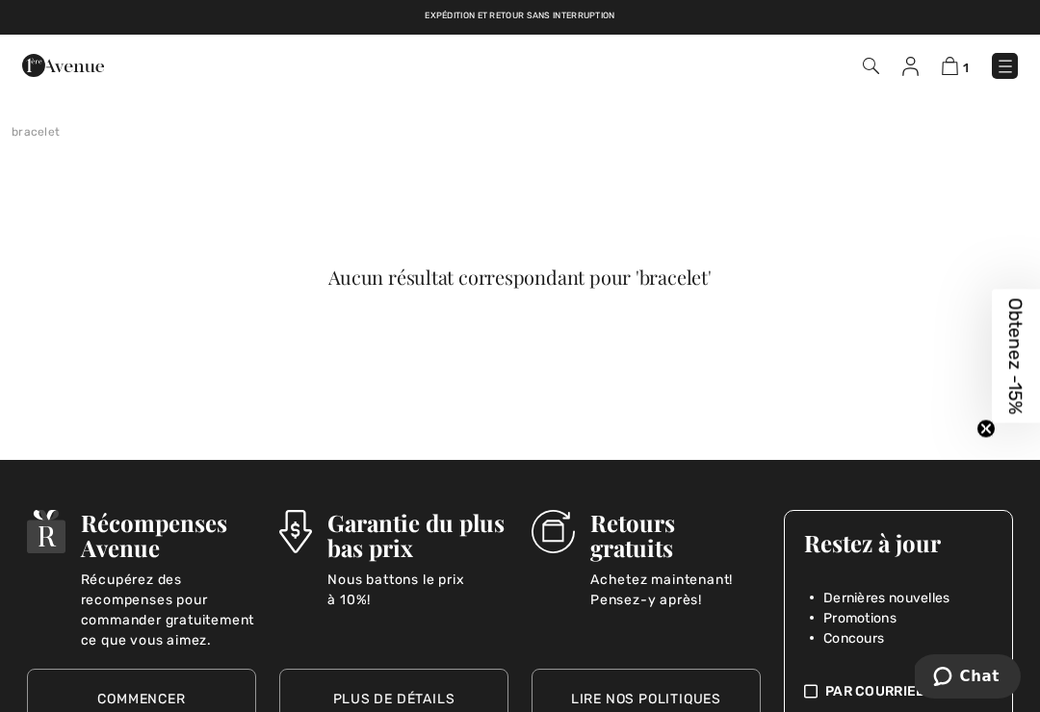
click at [863, 68] on img at bounding box center [871, 66] width 16 height 16
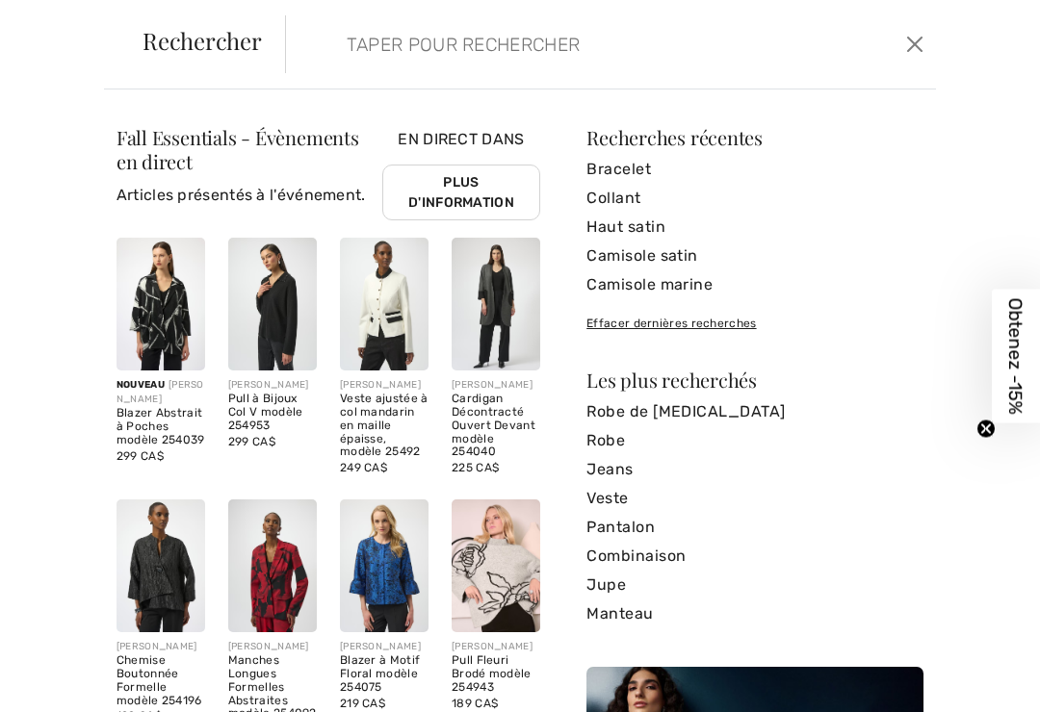
click at [333, 57] on input "search" at bounding box center [545, 44] width 427 height 58
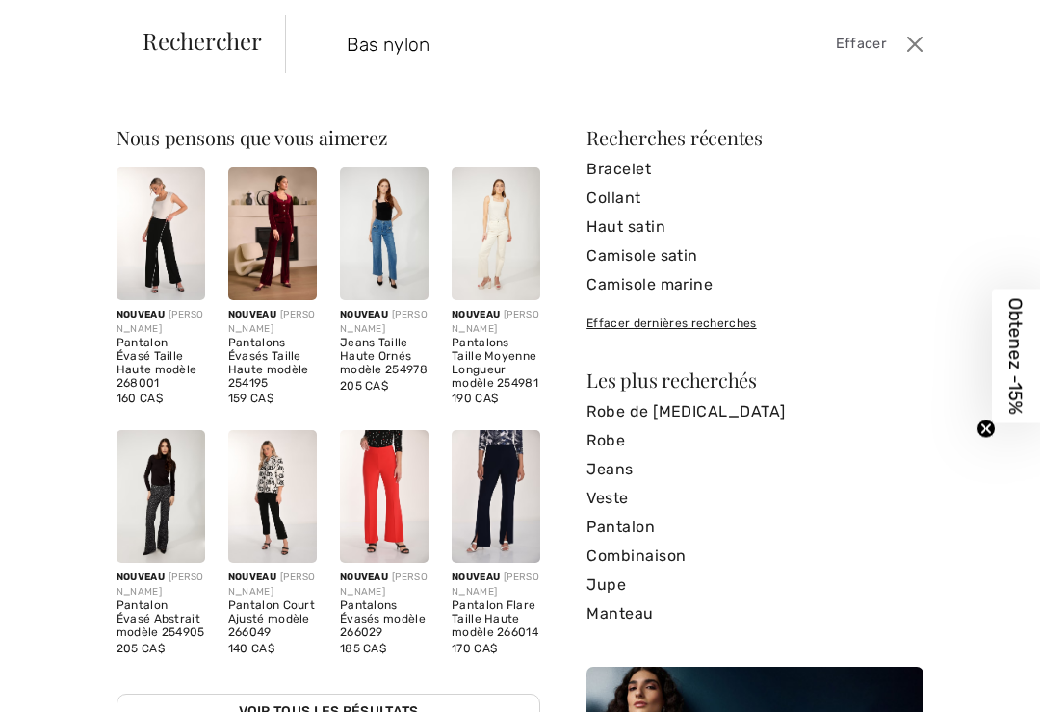
type input "Bas nylon"
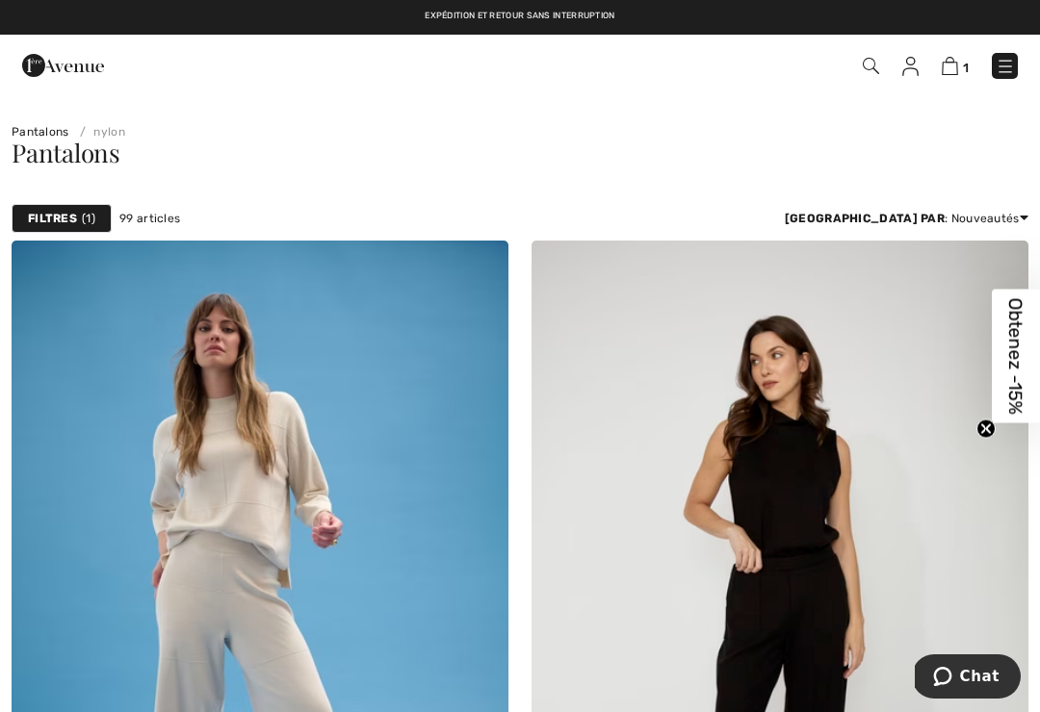
click at [955, 69] on img at bounding box center [950, 66] width 16 height 18
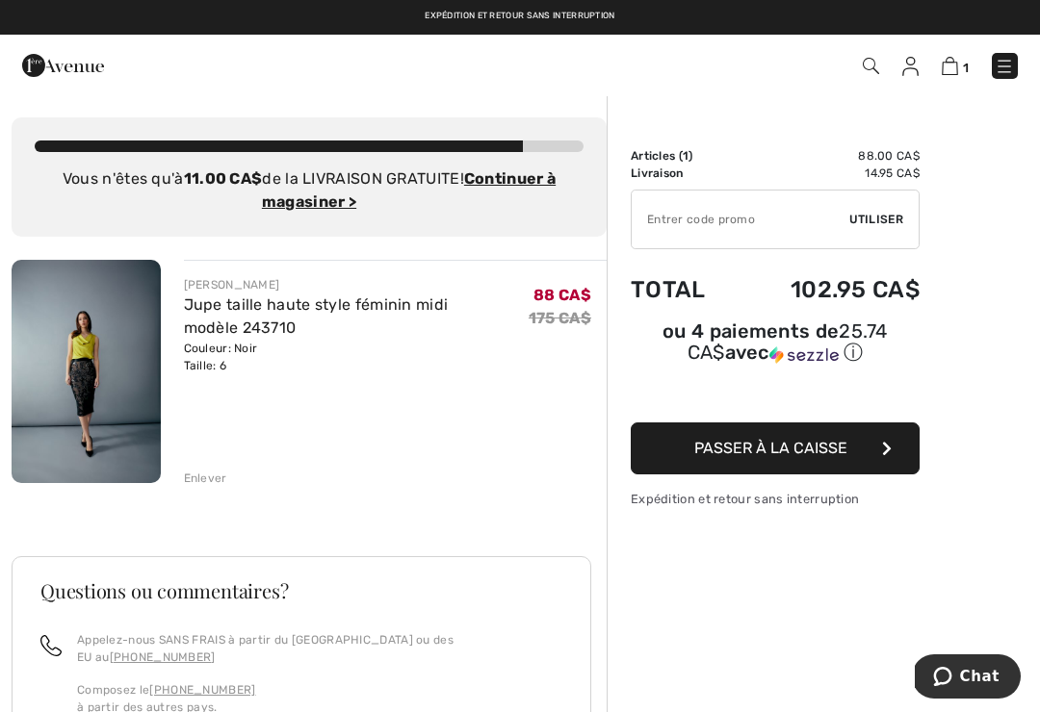
click at [331, 311] on link "Jupe taille haute style féminin midi modèle 243710" at bounding box center [316, 316] width 265 height 41
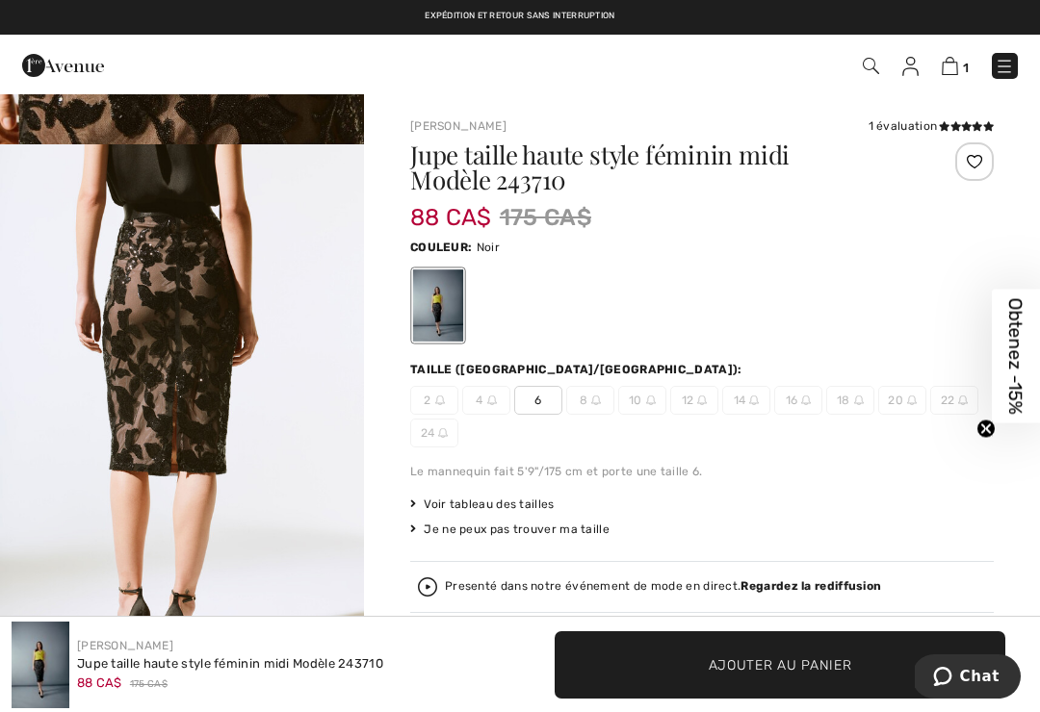
scroll to position [3303, 0]
click at [61, 423] on img "6 / 6" at bounding box center [182, 417] width 364 height 546
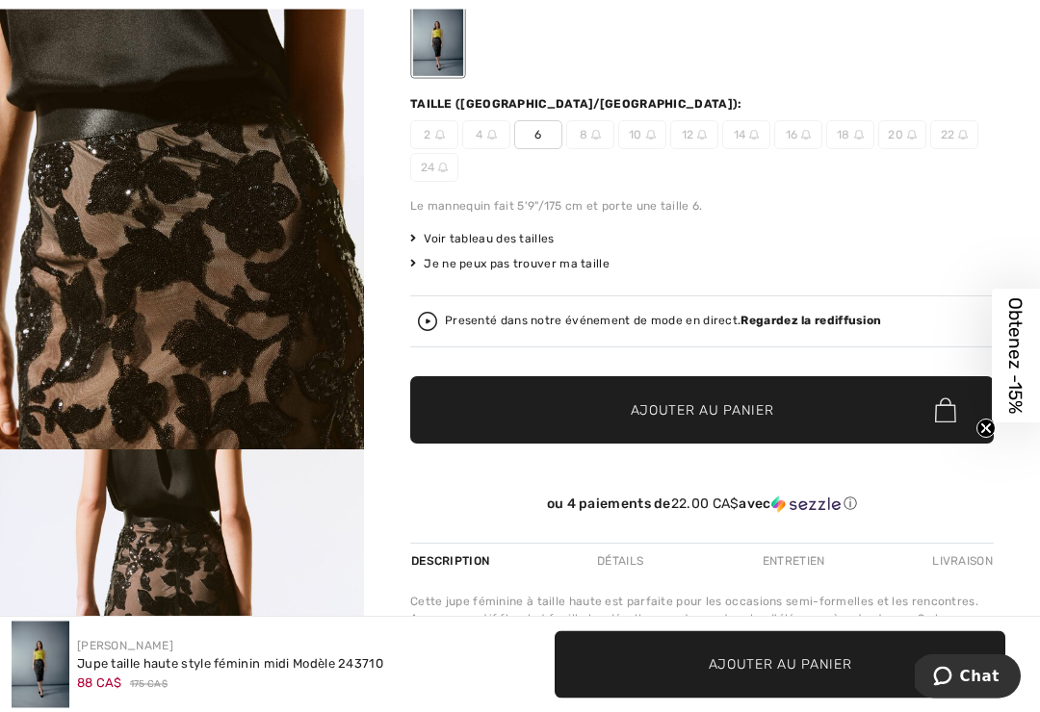
scroll to position [266, 0]
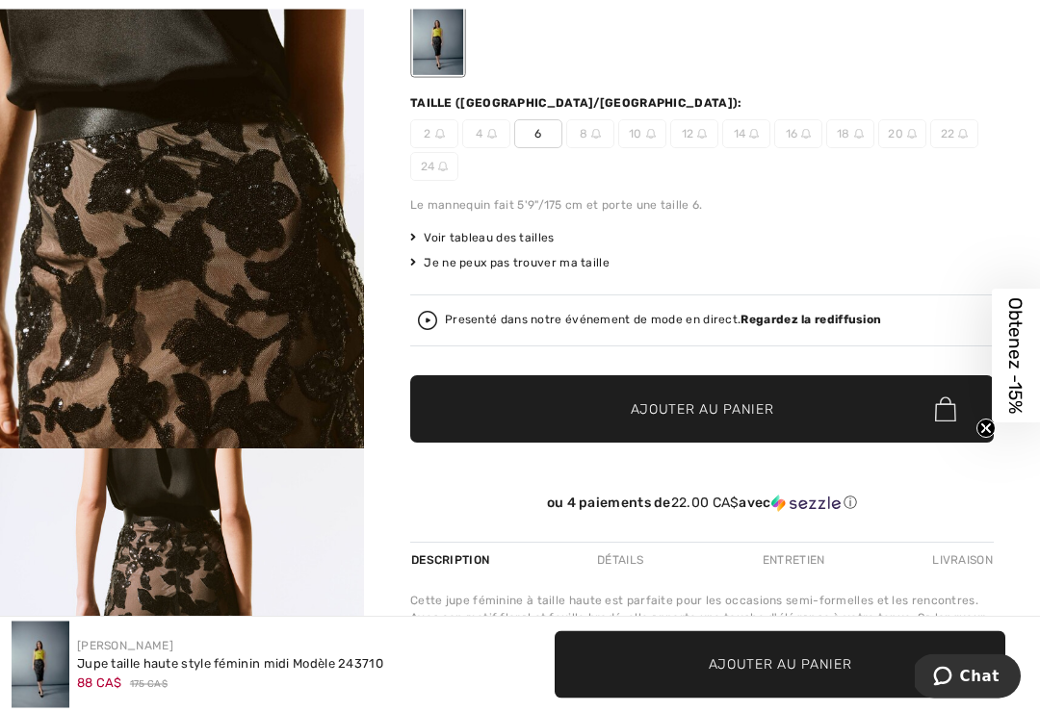
click at [529, 324] on div "Presenté dans notre événement de mode en direct. Regardez la rediffusion" at bounding box center [663, 321] width 436 height 13
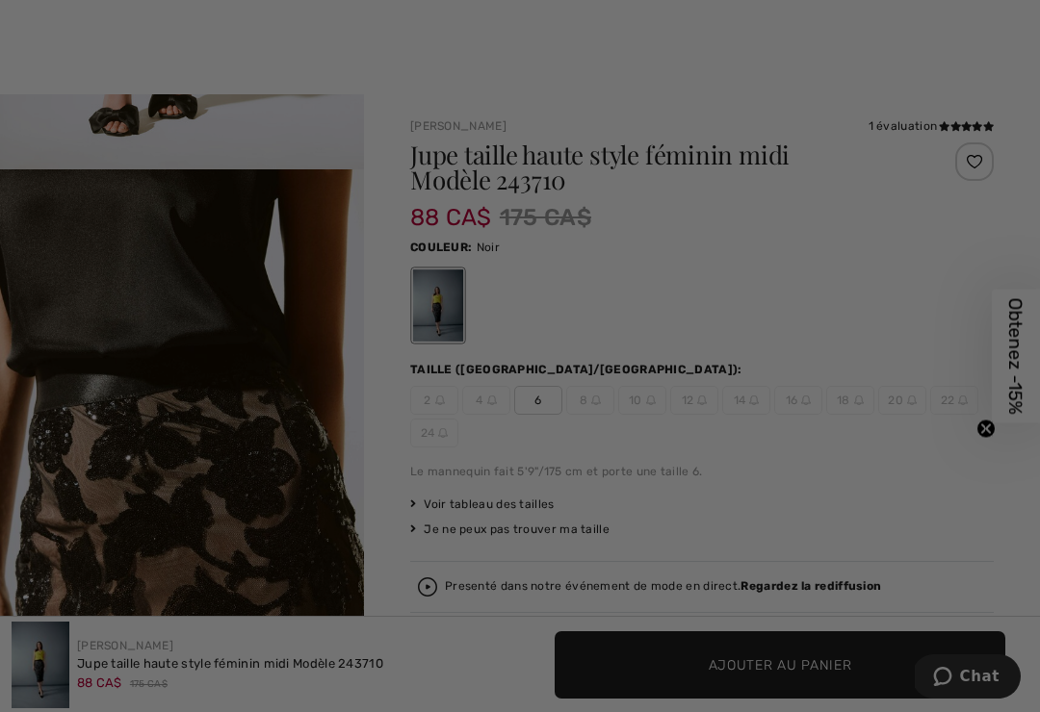
scroll to position [0, 0]
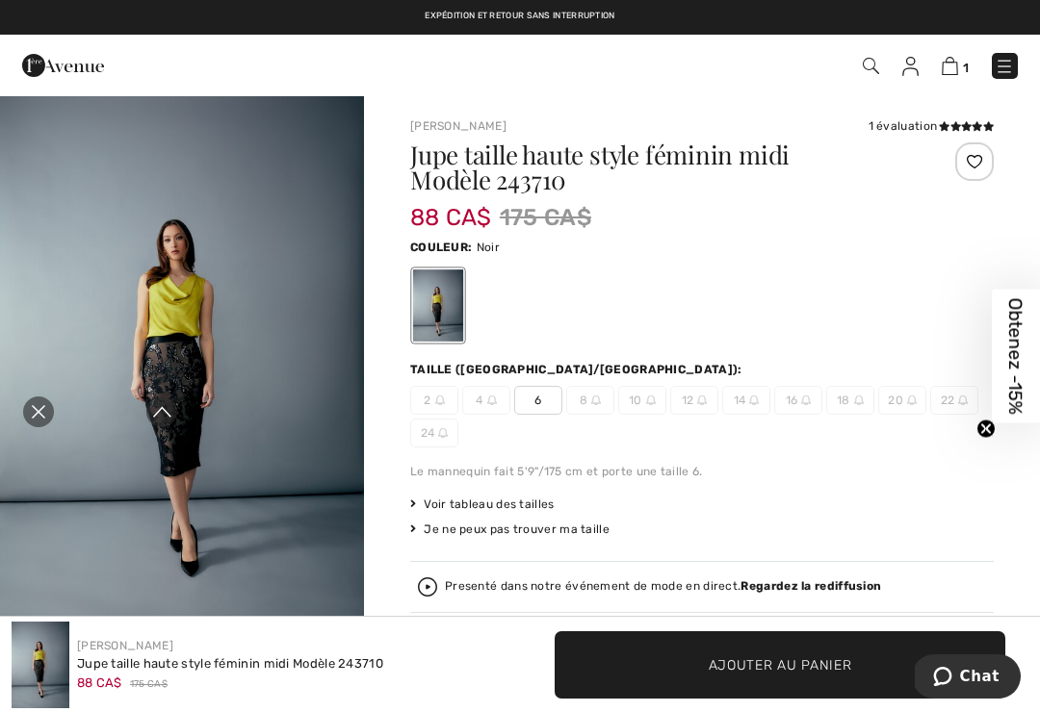
click at [34, 422] on icon "Fermer la curation en direct" at bounding box center [38, 412] width 23 height 23
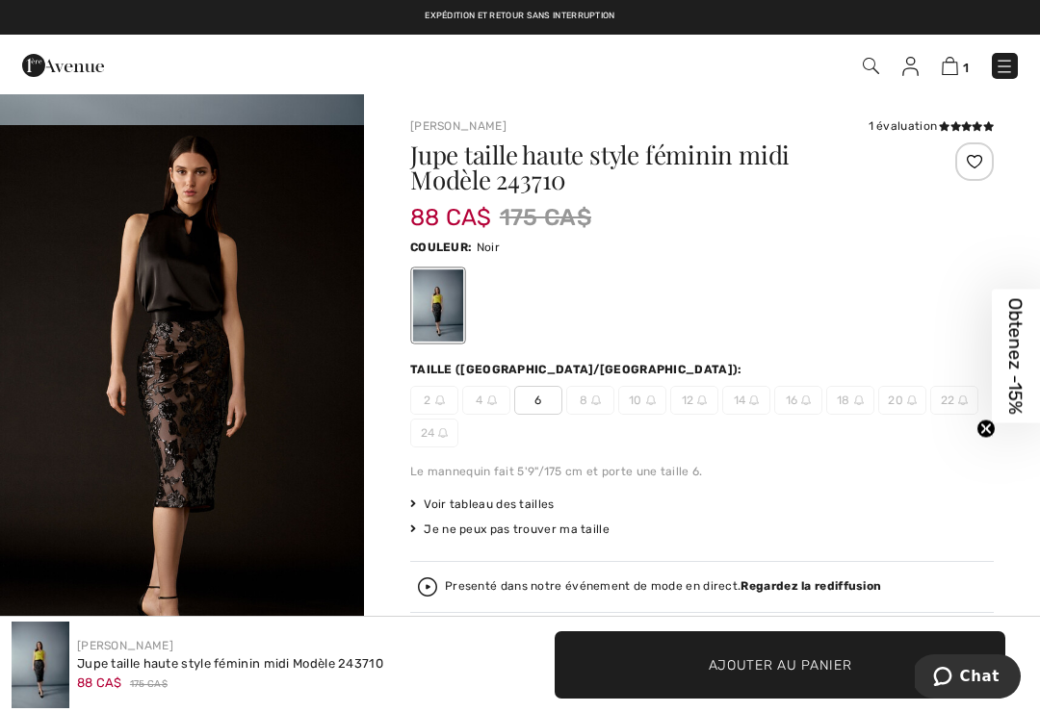
scroll to position [514, 0]
click at [191, 370] on img "2 / 6" at bounding box center [182, 399] width 364 height 546
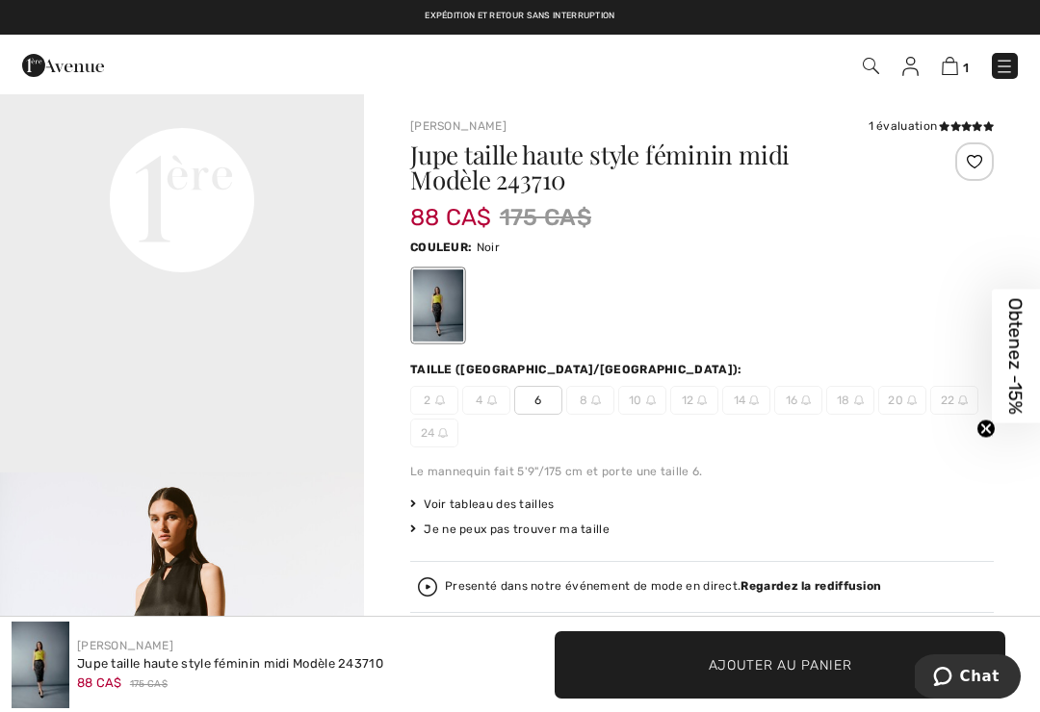
scroll to position [1221, 0]
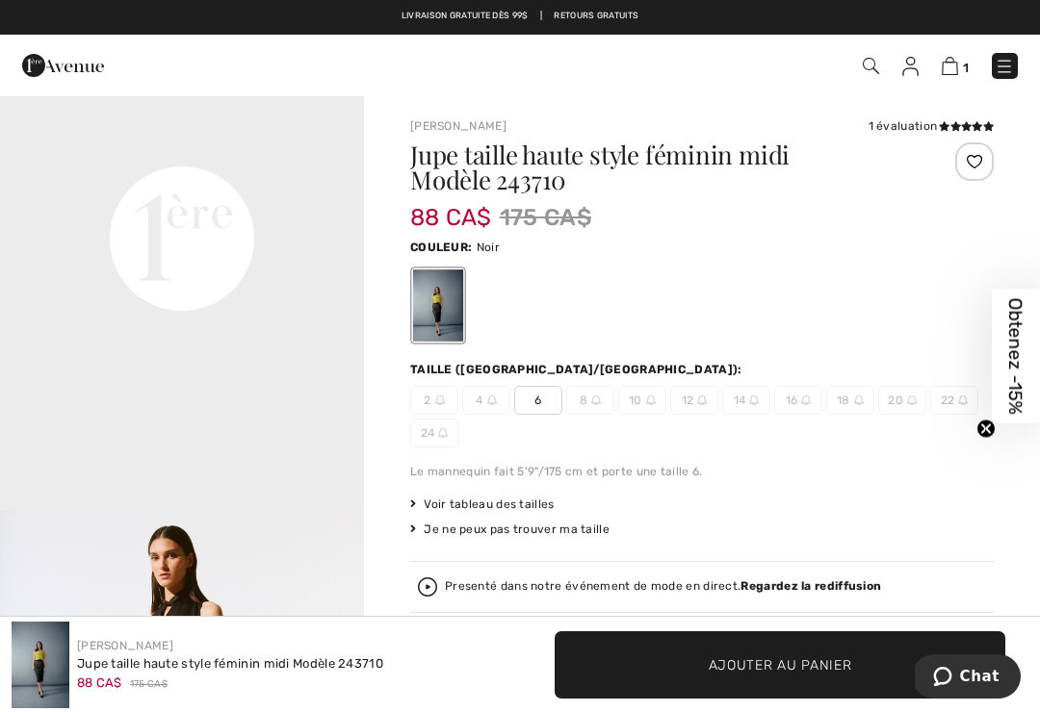
click at [955, 60] on img at bounding box center [950, 66] width 16 height 18
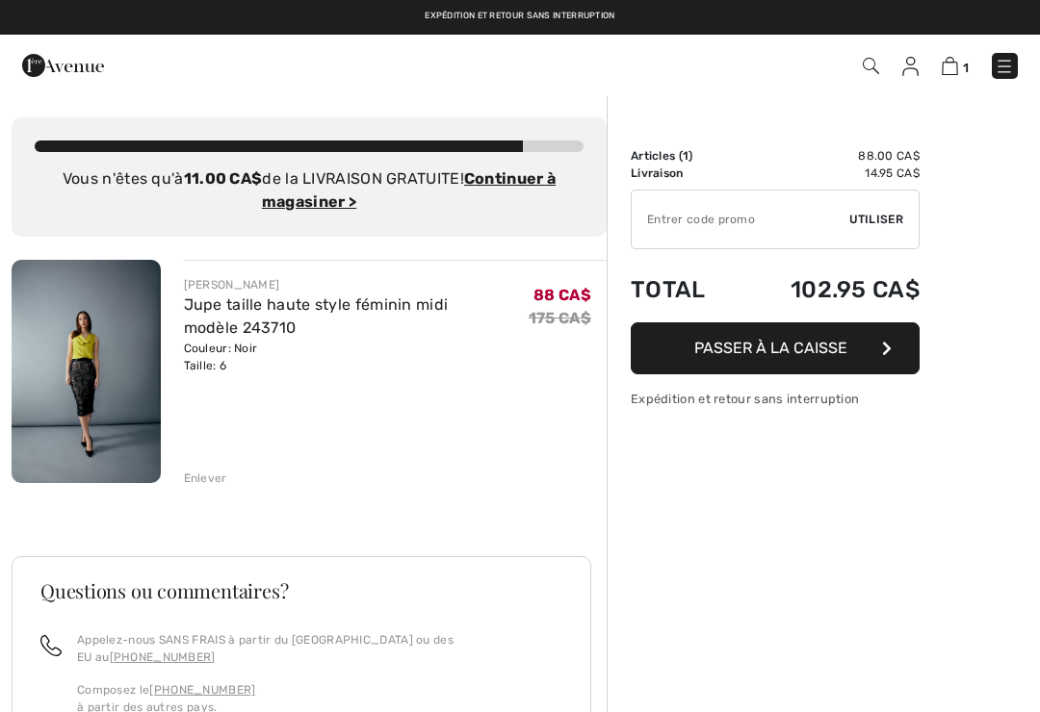
scroll to position [0, 0]
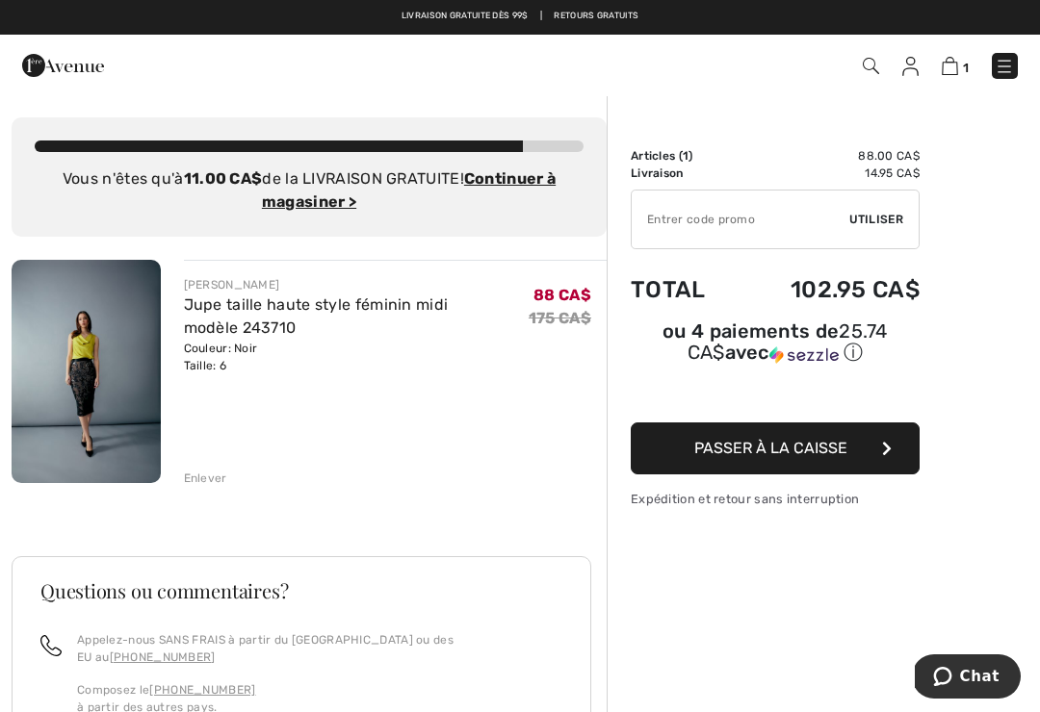
click at [372, 309] on link "Jupe taille haute style féminin midi modèle 243710" at bounding box center [316, 316] width 265 height 41
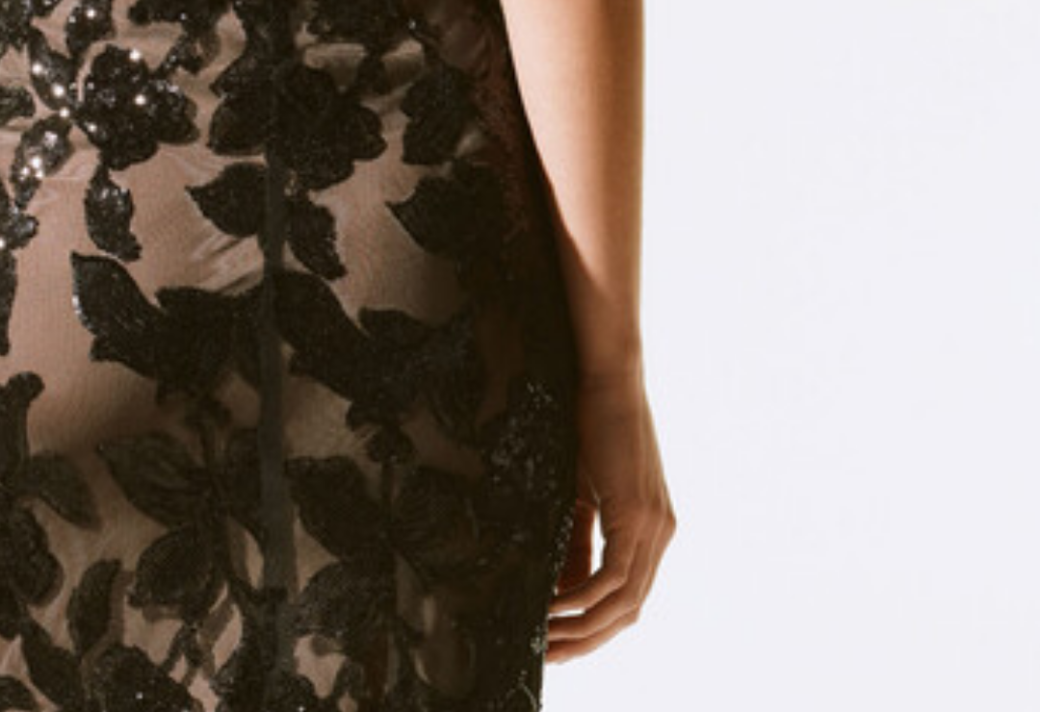
scroll to position [3304, 0]
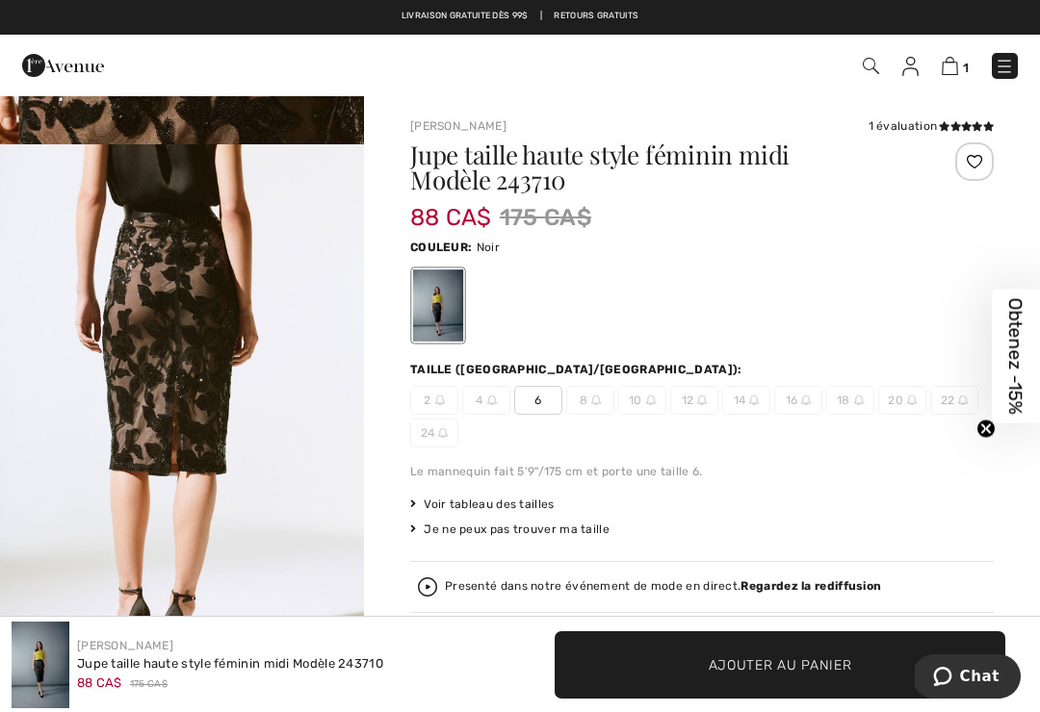
click at [463, 591] on div "Presenté dans notre événement de mode en direct. Regardez la rediffusion" at bounding box center [663, 587] width 436 height 13
click at [21, 404] on div "Fermer la curation en direct" at bounding box center [38, 412] width 46 height 46
click at [55, 416] on img "6 / 6" at bounding box center [182, 417] width 364 height 546
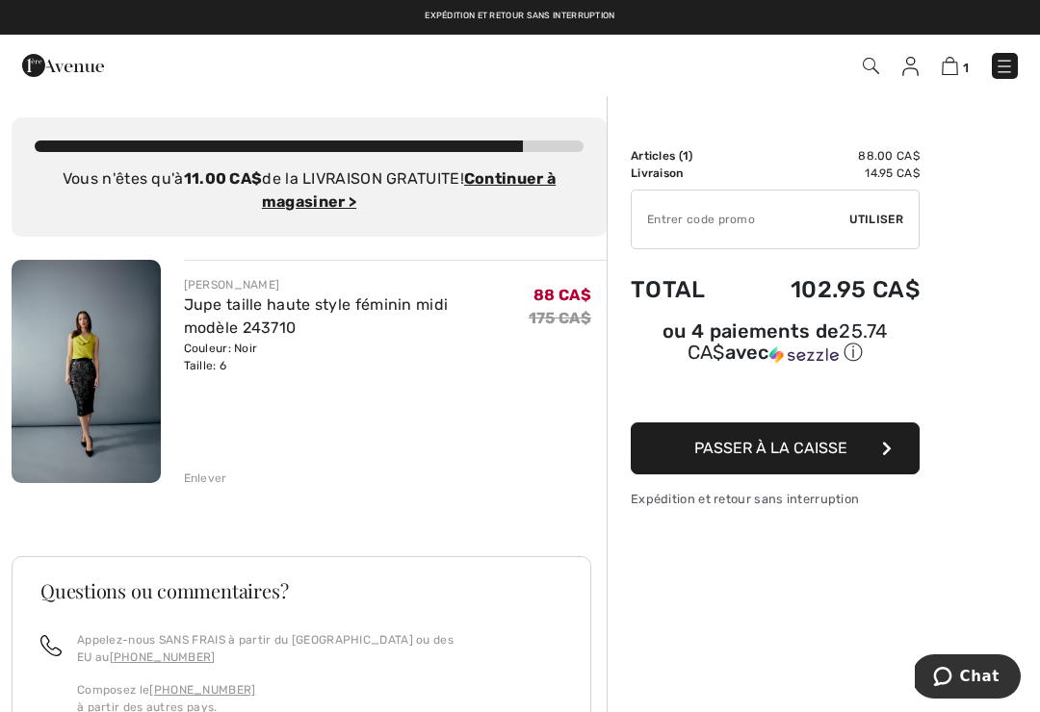
click at [786, 451] on span "Passer à la caisse" at bounding box center [770, 448] width 153 height 18
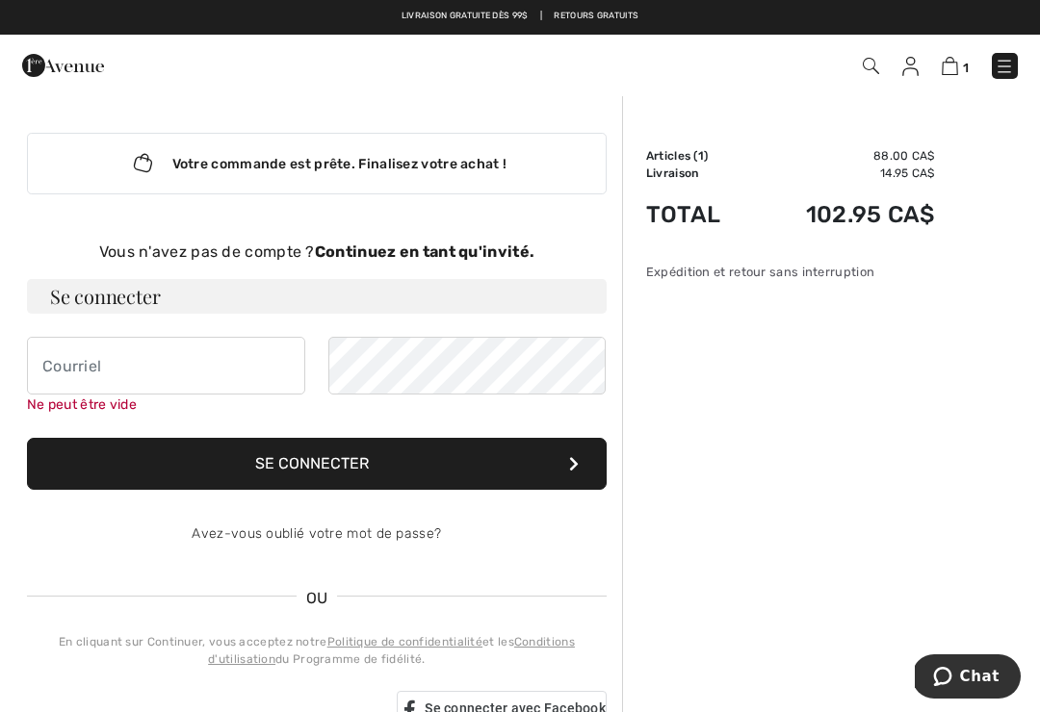
click at [473, 255] on strong "Continuez en tant qu'invité." at bounding box center [425, 252] width 220 height 18
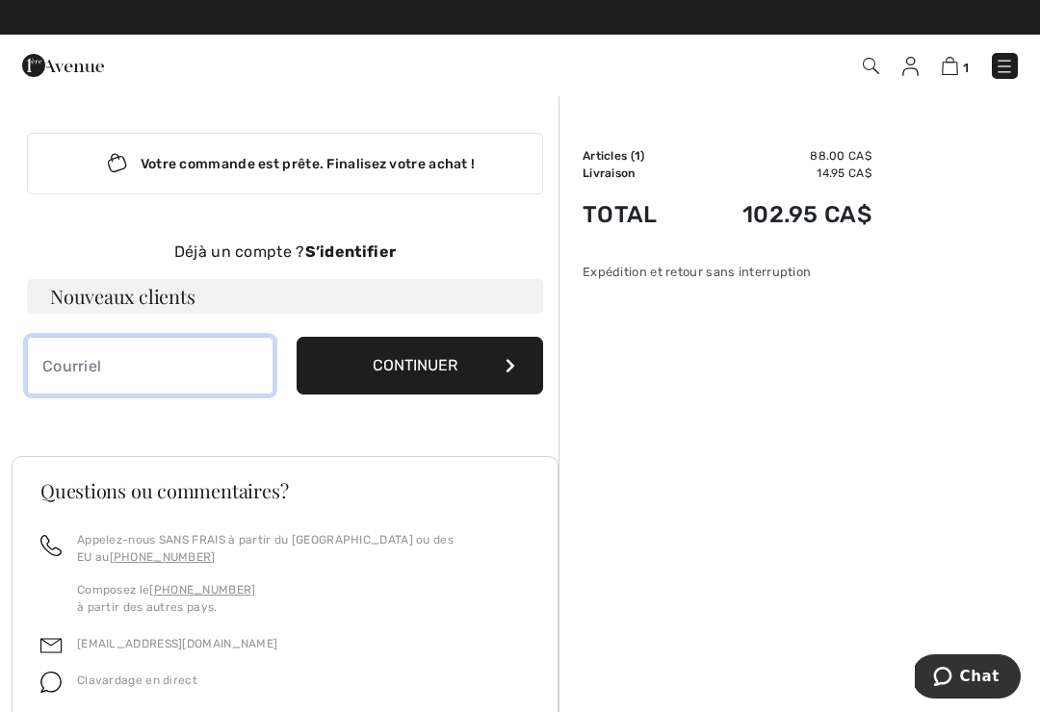
click at [65, 370] on input "email" at bounding box center [150, 366] width 246 height 58
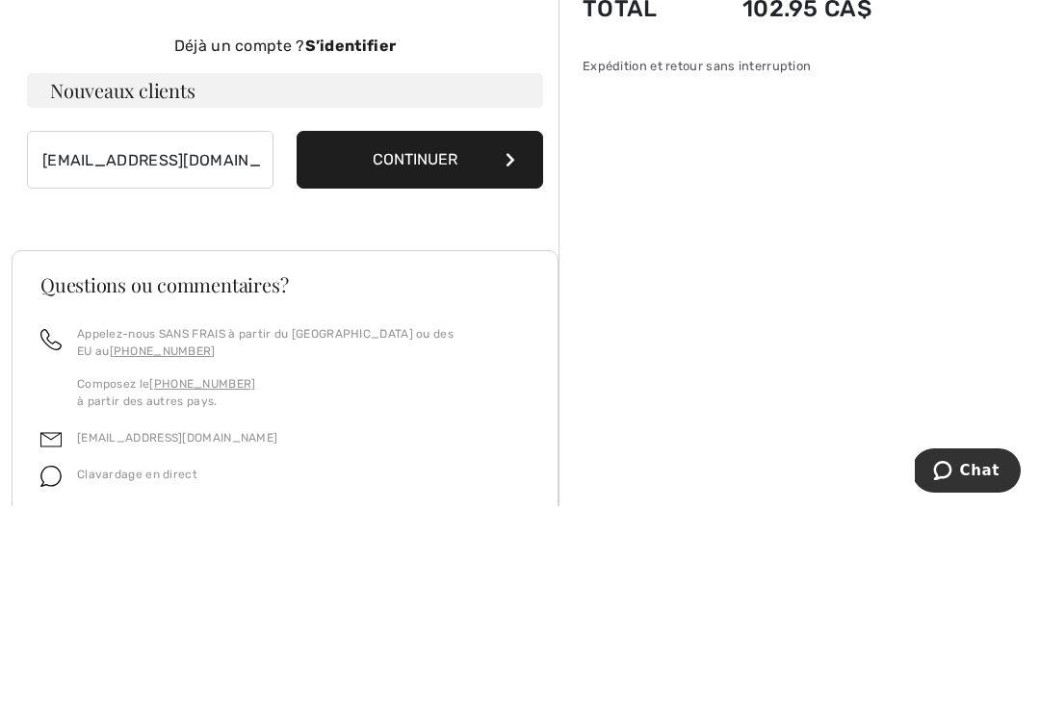
scroll to position [202, 0]
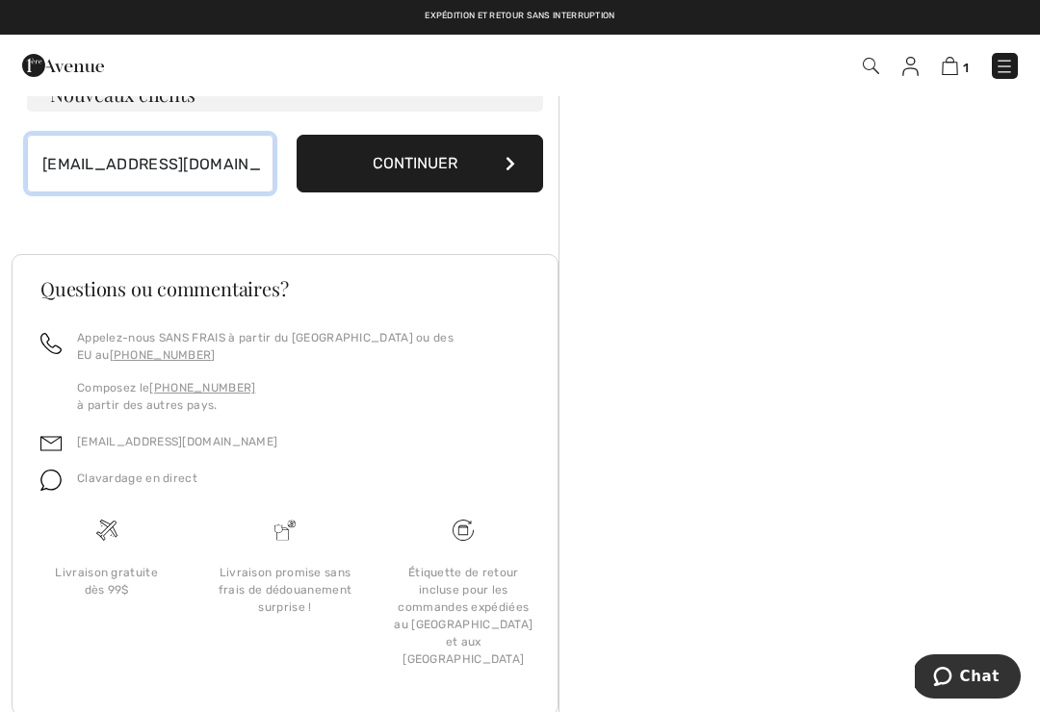
type input "[EMAIL_ADDRESS][DOMAIN_NAME]"
click at [403, 162] on button "Continuer" at bounding box center [420, 164] width 246 height 58
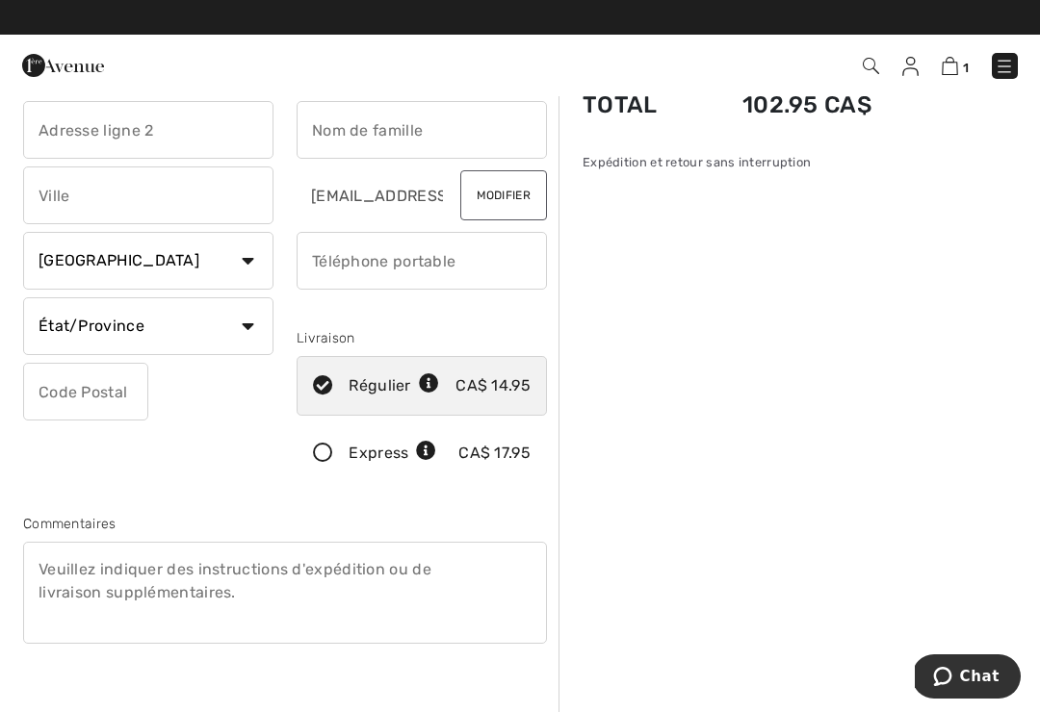
scroll to position [104, 0]
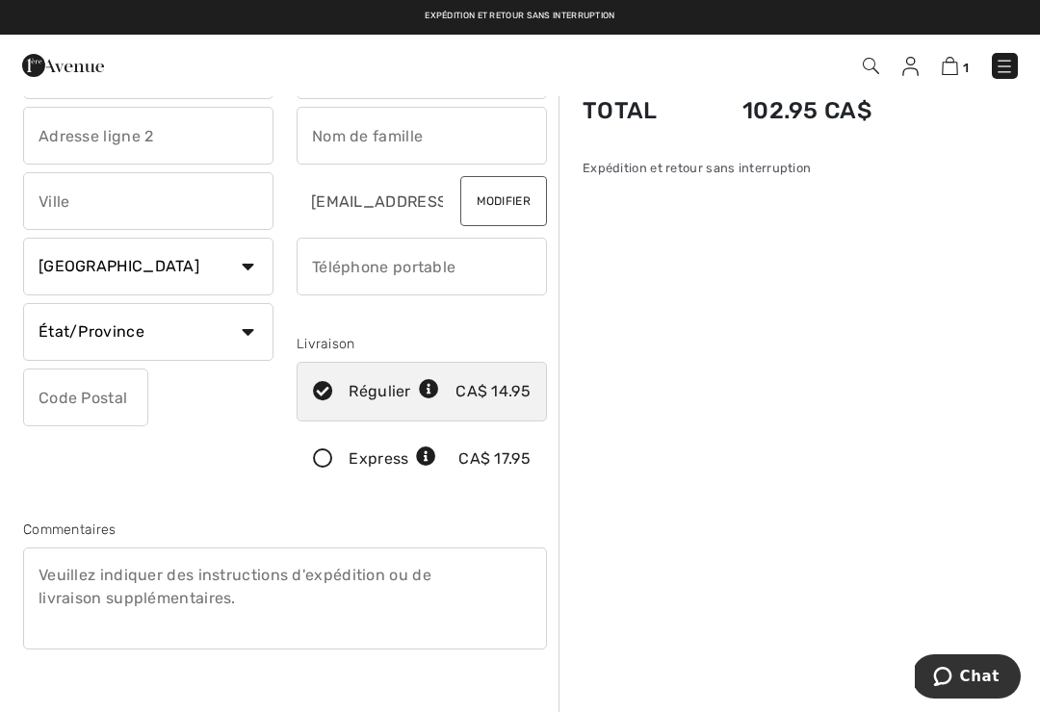
click at [320, 456] on icon at bounding box center [322, 460] width 51 height 20
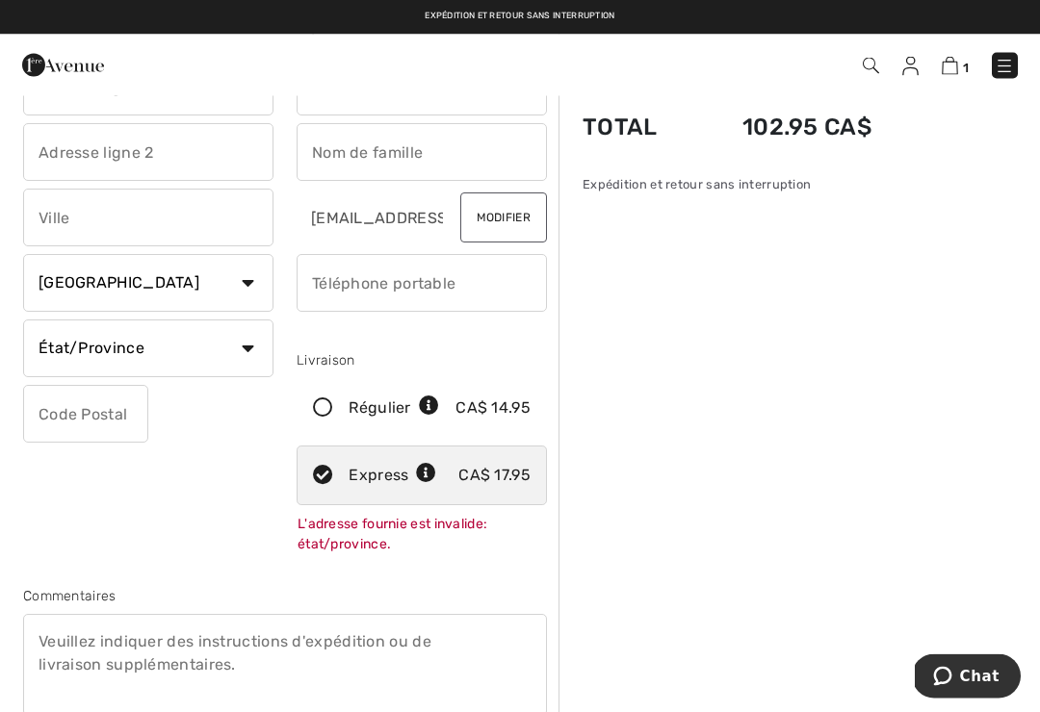
scroll to position [0, 0]
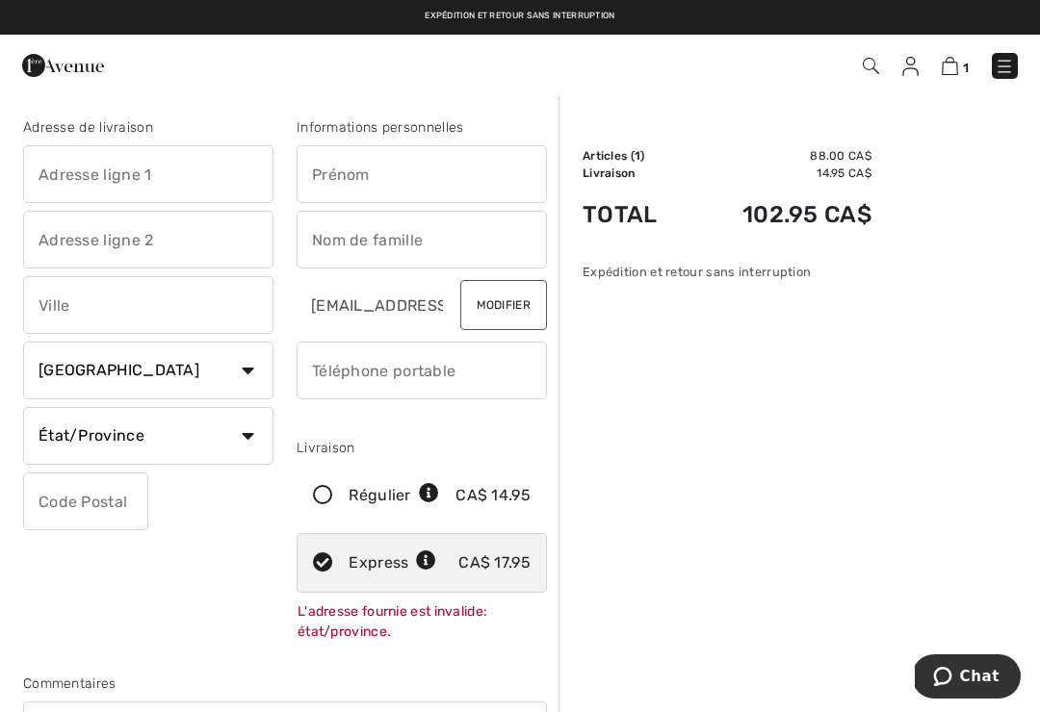
click at [66, 177] on input "text" at bounding box center [148, 174] width 250 height 58
type input "26 rue Saint-Paul"
click at [336, 171] on input "text" at bounding box center [422, 174] width 250 height 58
type input "Annie"
click at [323, 234] on input "text" at bounding box center [422, 240] width 250 height 58
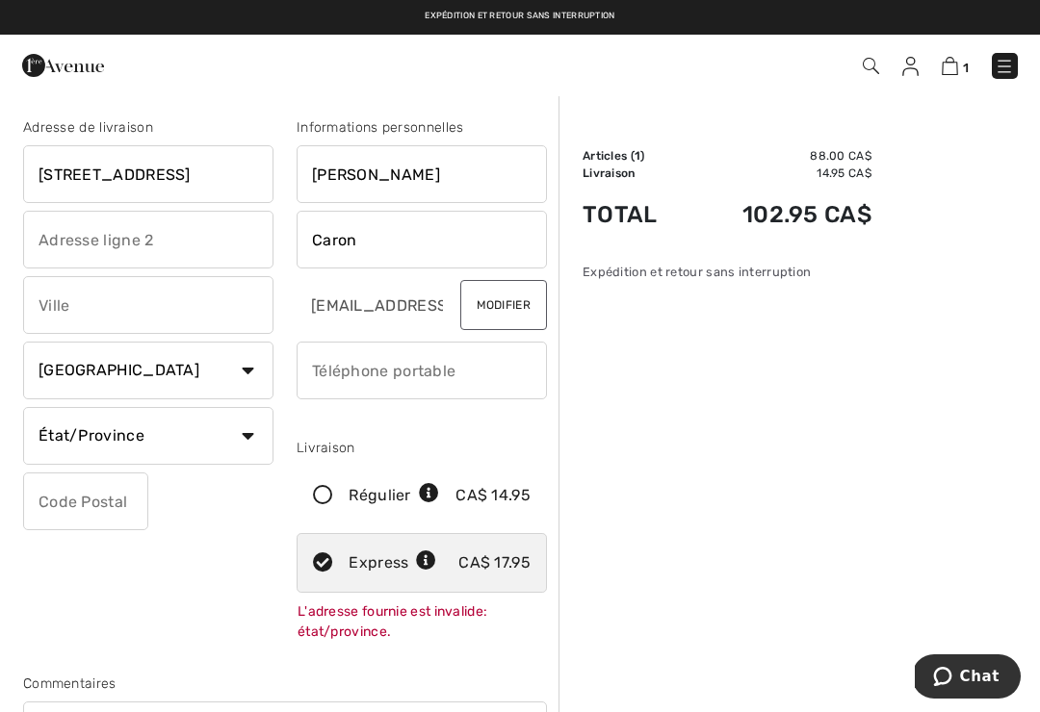
type input "Caron"
click at [59, 311] on input "text" at bounding box center [148, 305] width 250 height 58
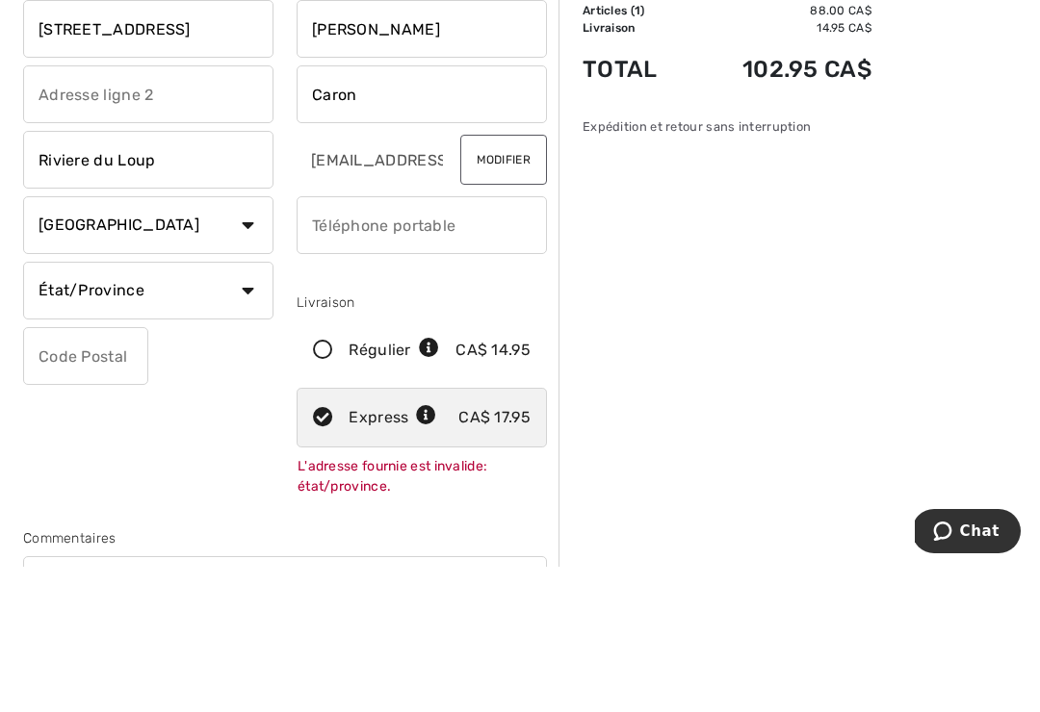
scroll to position [145, 0]
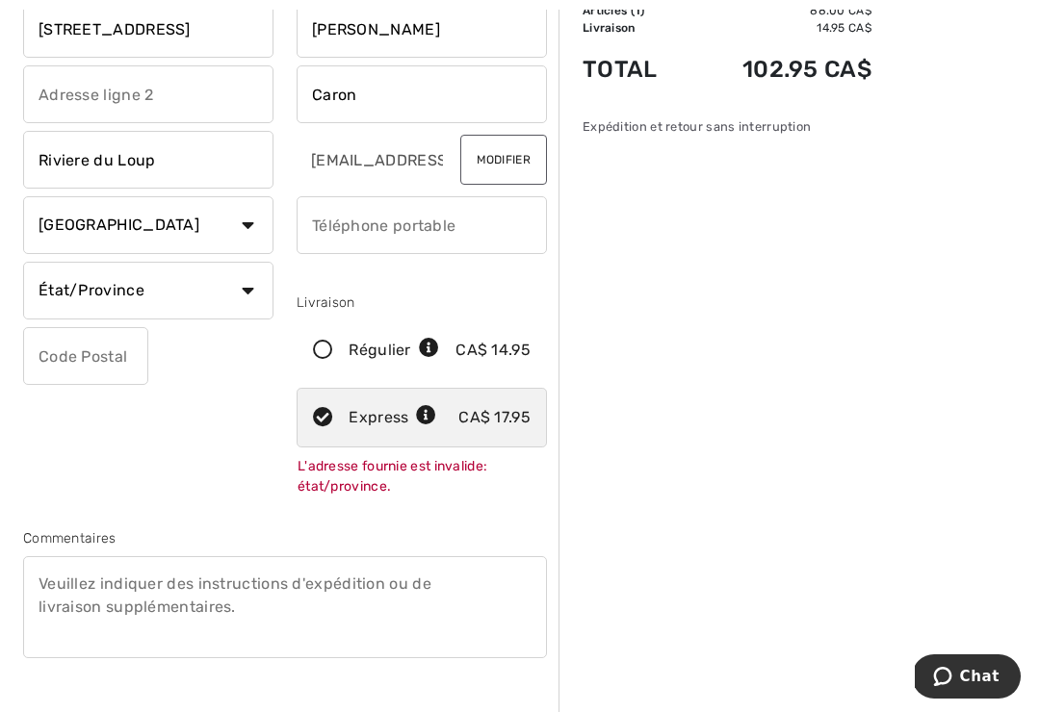
type input "Riviere du Loup"
click at [245, 307] on select "État/Province Alberta Colombie-Britannique Ile-du-Prince-Edward Manitoba Nouvea…" at bounding box center [148, 291] width 250 height 58
select select "QC"
click at [331, 225] on input "phone" at bounding box center [422, 225] width 250 height 58
type input "4188633343"
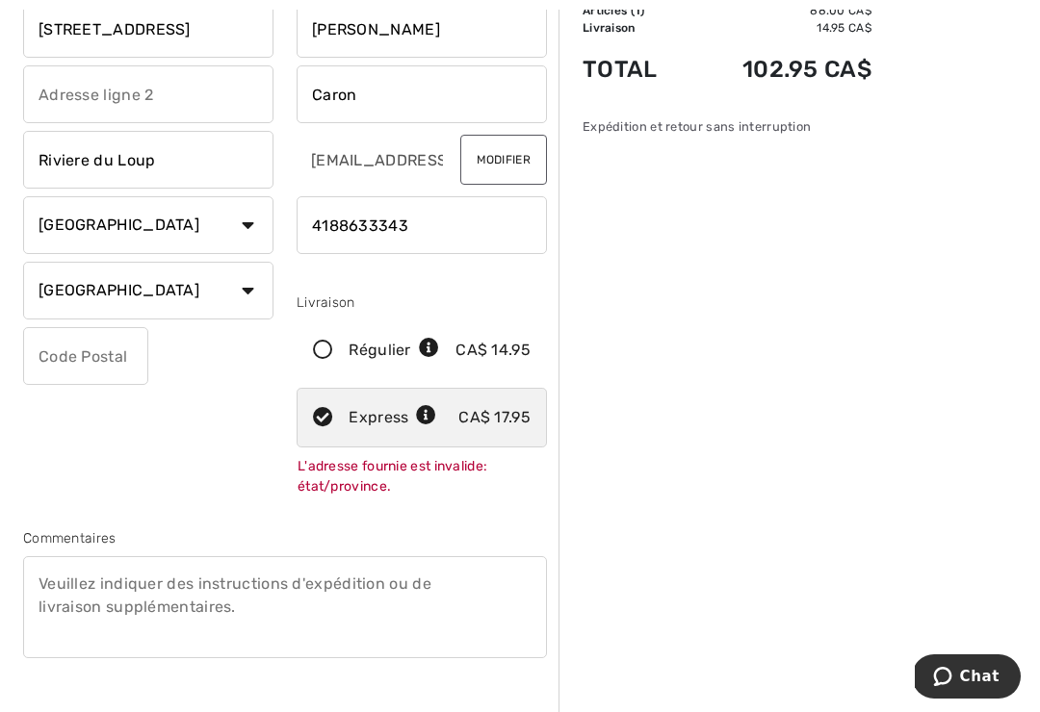
click at [60, 354] on input "text" at bounding box center [85, 356] width 125 height 58
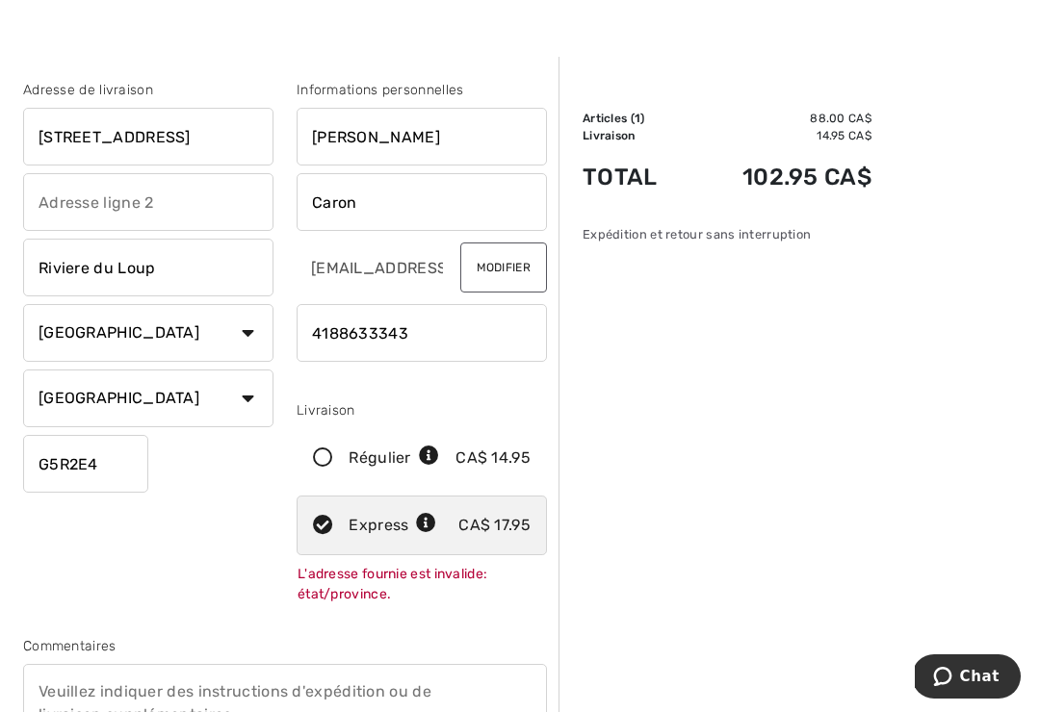
scroll to position [101, 0]
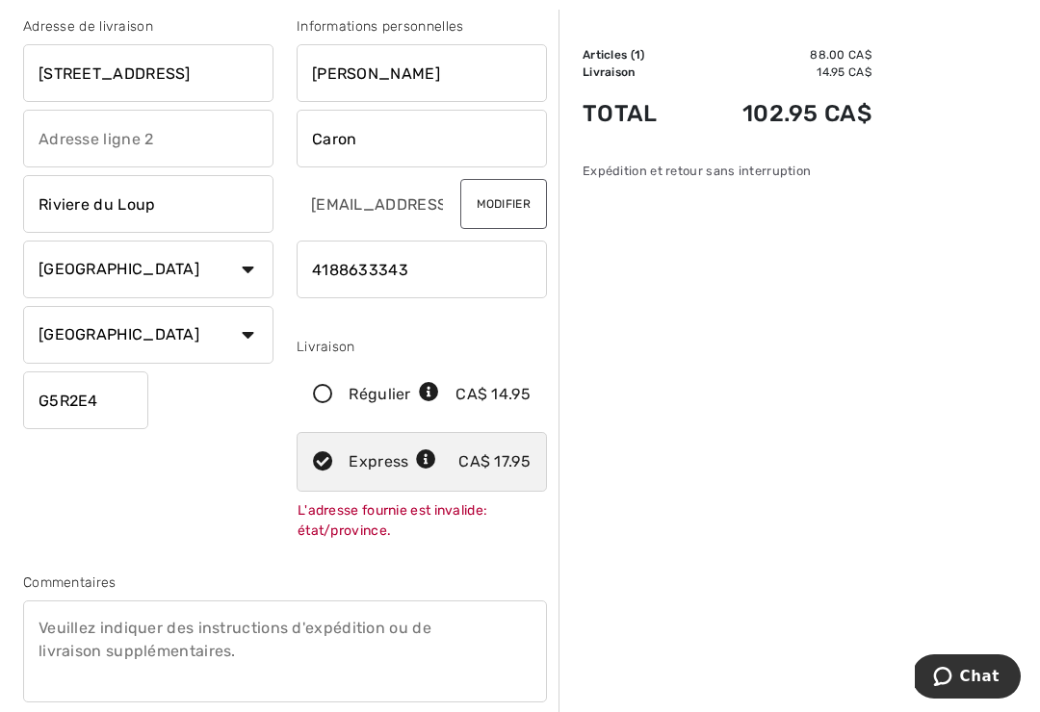
type input "G5R2E4"
click at [324, 394] on icon at bounding box center [322, 395] width 51 height 20
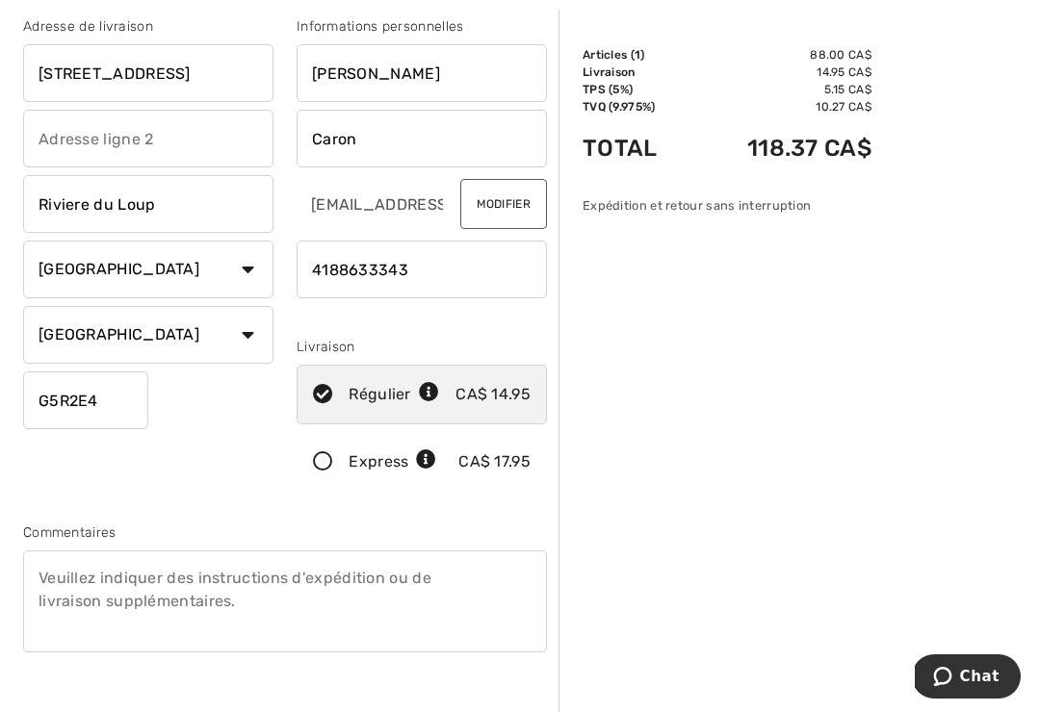
click at [329, 466] on icon at bounding box center [322, 462] width 51 height 20
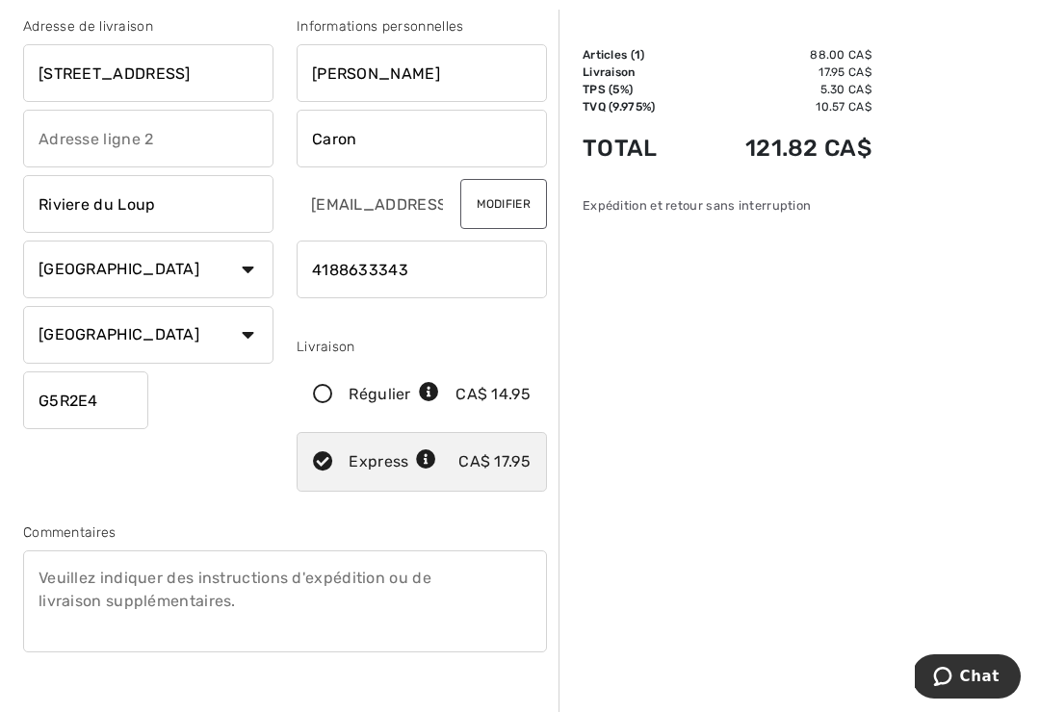
click at [419, 403] on icon at bounding box center [429, 393] width 20 height 20
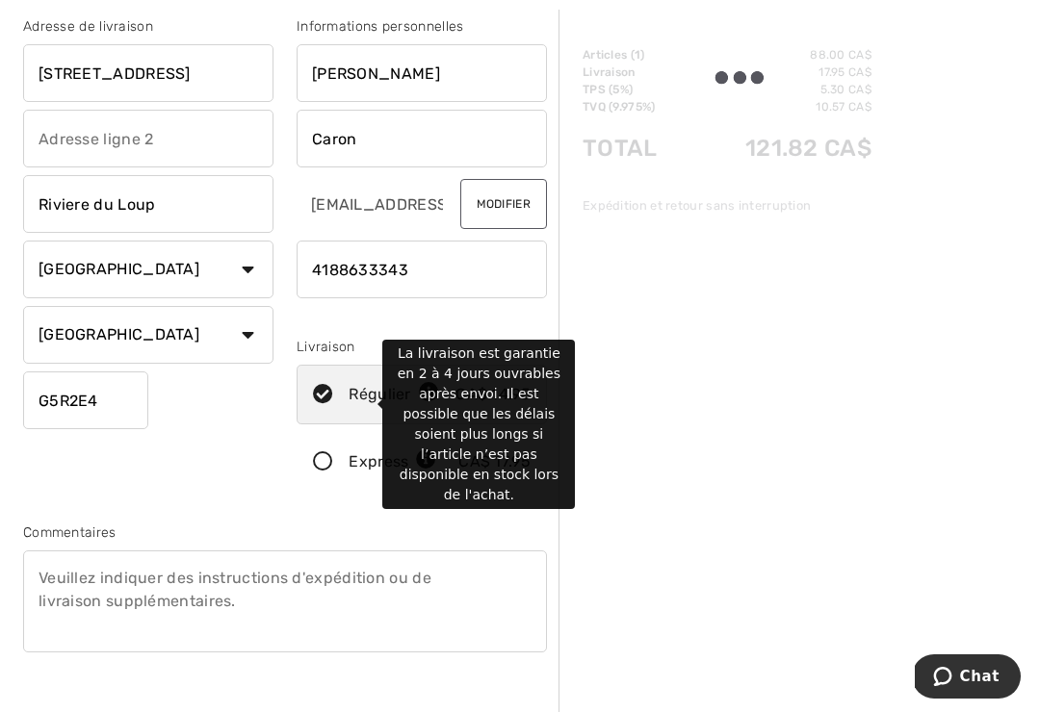
radio input "true"
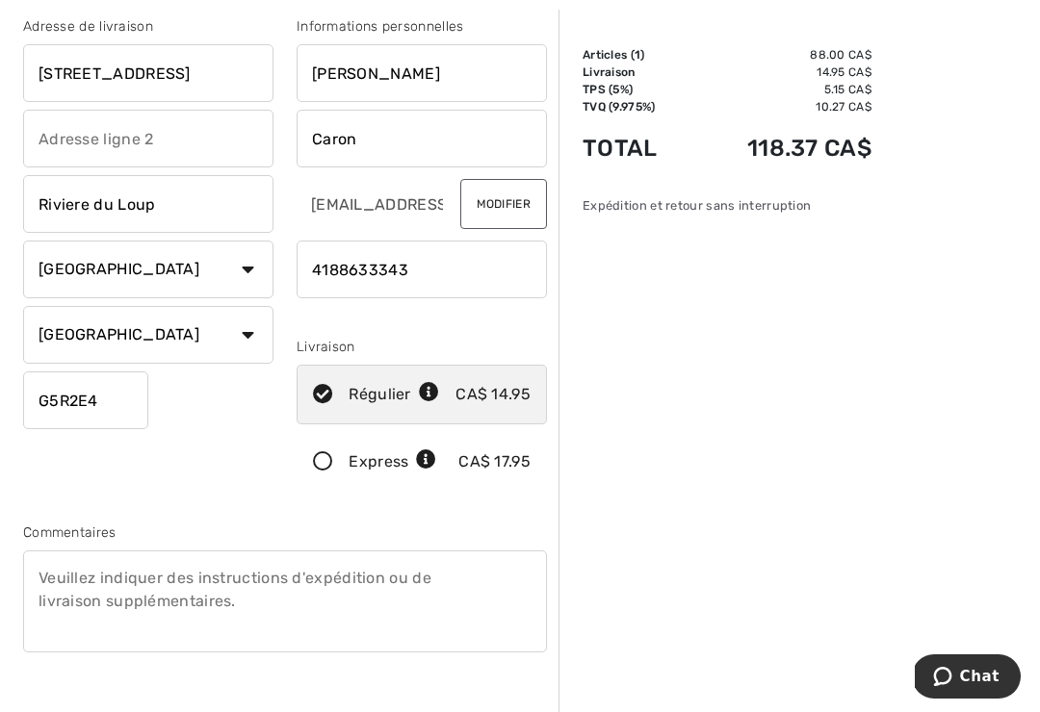
click at [200, 480] on div "Adresse de livraison 26 rue Saint-Paul Riviere du Loup Pays Canada États-Unis A…" at bounding box center [148, 257] width 273 height 483
click at [336, 459] on icon at bounding box center [322, 462] width 51 height 20
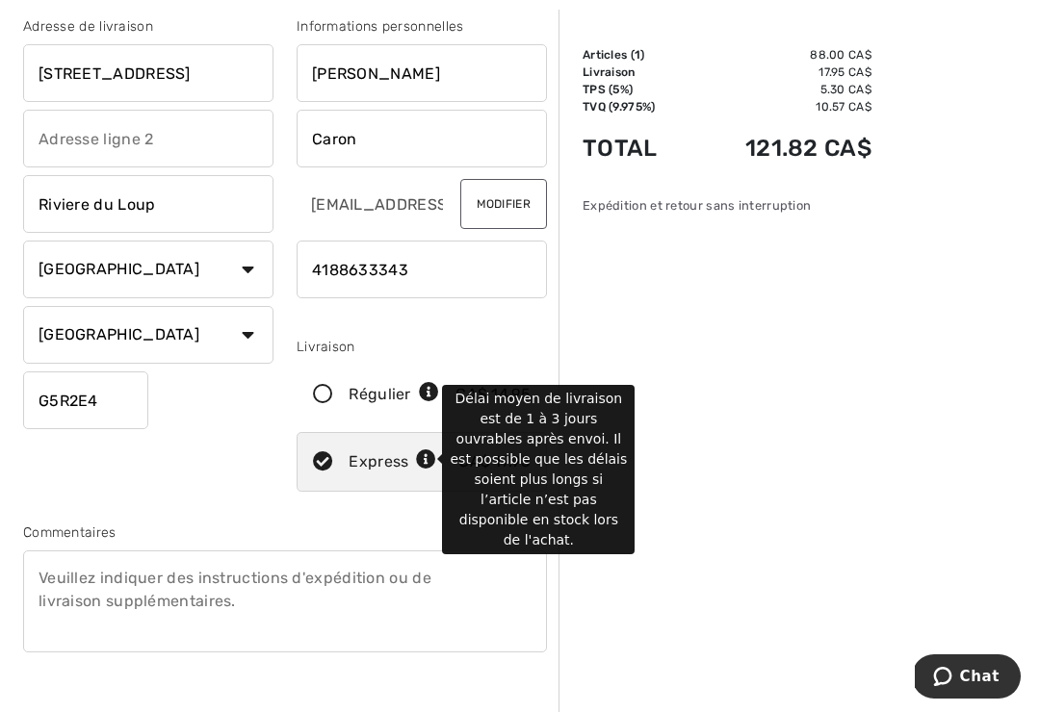
click at [425, 463] on icon at bounding box center [426, 461] width 20 height 20
click at [142, 492] on div "Adresse de livraison 26 rue Saint-Paul Riviere du Loup Pays Canada États-Unis A…" at bounding box center [148, 257] width 273 height 483
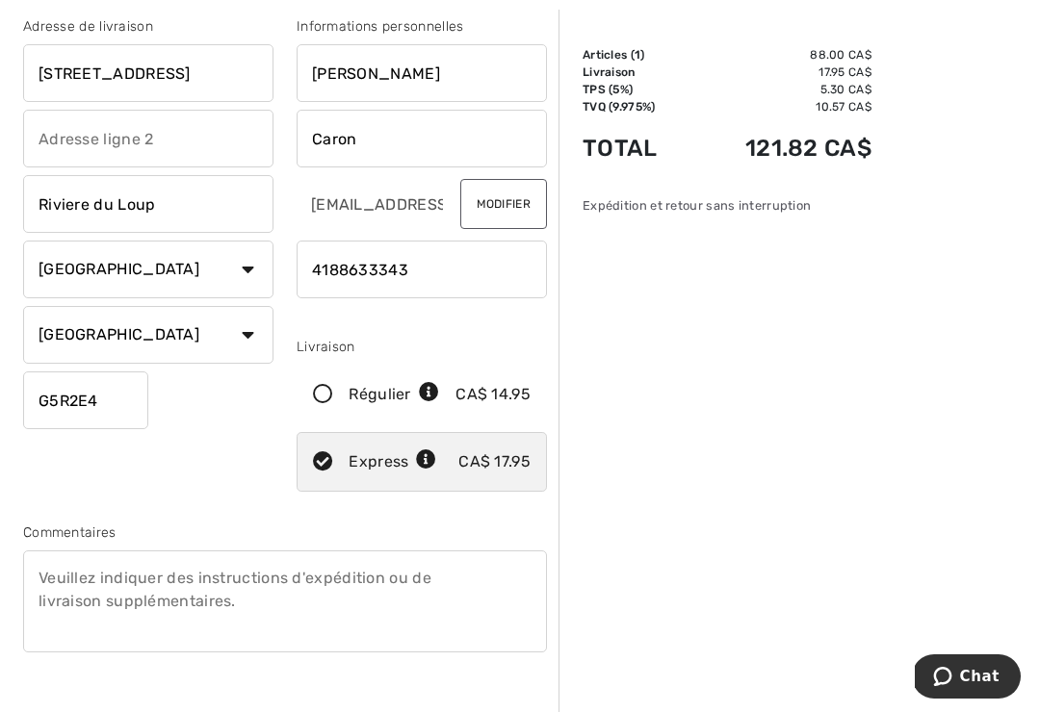
click at [52, 582] on textarea at bounding box center [285, 602] width 524 height 102
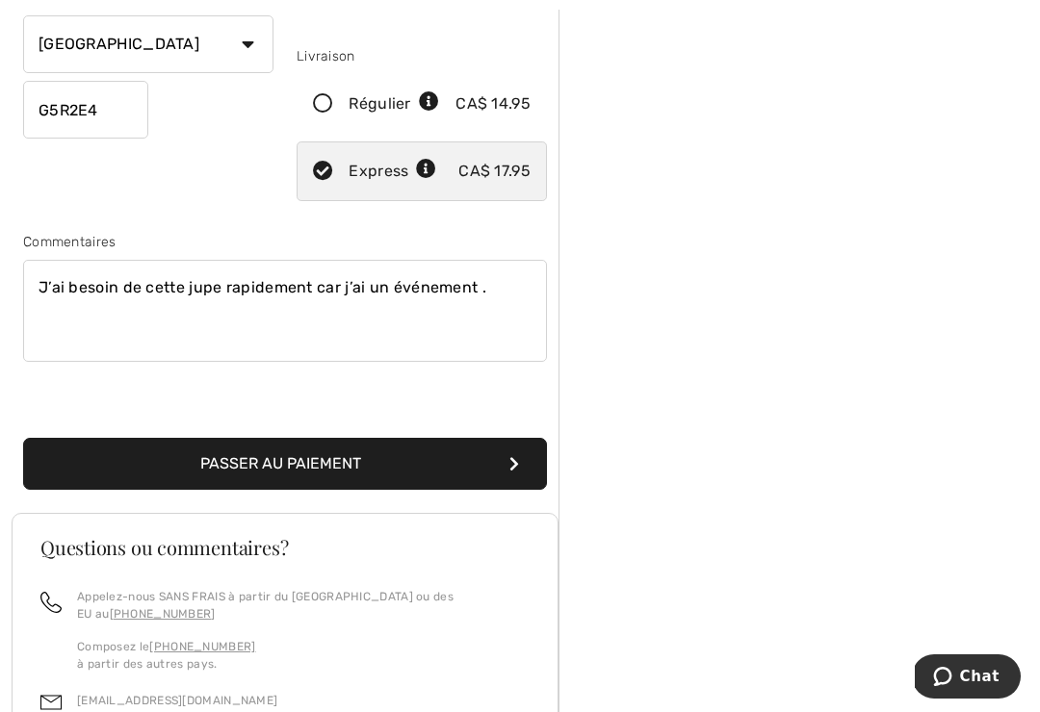
scroll to position [418, 0]
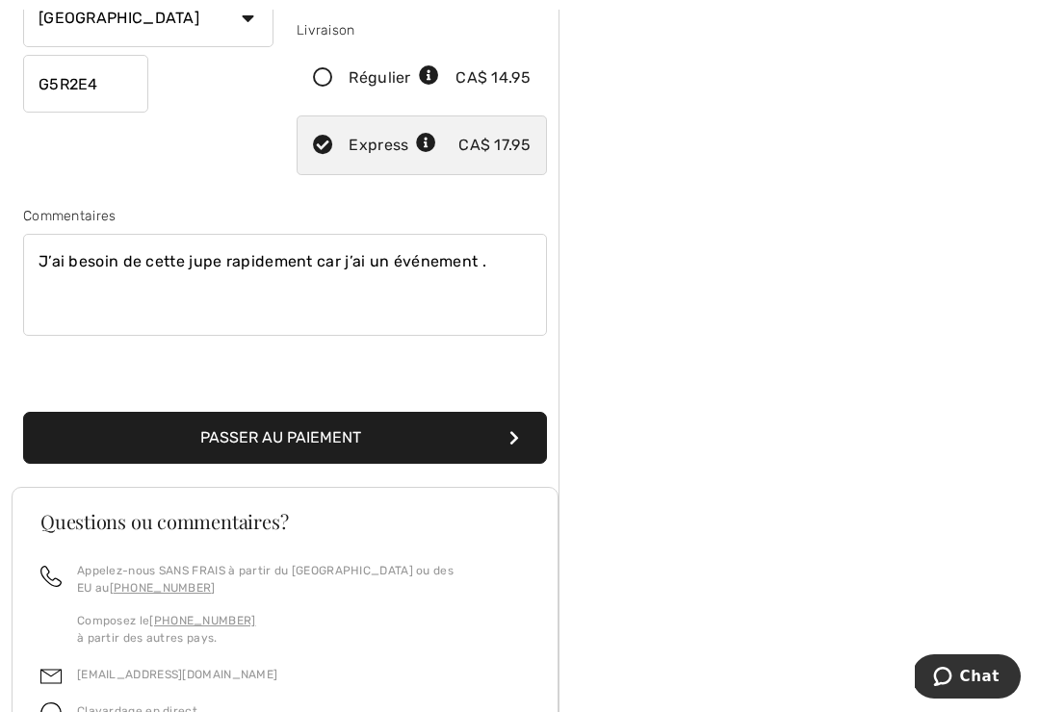
type textarea "J’ai besoin de cette jupe rapidement car j’ai un événement ."
click at [284, 431] on button "Passer au paiement" at bounding box center [285, 438] width 524 height 52
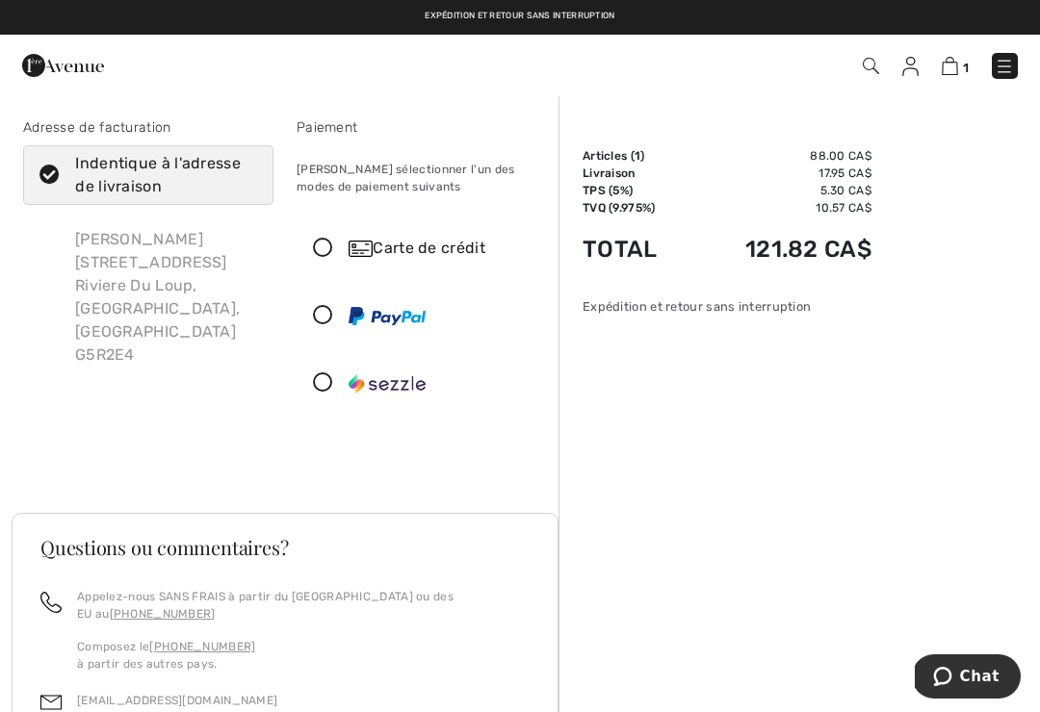
click at [423, 240] on div "Carte de crédit" at bounding box center [441, 248] width 185 height 23
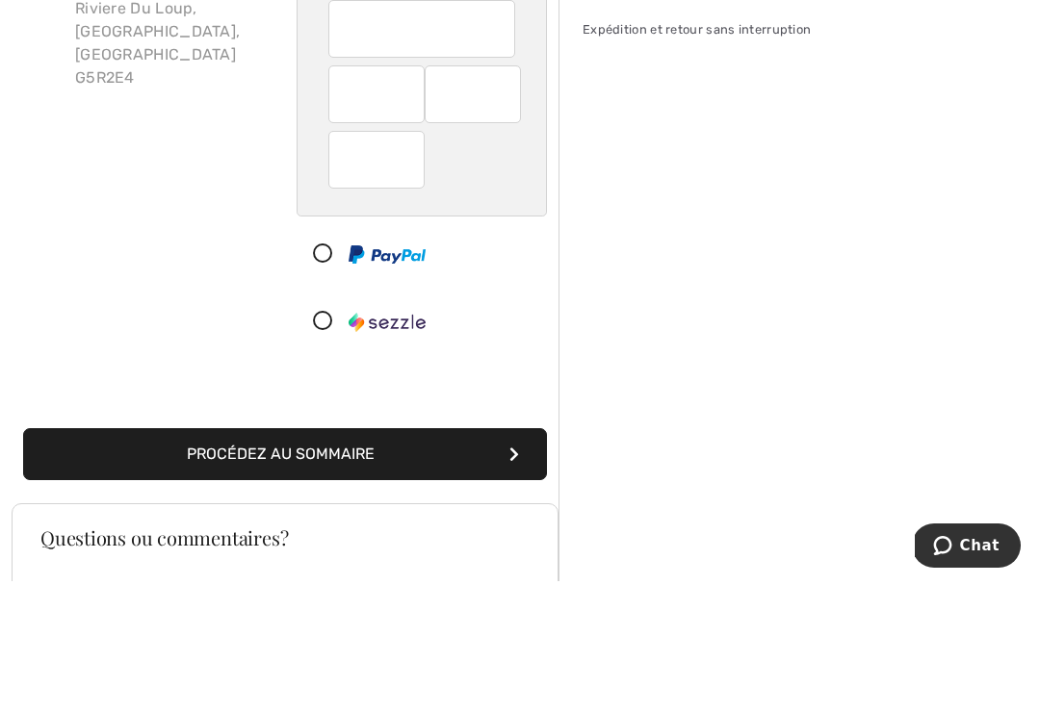
scroll to position [277, 0]
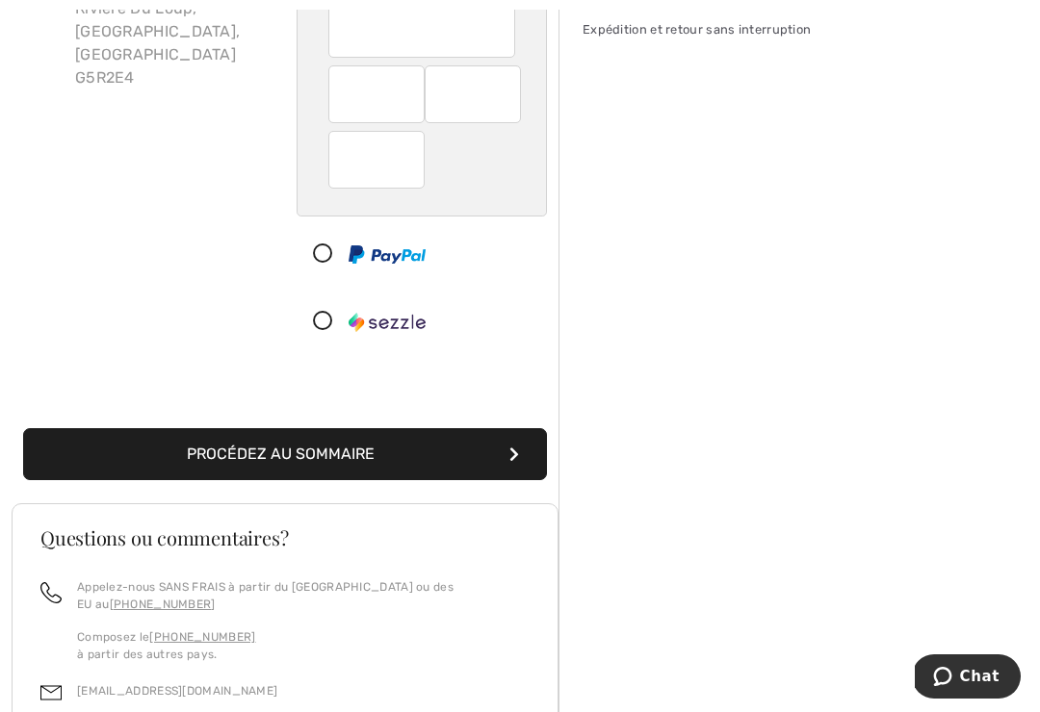
click at [324, 454] on button "Procédez au sommaire" at bounding box center [285, 454] width 524 height 52
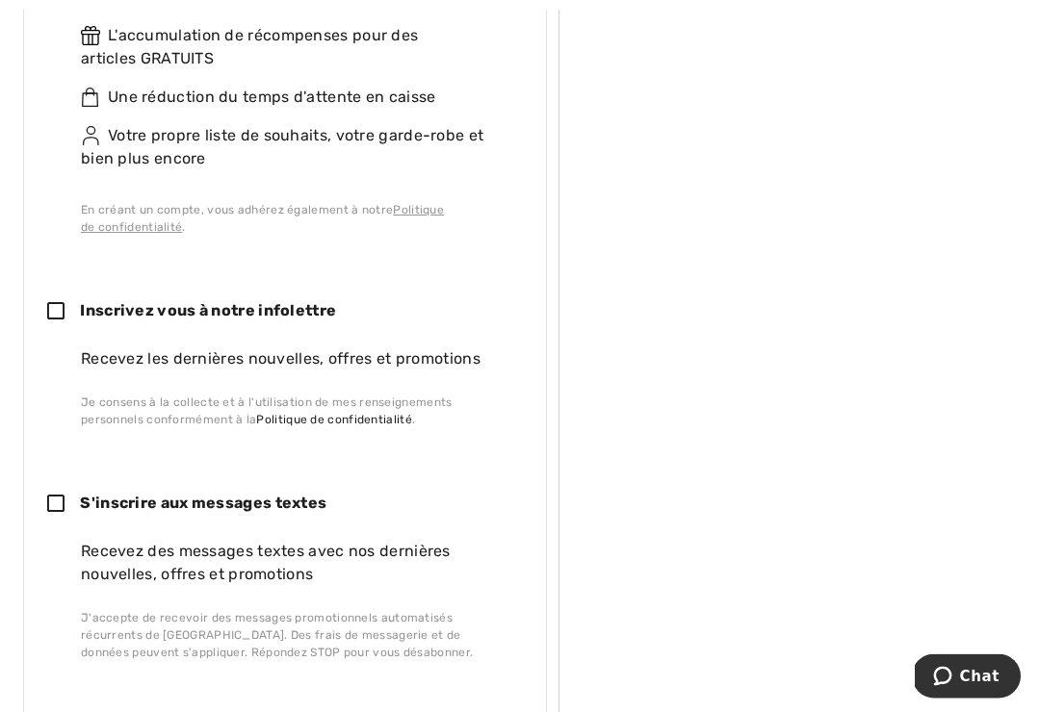
scroll to position [1092, 0]
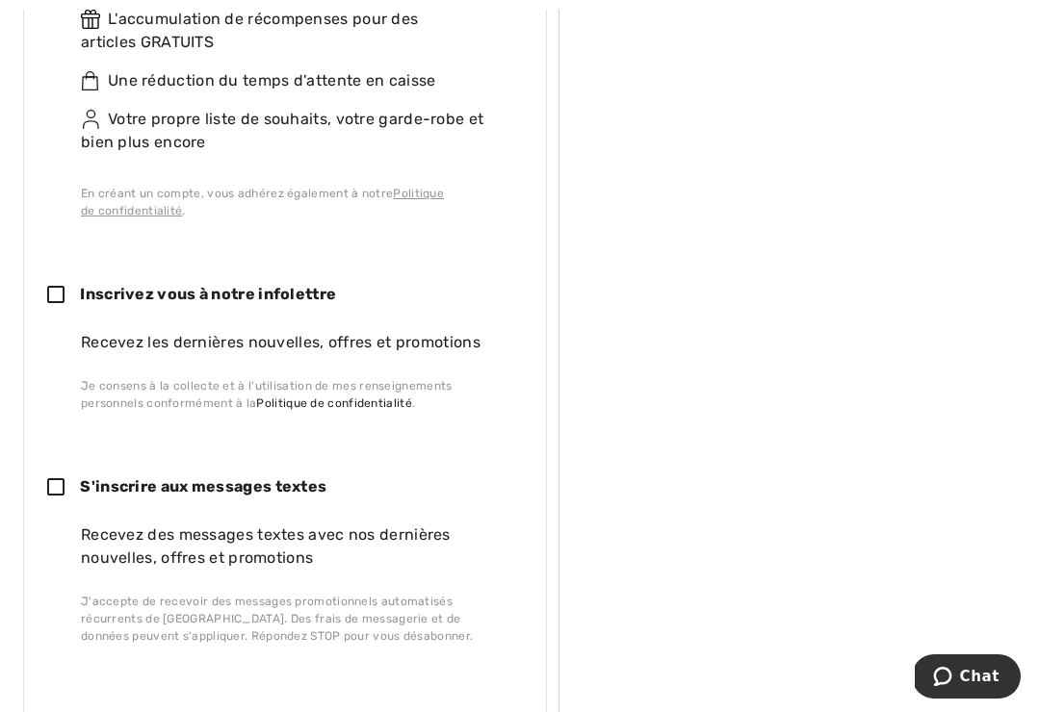
click at [63, 296] on icon at bounding box center [63, 296] width 33 height 20
checkbox input "true"
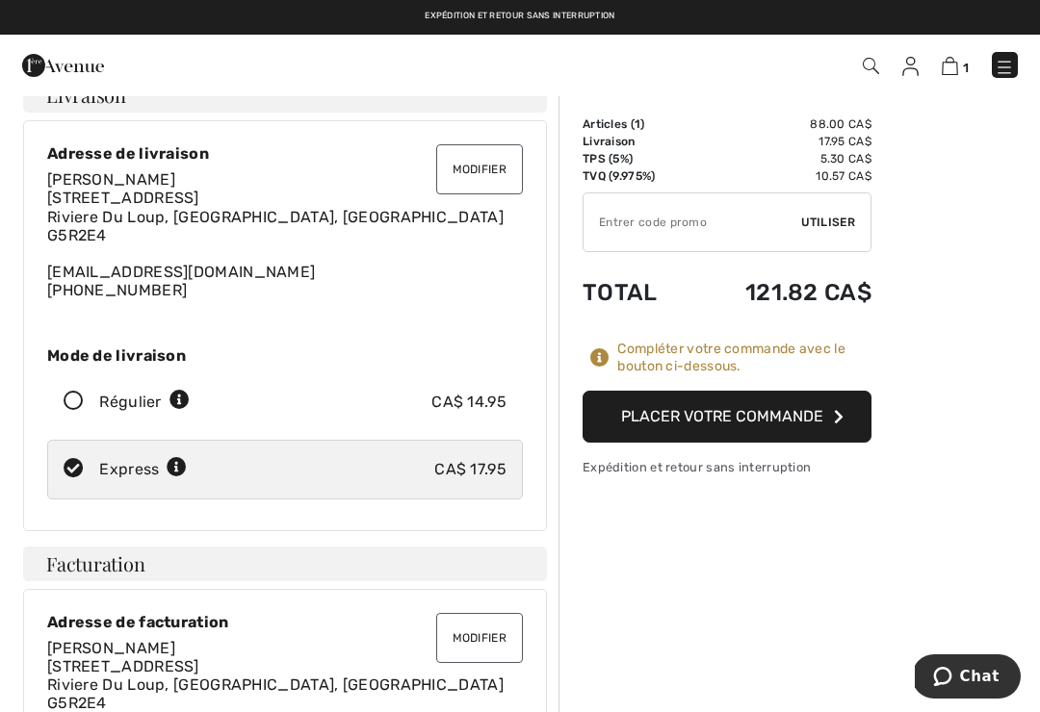
scroll to position [0, 0]
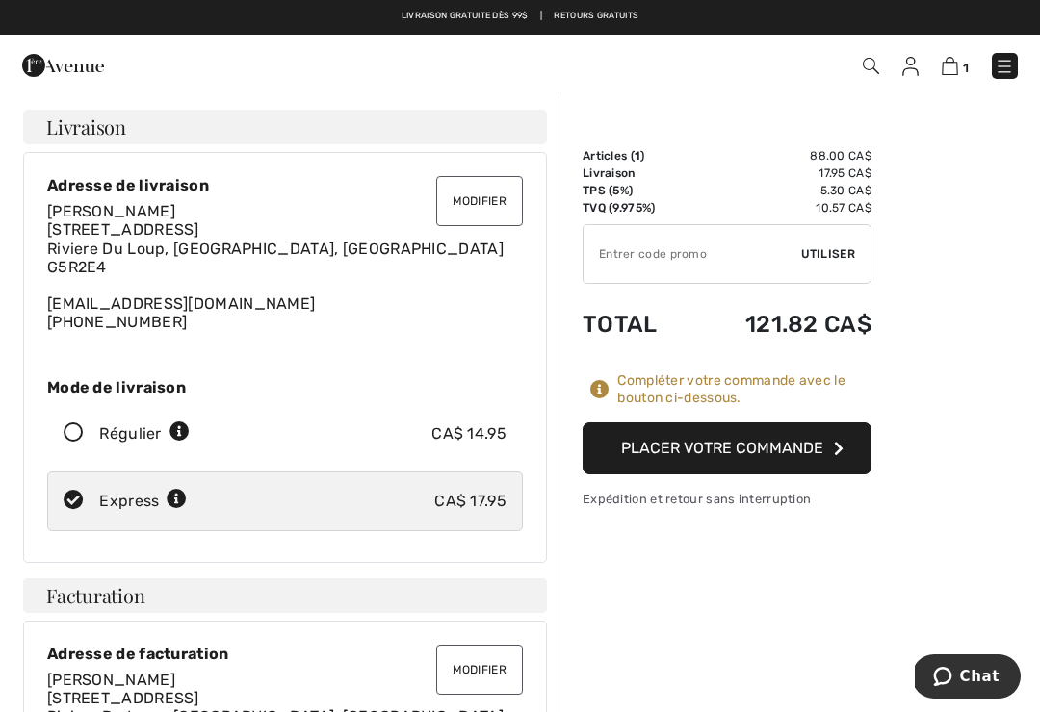
click at [670, 451] on button "Placer votre commande" at bounding box center [726, 449] width 289 height 52
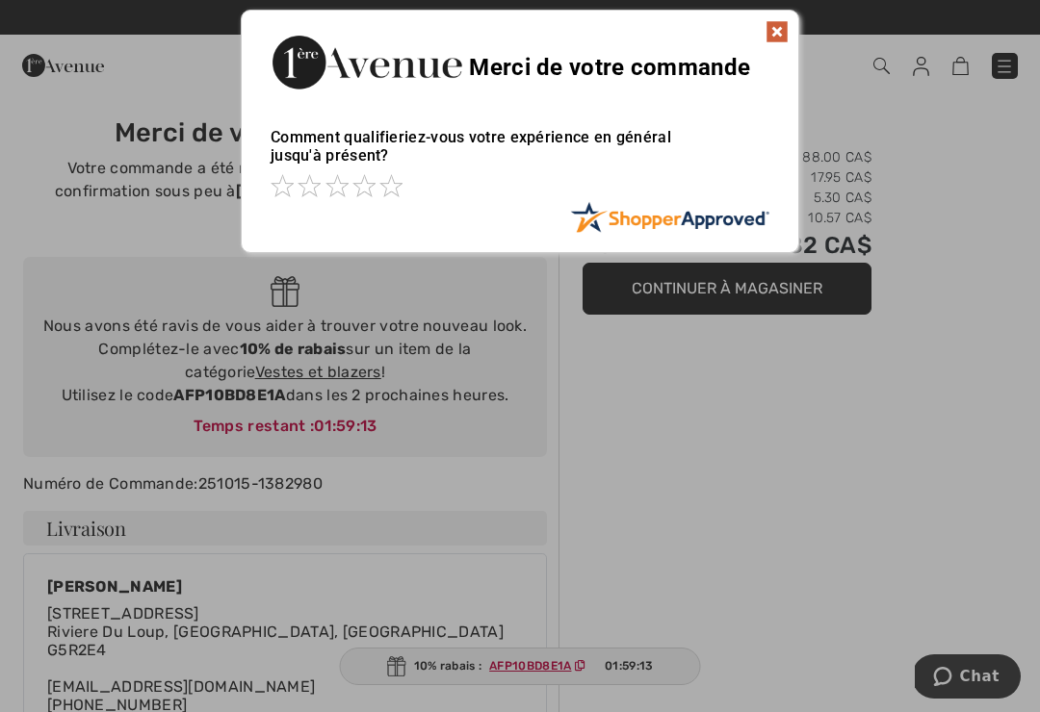
click at [784, 33] on img at bounding box center [776, 31] width 23 height 23
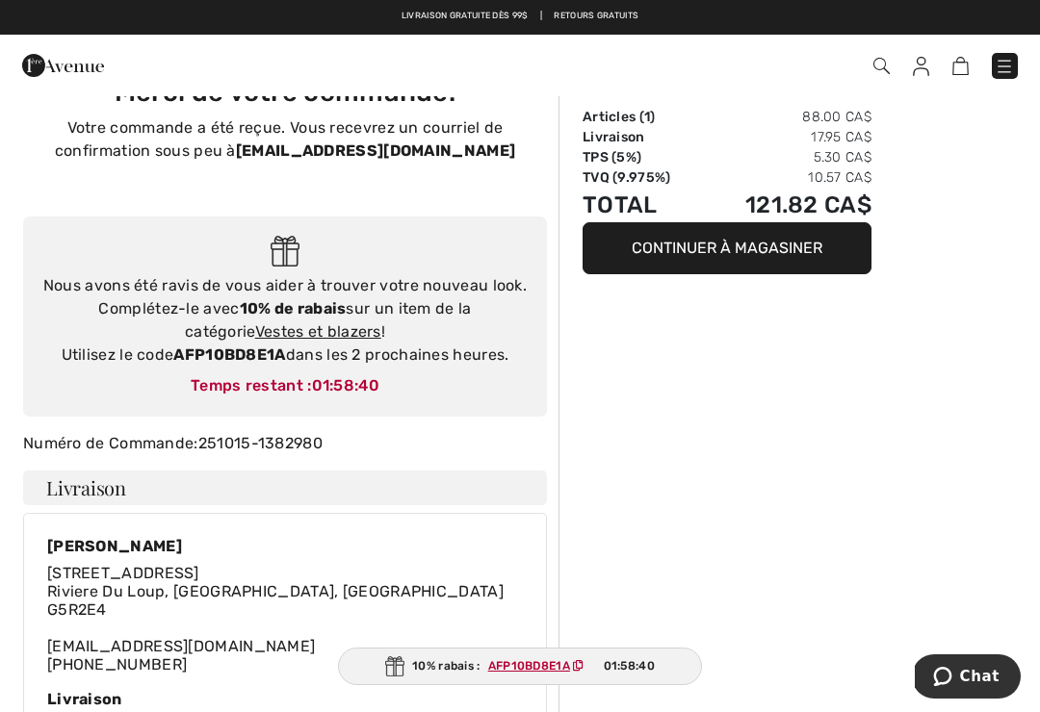
scroll to position [39, 0]
